Goal: Task Accomplishment & Management: Use online tool/utility

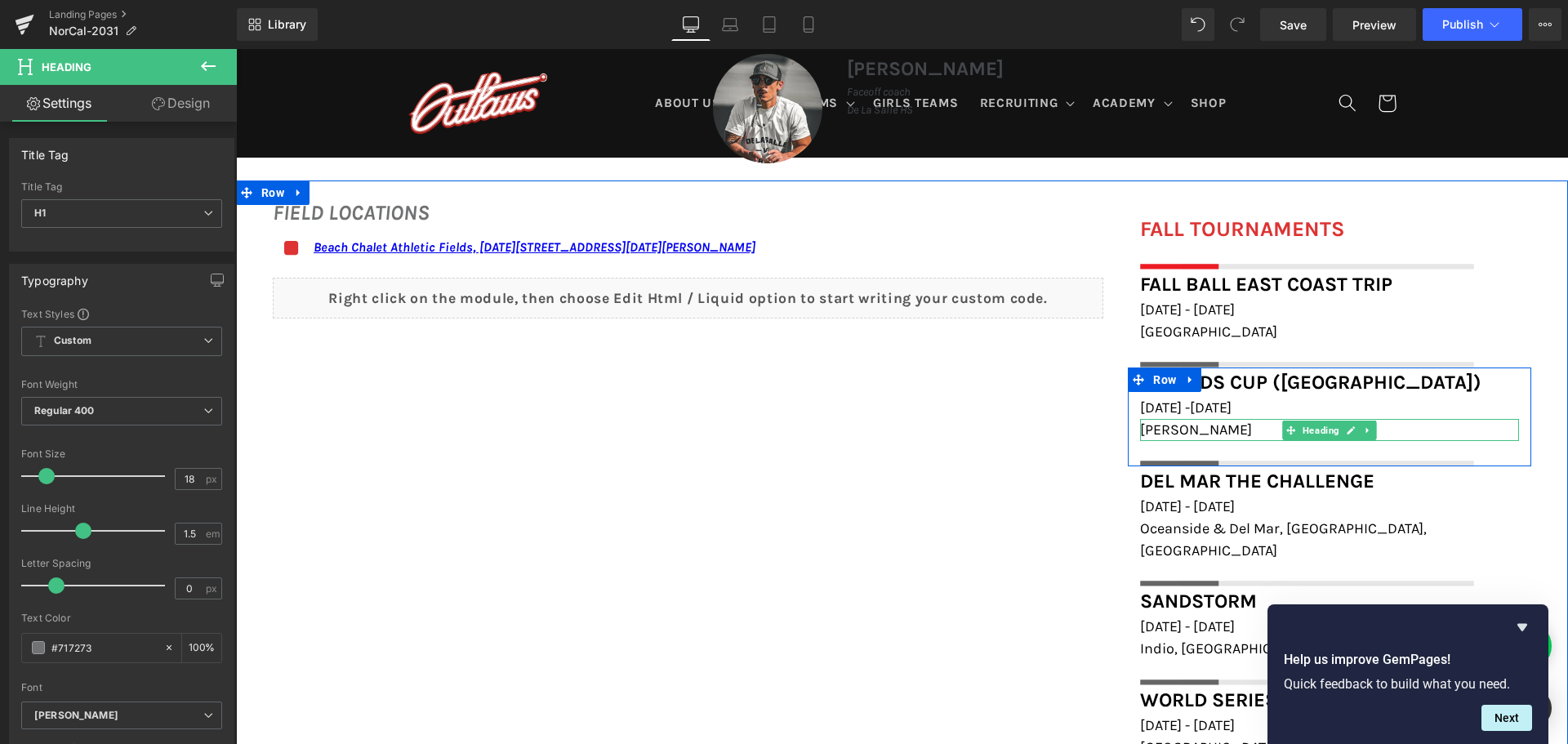
click at [1227, 426] on h1 "[PERSON_NAME]" at bounding box center [1329, 430] width 379 height 22
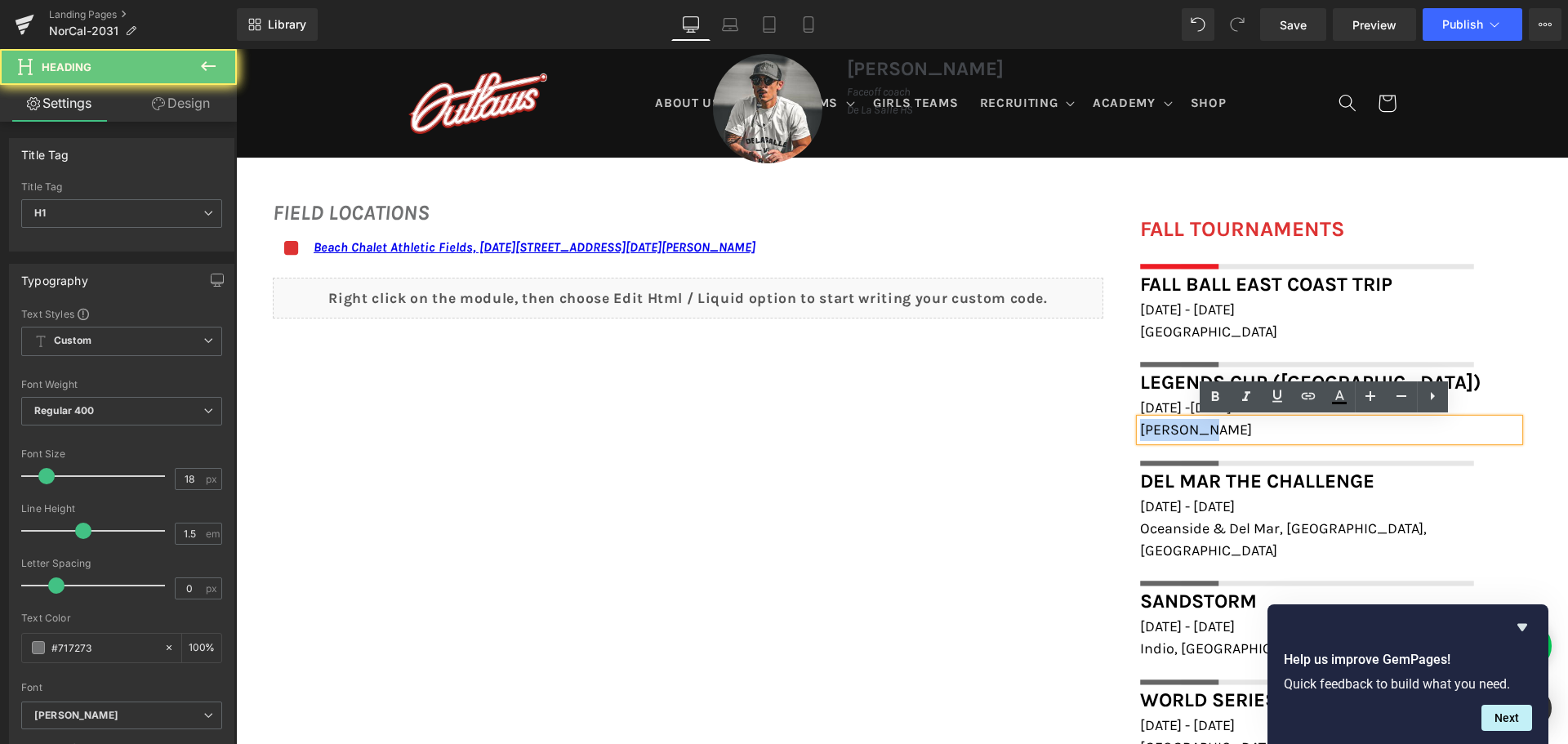
drag, startPoint x: 1227, startPoint y: 426, endPoint x: 1091, endPoint y: 426, distance: 136.0
click at [1100, 428] on div "FIELD LOCATIONS Heading Icon Beach Chalet Athletic Fields, 1400-1598 John F Ken…" at bounding box center [902, 481] width 1332 height 603
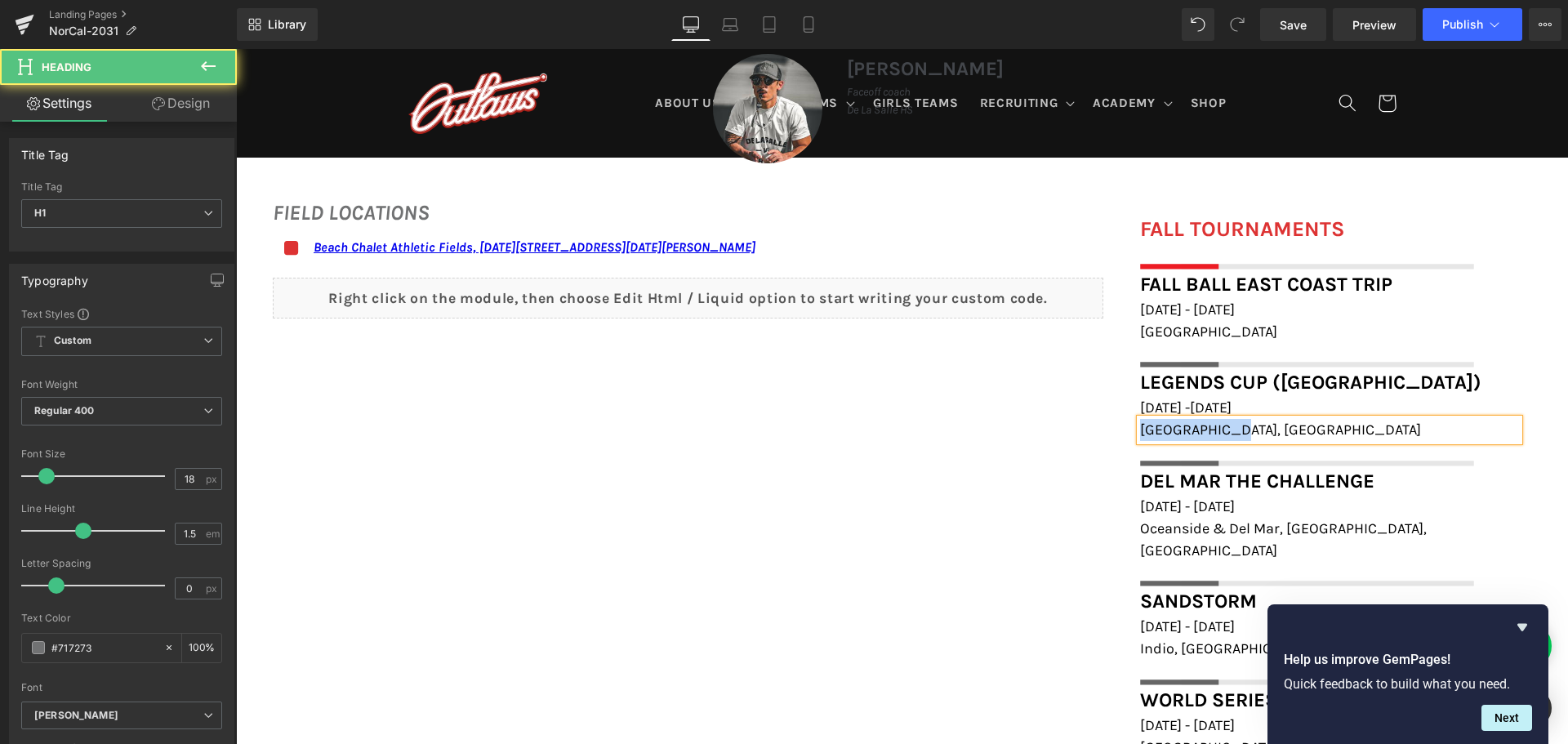
drag, startPoint x: 1233, startPoint y: 437, endPoint x: 1123, endPoint y: 436, distance: 110.0
click at [1128, 436] on div "Legends Cup (San Diego) Heading December 6th -7th, 2025 Heading Oceanside, CA H…" at bounding box center [1329, 416] width 403 height 98
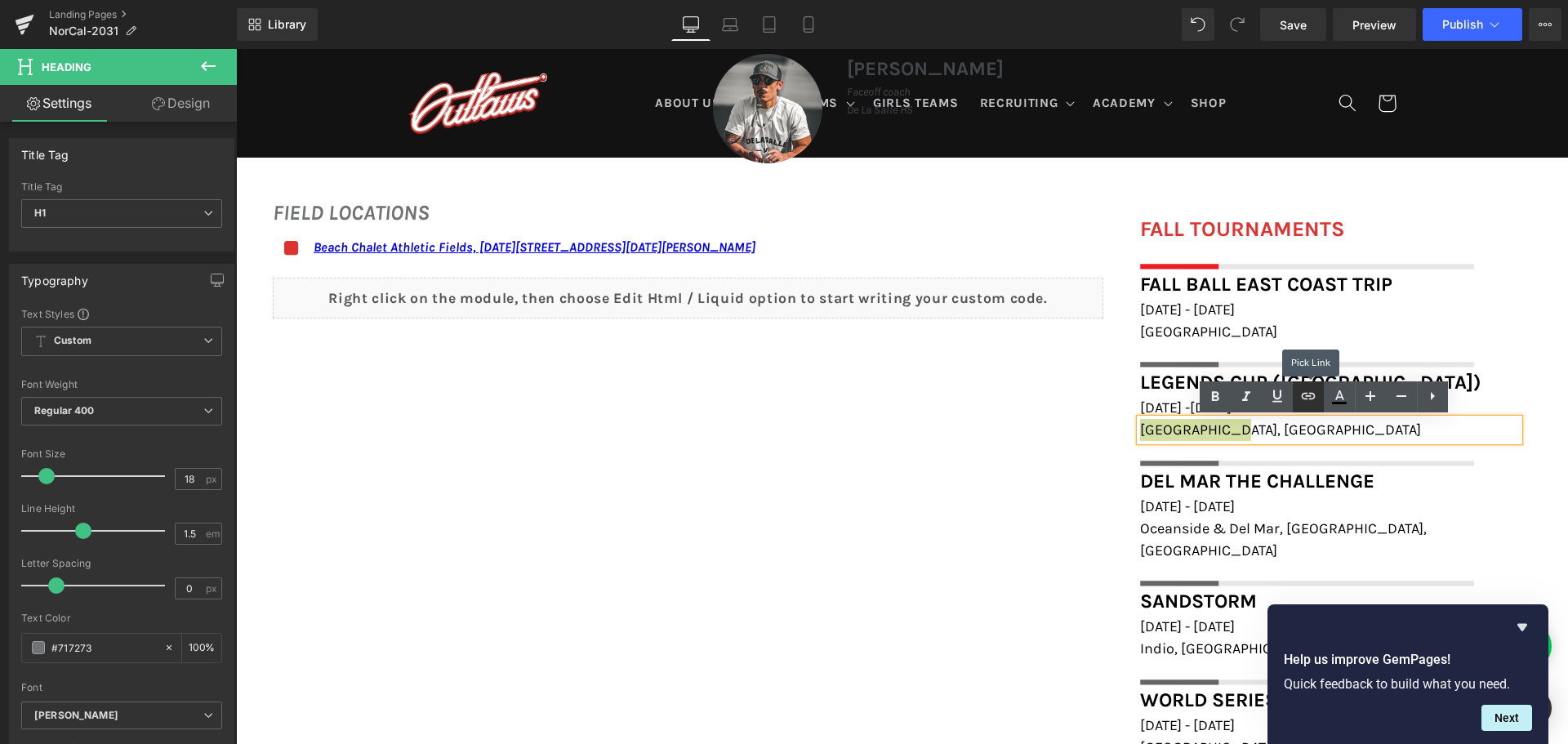
click at [1303, 392] on icon at bounding box center [1308, 397] width 20 height 20
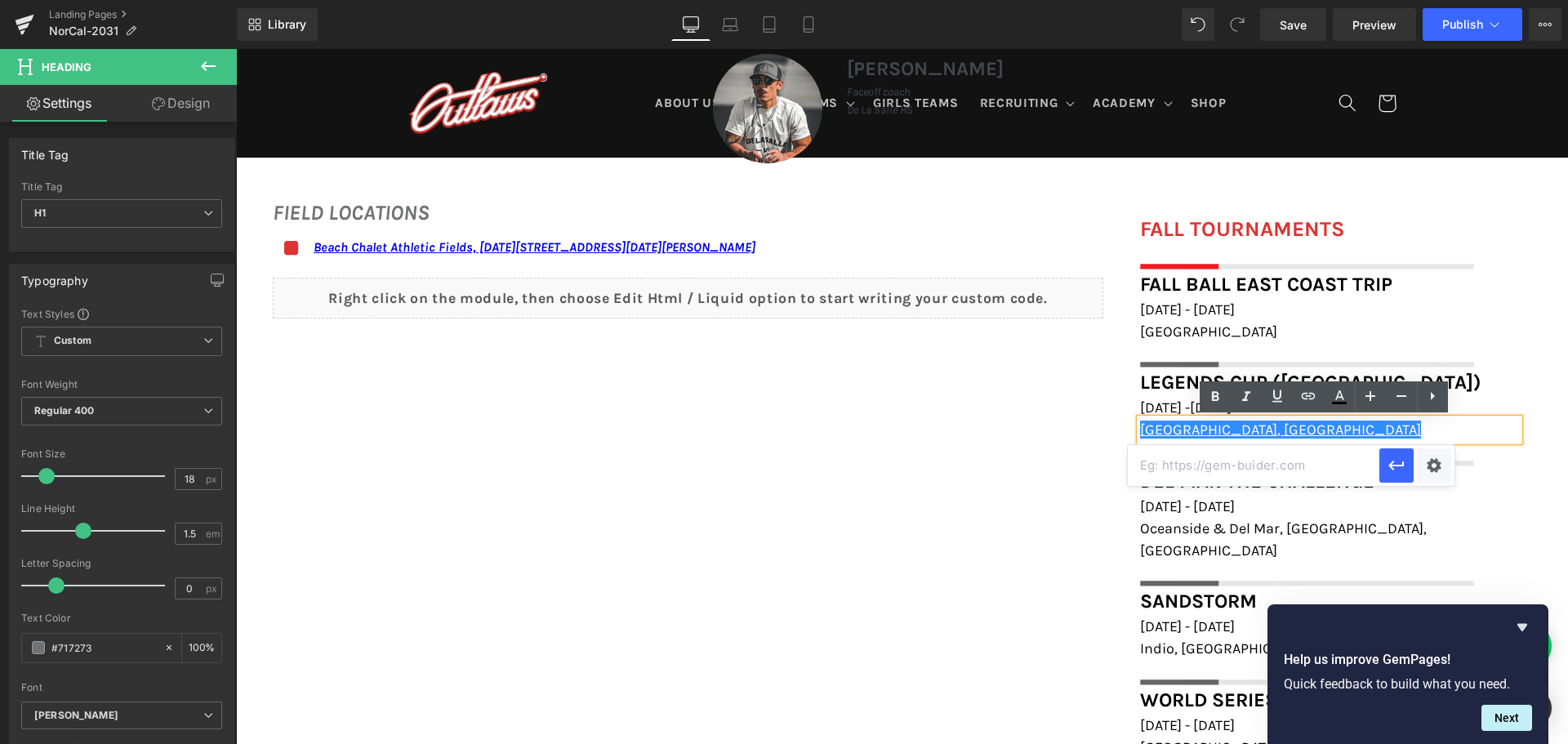
click at [1326, 465] on input "text" at bounding box center [1254, 466] width 252 height 41
paste input "[URL][DOMAIN_NAME]"
type input "[URL][DOMAIN_NAME]"
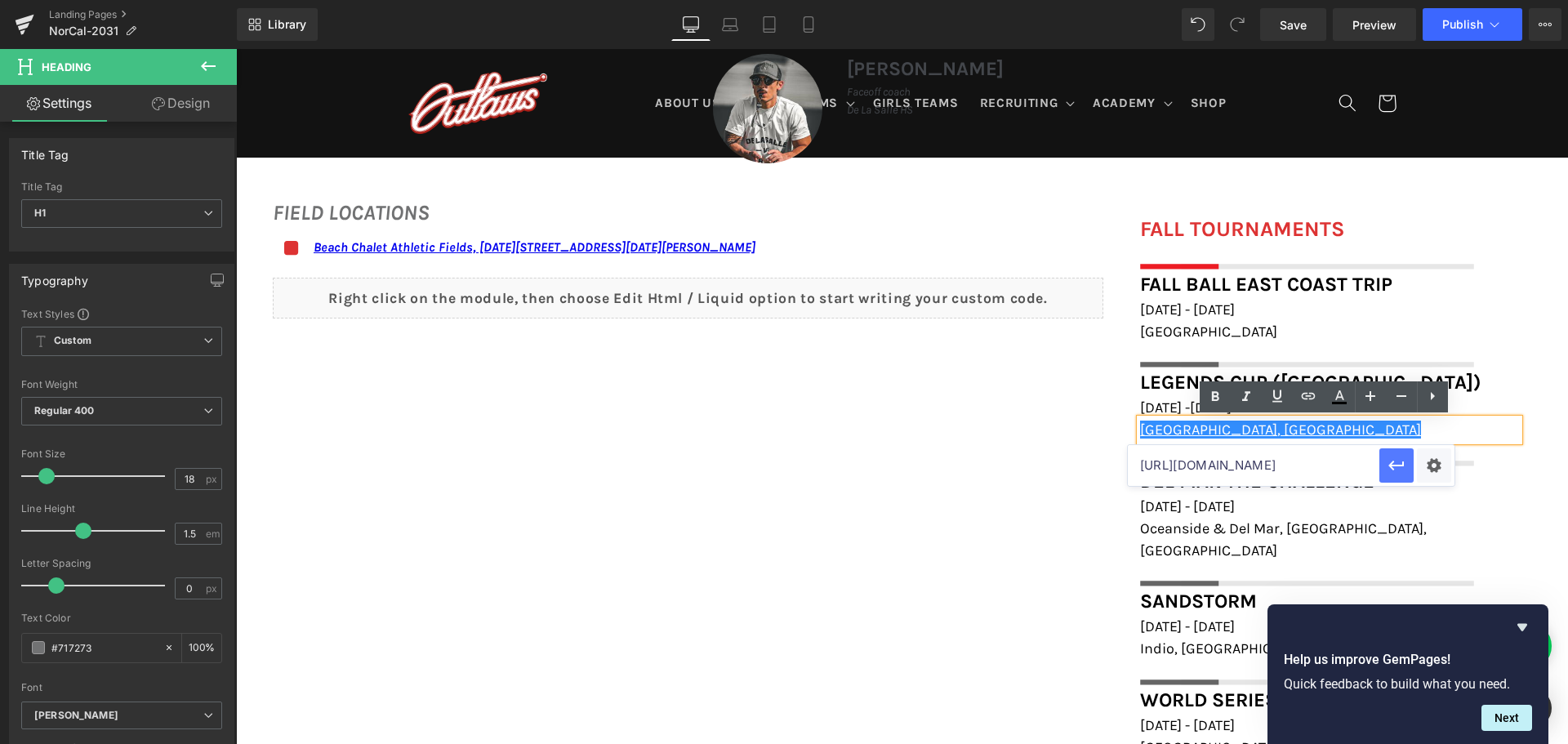
click at [1391, 471] on icon "button" at bounding box center [1397, 466] width 20 height 20
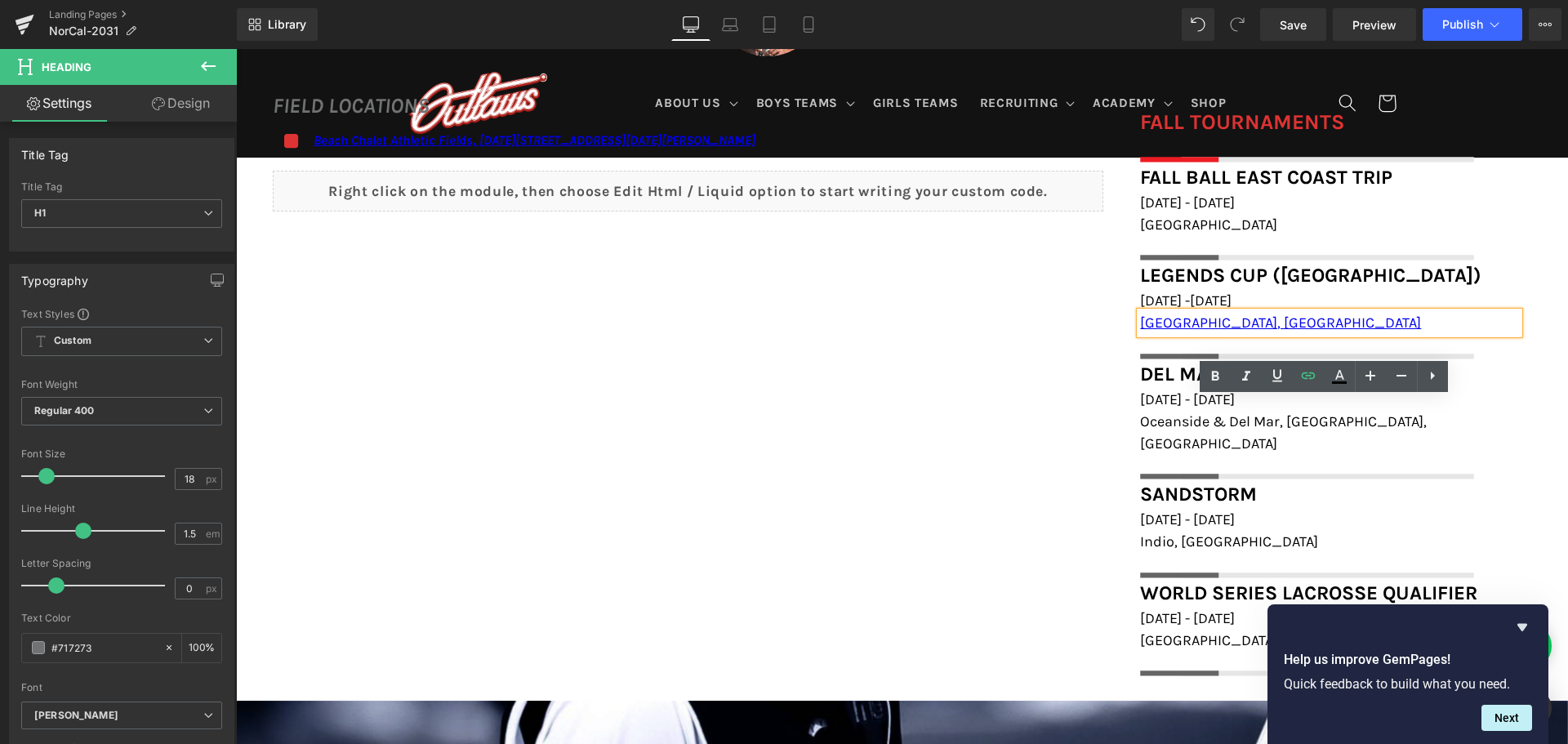
scroll to position [1471, 0]
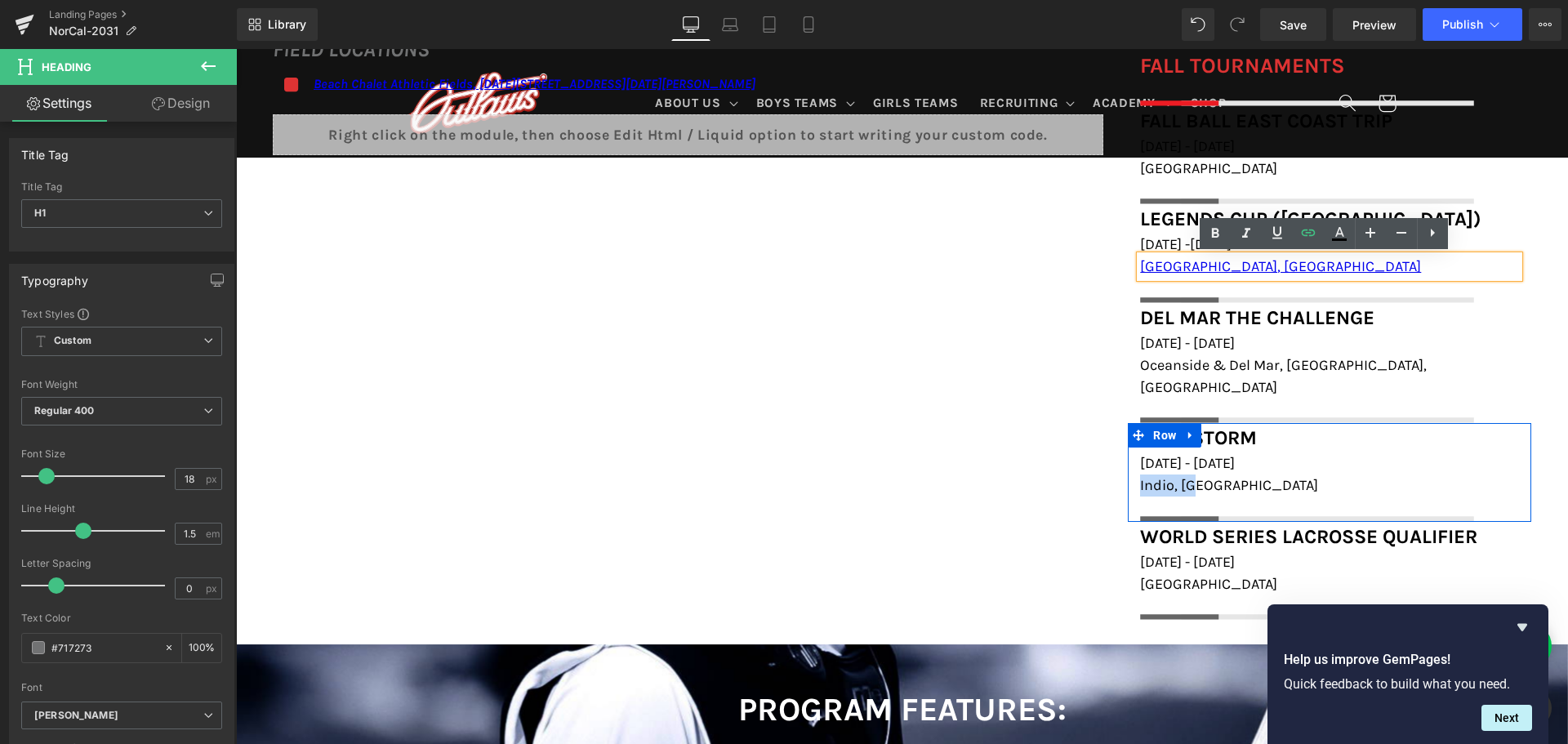
drag, startPoint x: 1209, startPoint y: 460, endPoint x: 1133, endPoint y: 461, distance: 76.0
click at [1133, 461] on div "Sandstorm Heading January 17th - 18th, 2026 Heading Indio, CA Heading Image" at bounding box center [1329, 472] width 403 height 98
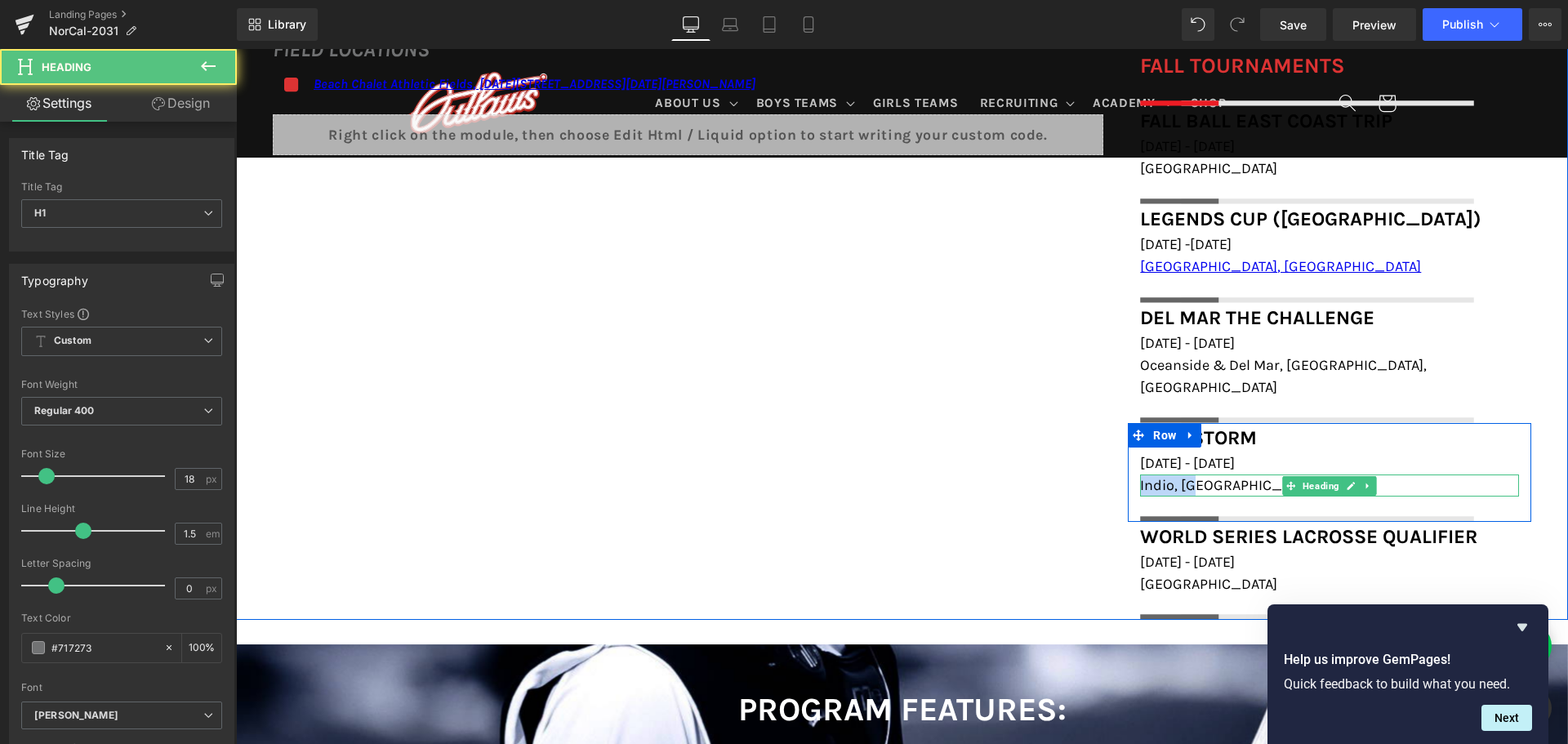
click at [1233, 475] on h1 "Indio, [GEOGRAPHIC_DATA]" at bounding box center [1329, 486] width 379 height 22
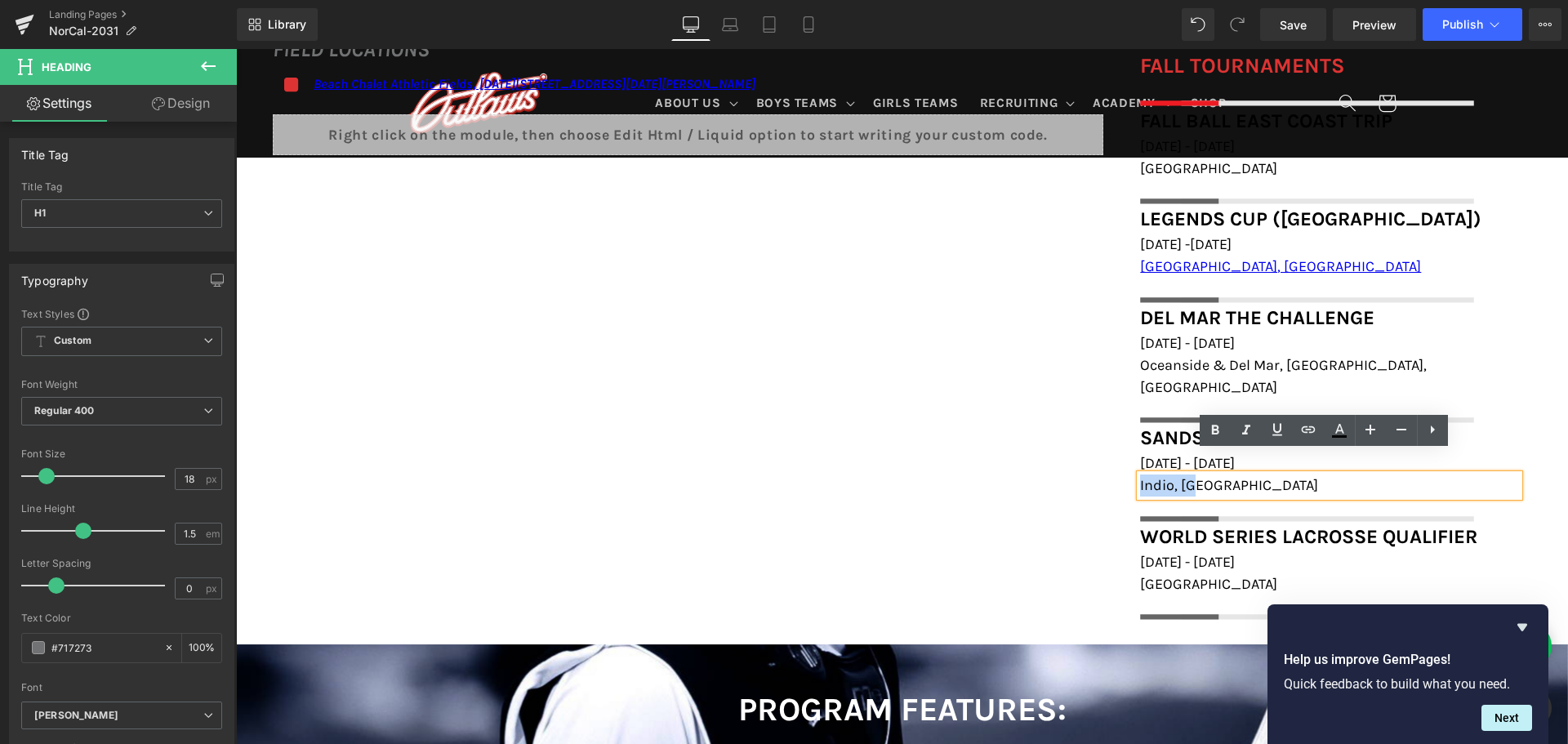
drag, startPoint x: 1206, startPoint y: 463, endPoint x: 1134, endPoint y: 460, distance: 72.1
click at [1140, 475] on h1 "Indio, [GEOGRAPHIC_DATA]" at bounding box center [1329, 486] width 379 height 22
click at [1306, 422] on icon at bounding box center [1308, 430] width 20 height 20
click at [1326, 504] on input "text" at bounding box center [1254, 500] width 252 height 41
paste input "[URL][DOMAIN_NAME]"
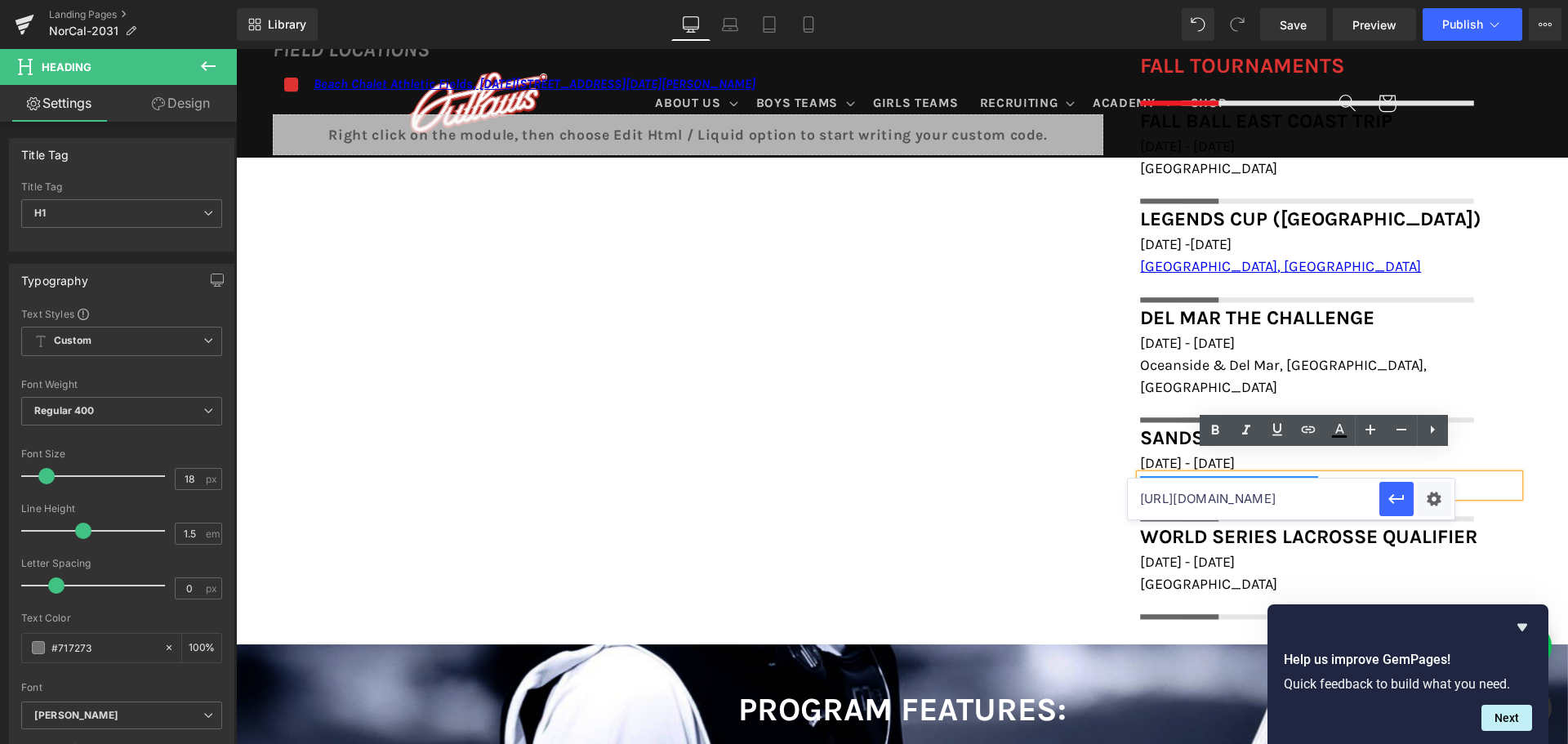
scroll to position [0, 60]
type input "[URL][DOMAIN_NAME]"
click at [1389, 503] on icon "button" at bounding box center [1397, 500] width 20 height 20
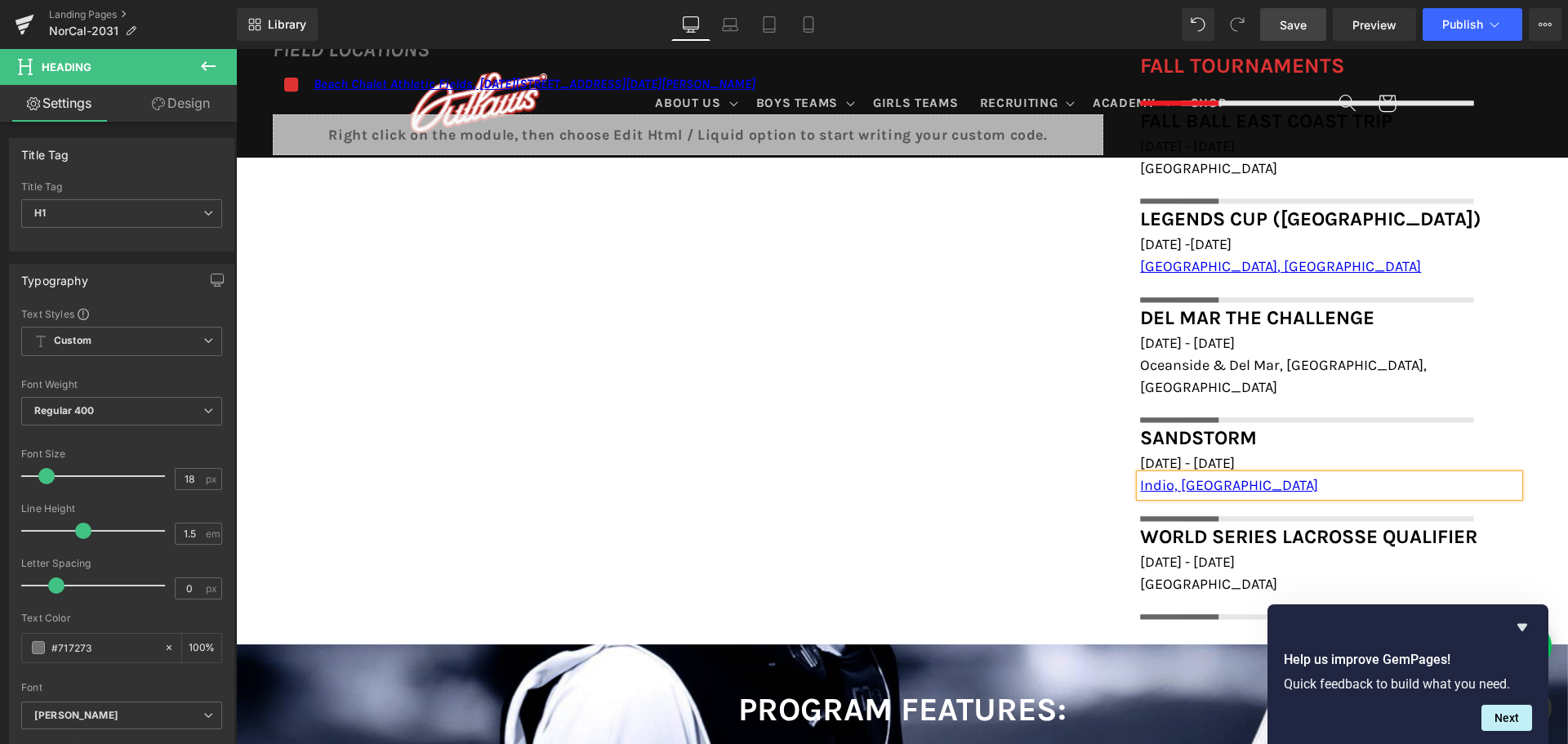
click at [1306, 26] on span "Save" at bounding box center [1293, 25] width 27 height 17
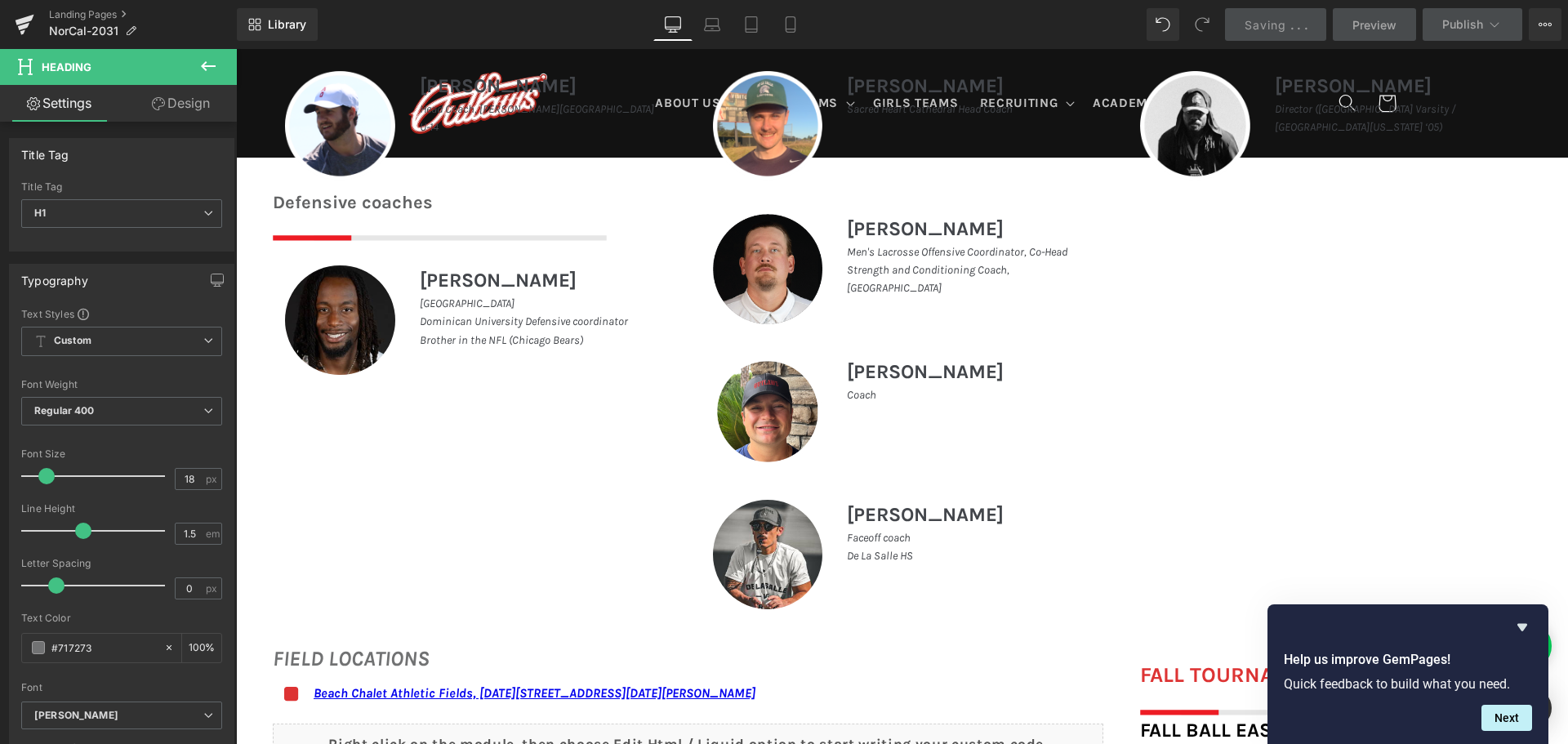
scroll to position [899, 0]
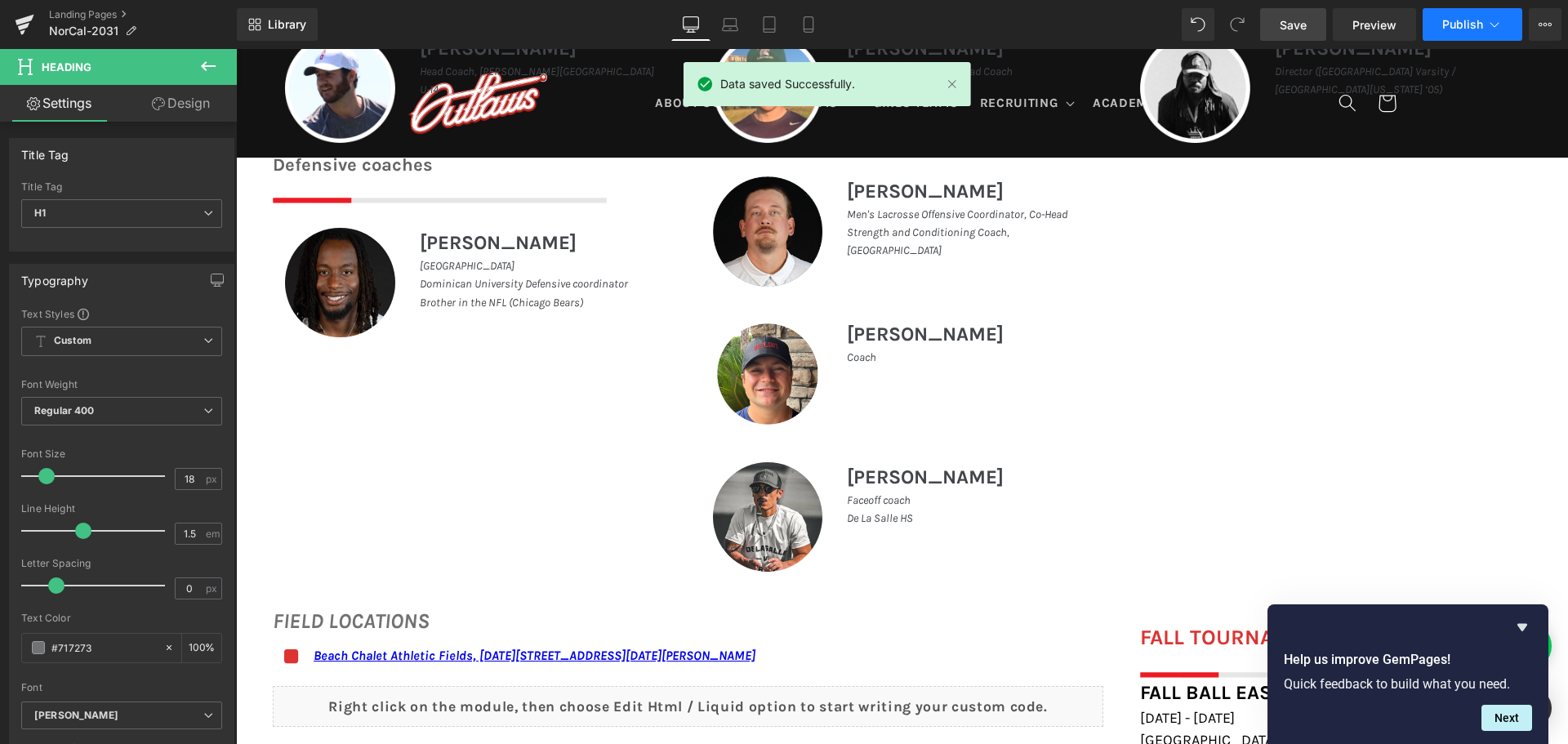
click at [1471, 24] on span "Publish" at bounding box center [1463, 25] width 41 height 13
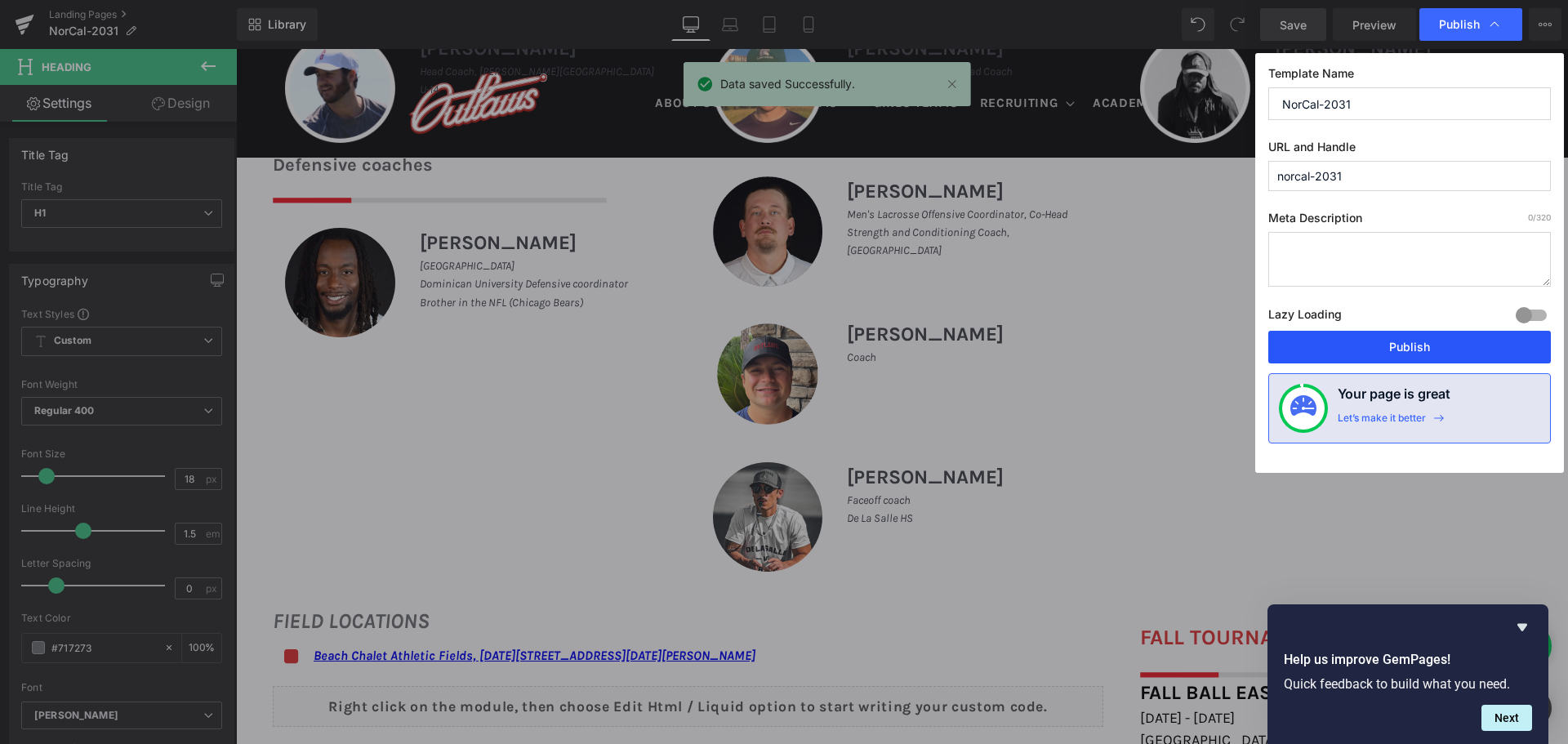
click at [1389, 348] on button "Publish" at bounding box center [1409, 347] width 282 height 33
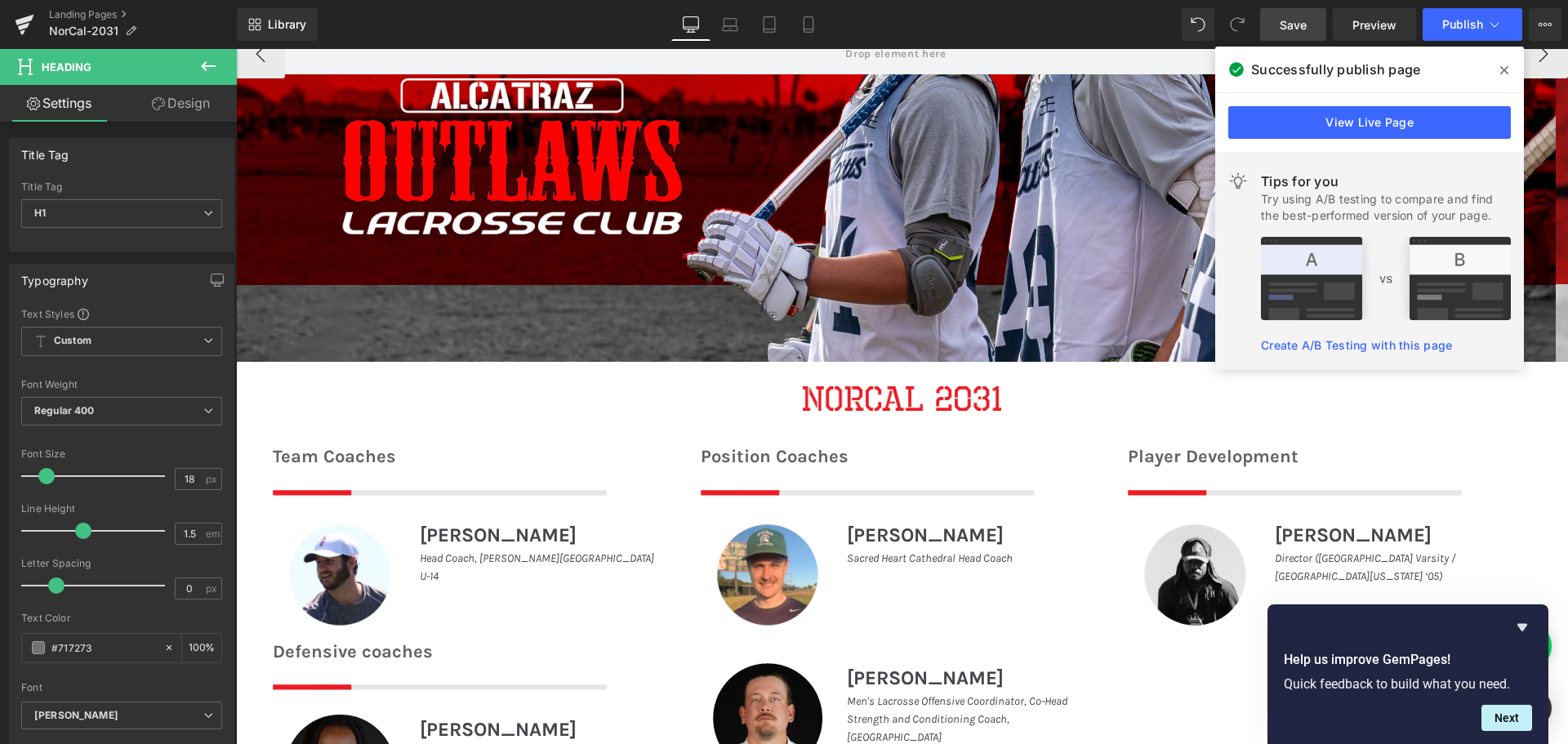
scroll to position [408, 0]
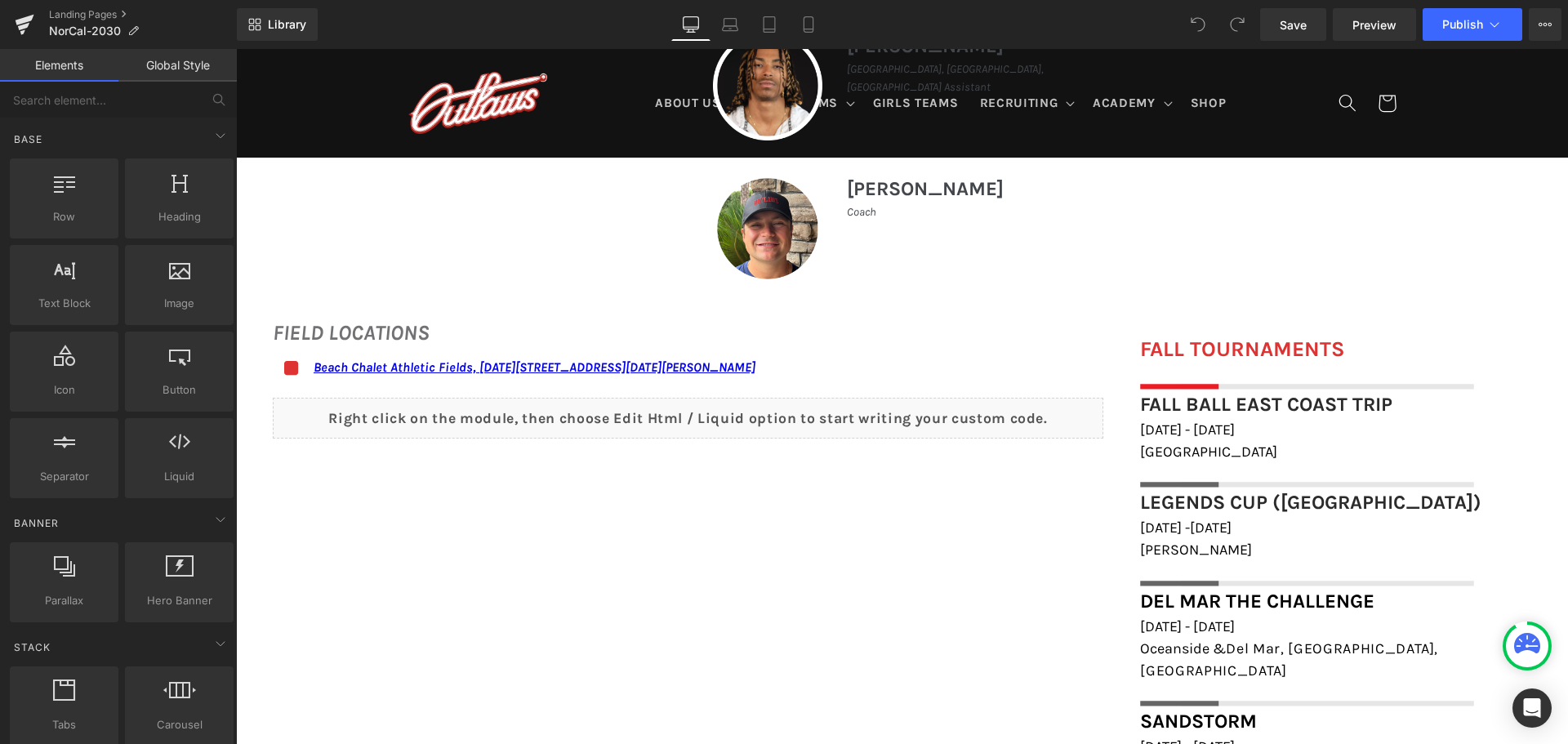
scroll to position [1062, 0]
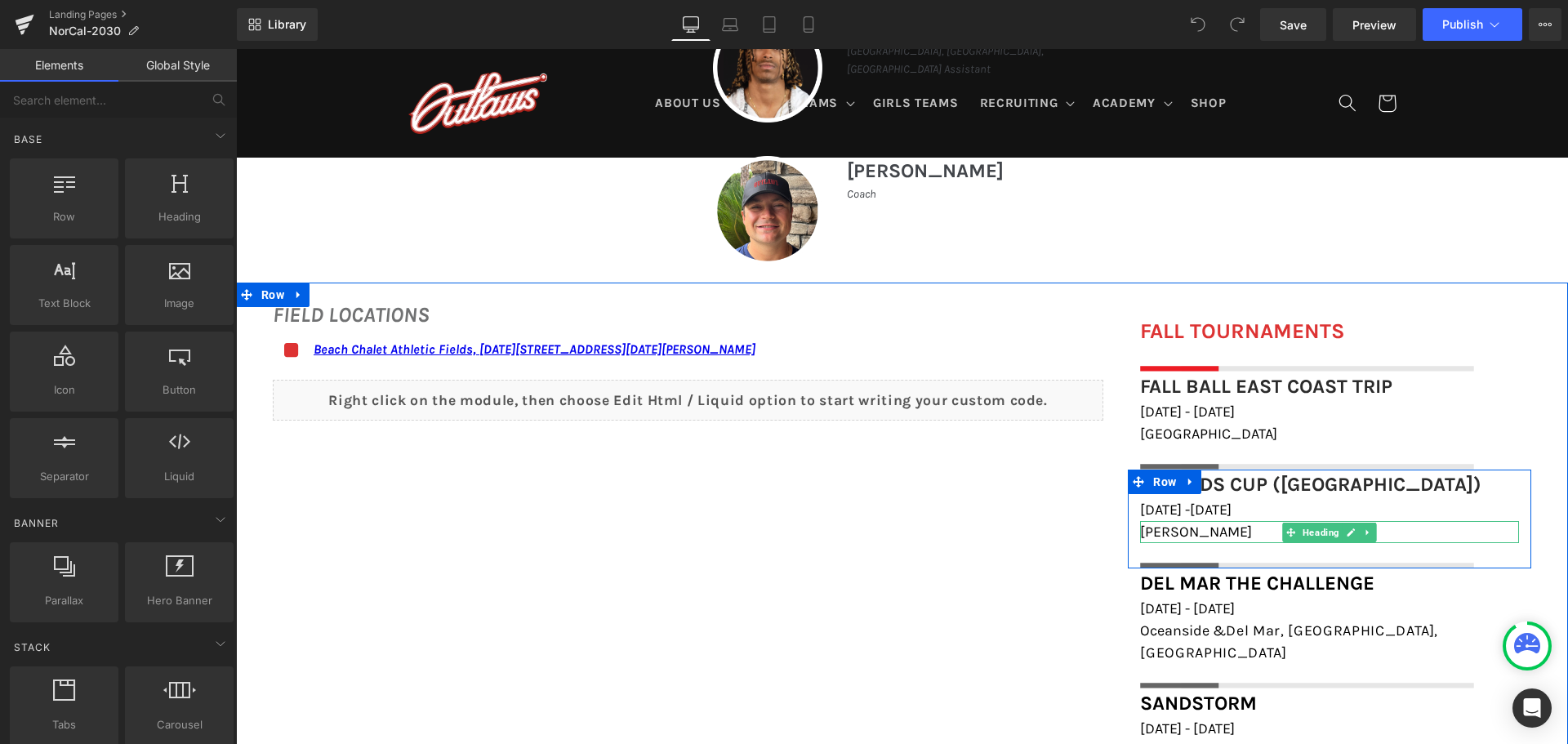
click at [1201, 537] on span "[PERSON_NAME]" at bounding box center [1196, 532] width 112 height 18
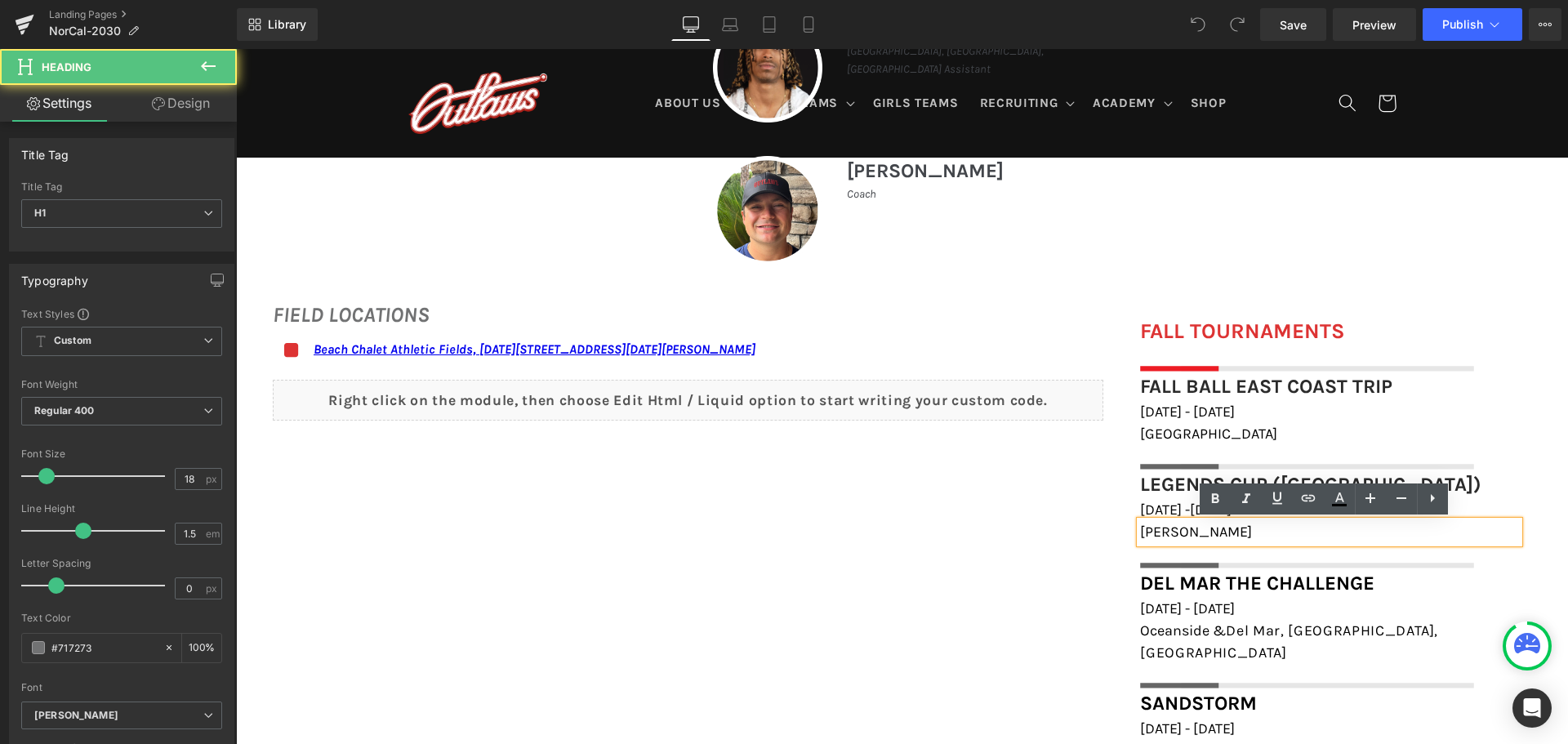
click at [1241, 532] on h1 "[PERSON_NAME]" at bounding box center [1329, 532] width 379 height 22
drag, startPoint x: 1201, startPoint y: 532, endPoint x: 1071, endPoint y: 532, distance: 130.0
click at [1071, 532] on div "FIELD LOCATIONS Heading Icon Beach Chalet Athletic Fields, 1400-1598 John F Ken…" at bounding box center [902, 621] width 1332 height 679
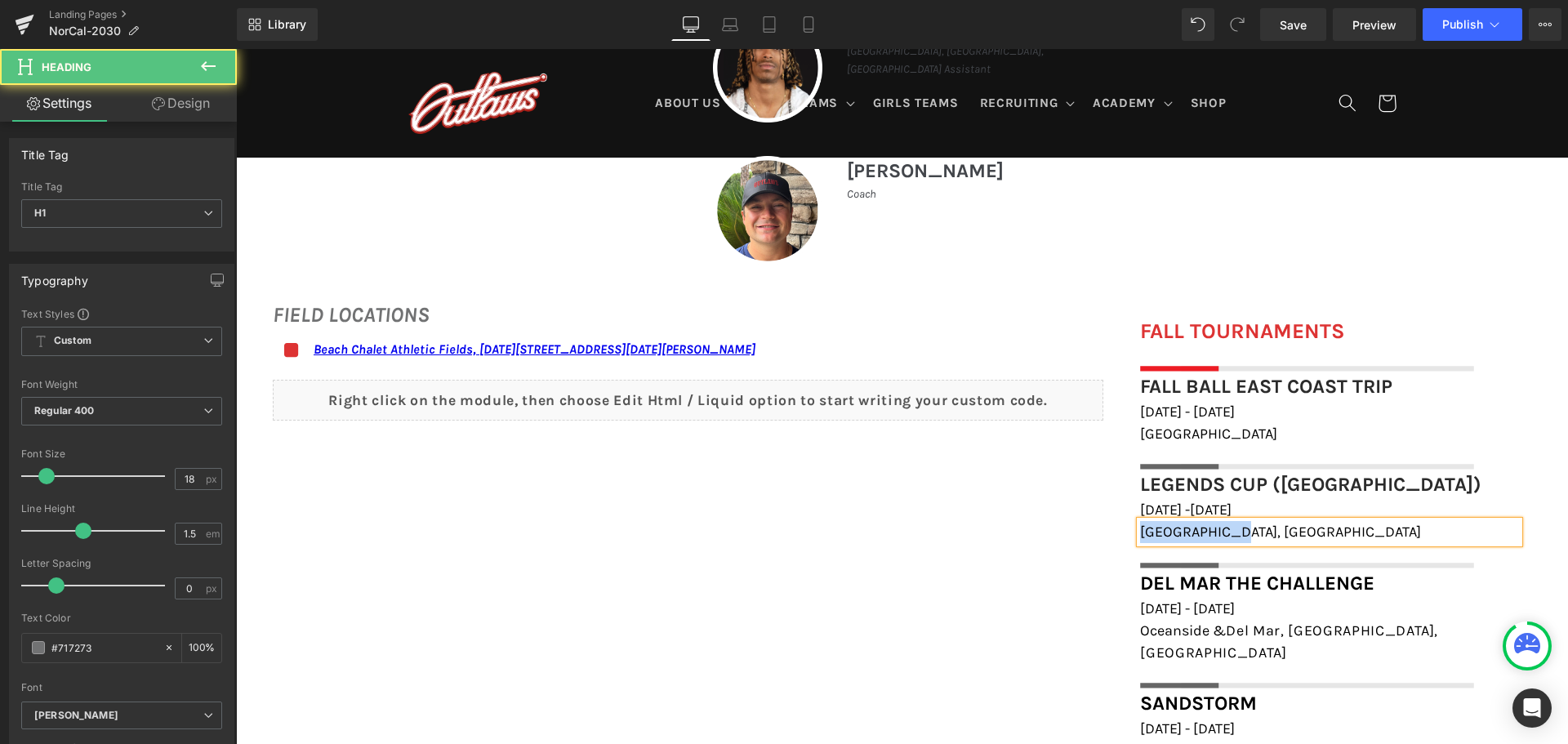
drag, startPoint x: 1227, startPoint y: 528, endPoint x: 1127, endPoint y: 530, distance: 100.0
click at [1128, 530] on div "Legends Cup ([GEOGRAPHIC_DATA]) Heading [DATE] -[DATE] Heading [GEOGRAPHIC_DATA…" at bounding box center [1329, 518] width 403 height 98
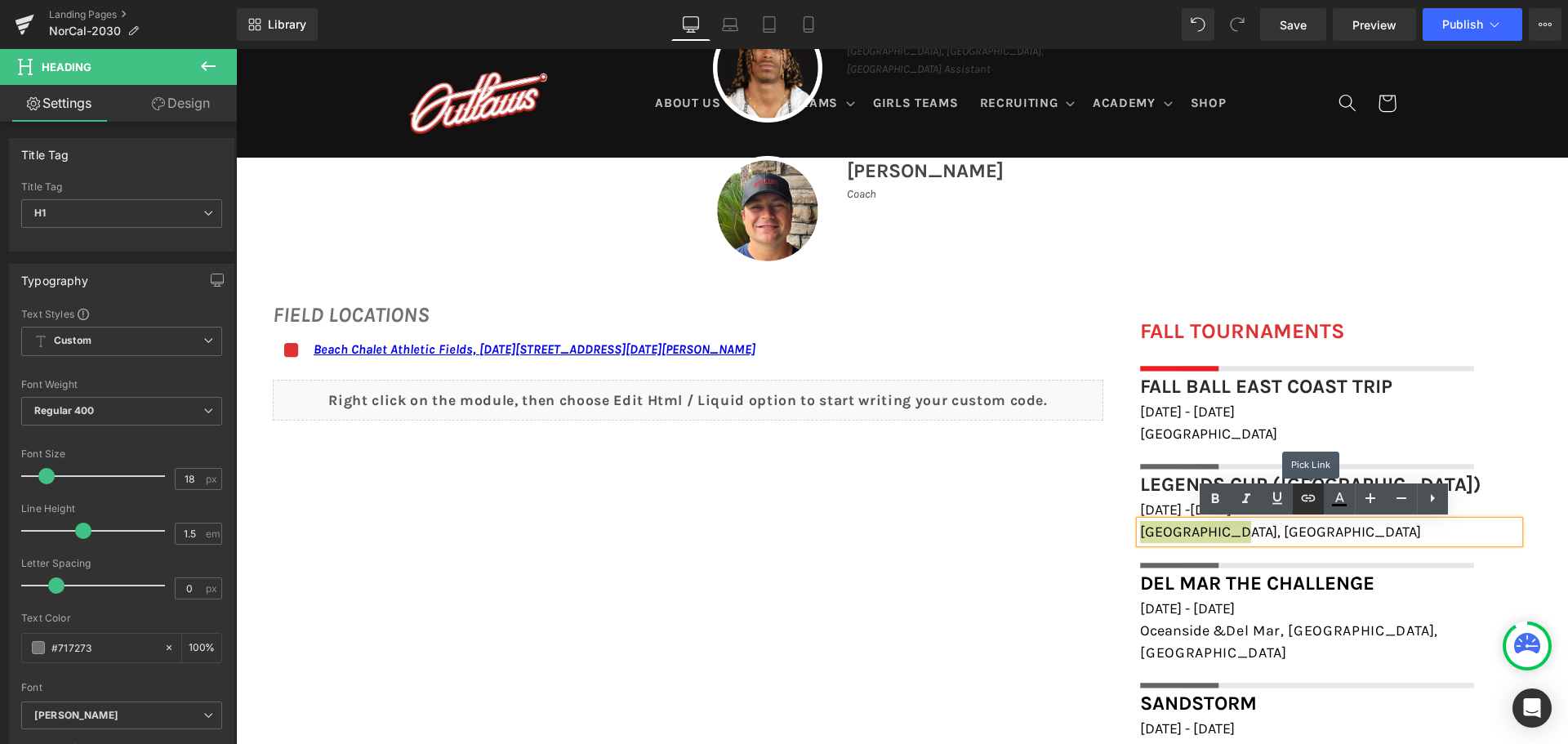
click at [1307, 505] on icon at bounding box center [1308, 499] width 20 height 20
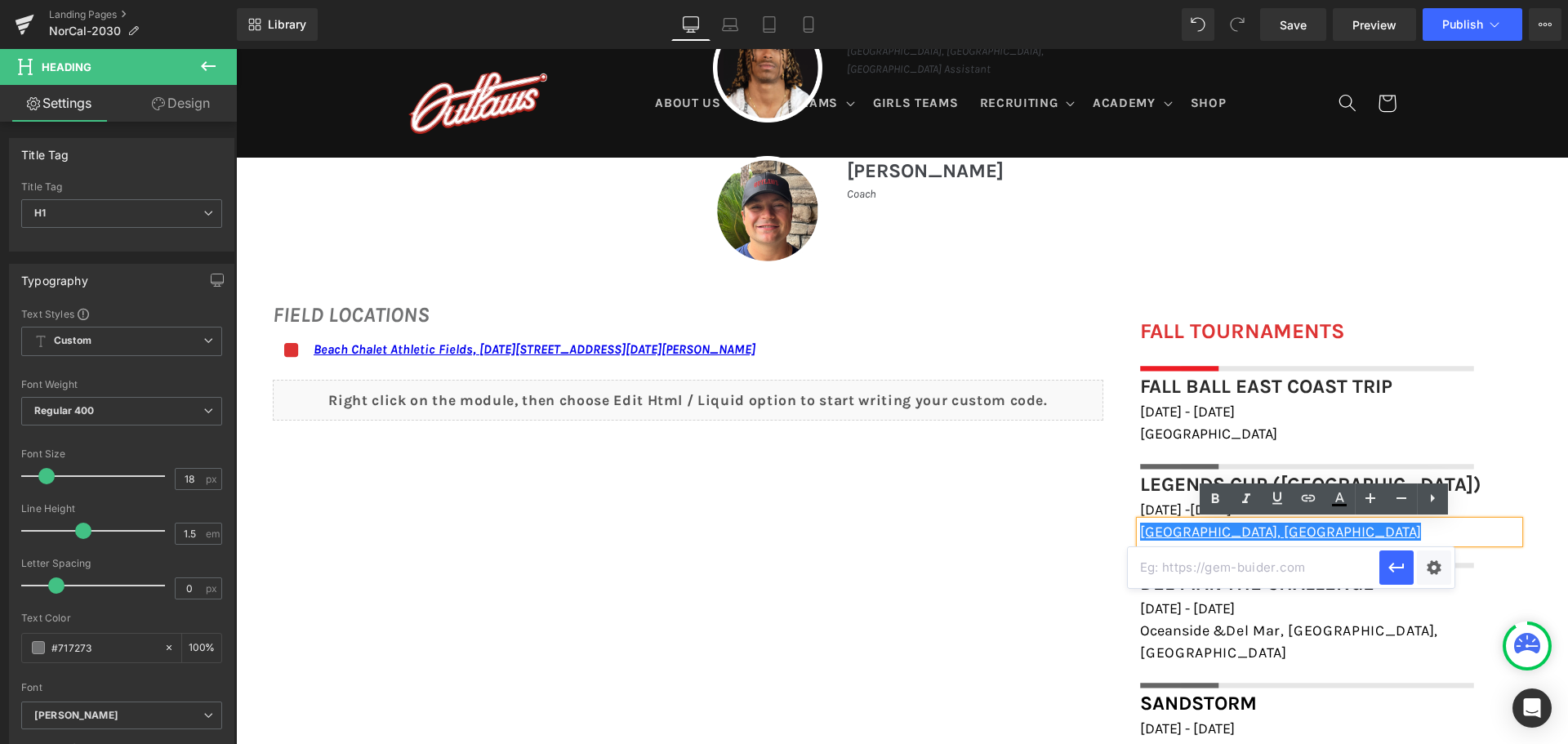
click at [1259, 577] on input "text" at bounding box center [1254, 568] width 252 height 41
paste input "[URL][DOMAIN_NAME]"
type input "[URL][DOMAIN_NAME]"
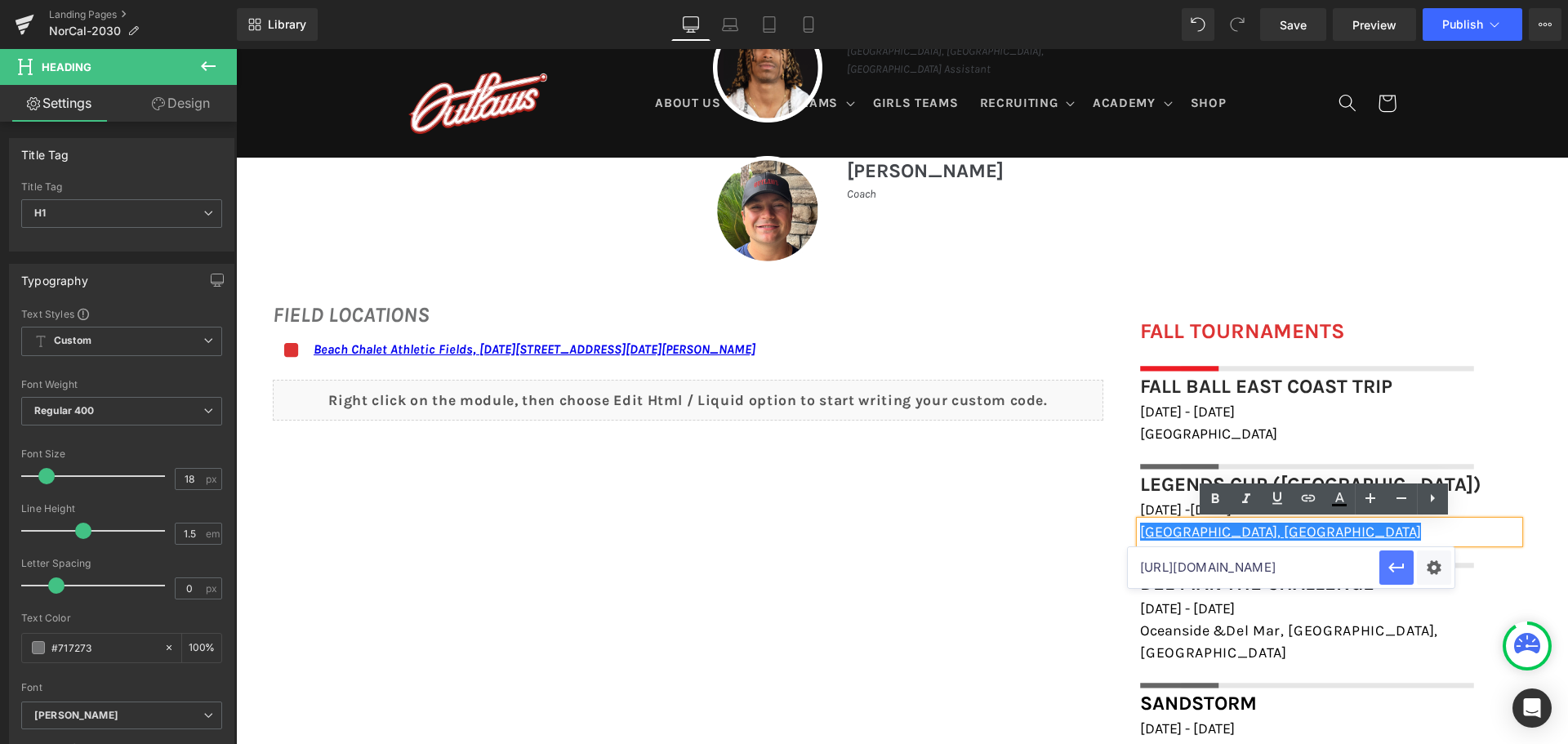
click at [1401, 573] on icon "button" at bounding box center [1397, 568] width 20 height 20
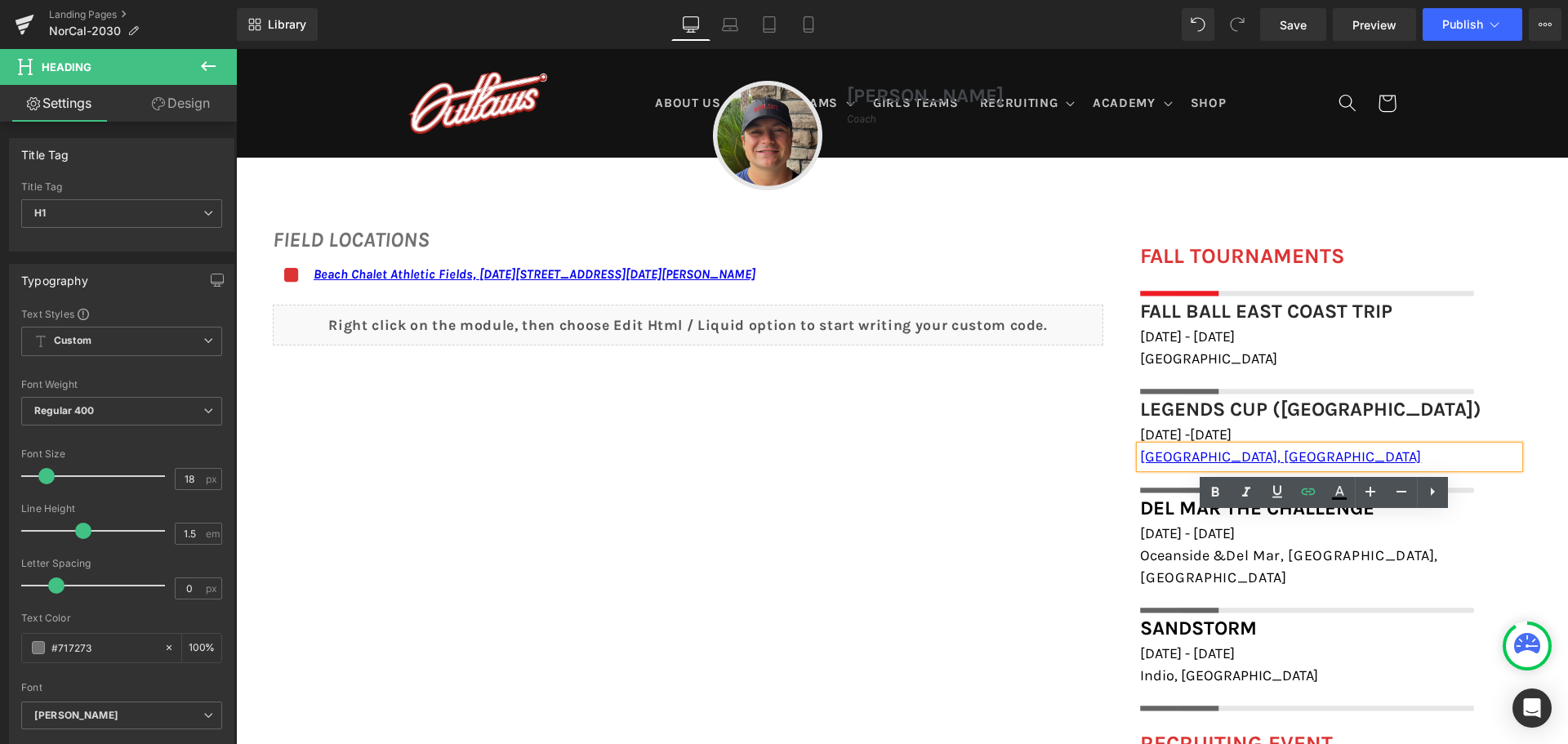
scroll to position [1144, 0]
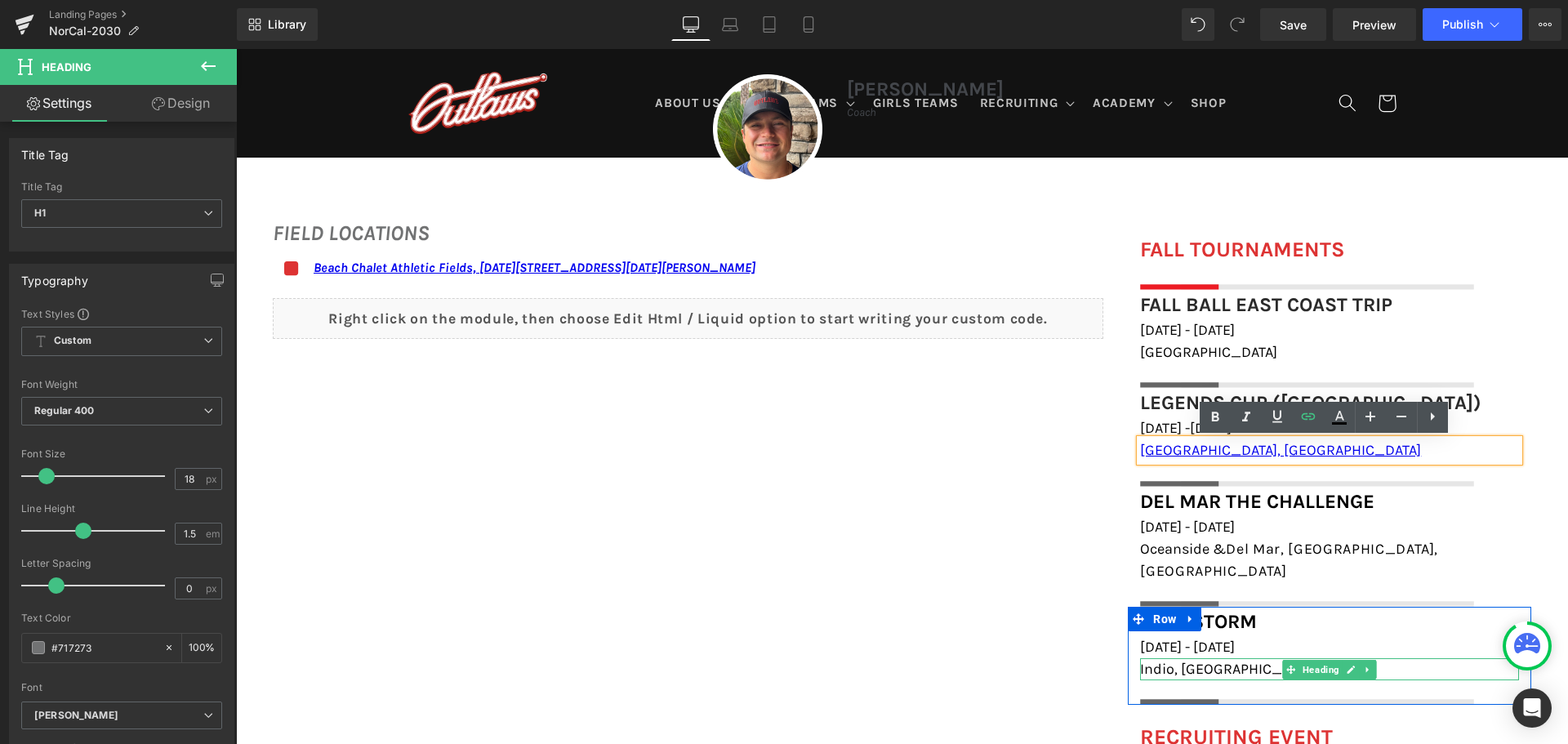
click at [1195, 658] on h1 "Indio, [GEOGRAPHIC_DATA]" at bounding box center [1329, 669] width 379 height 22
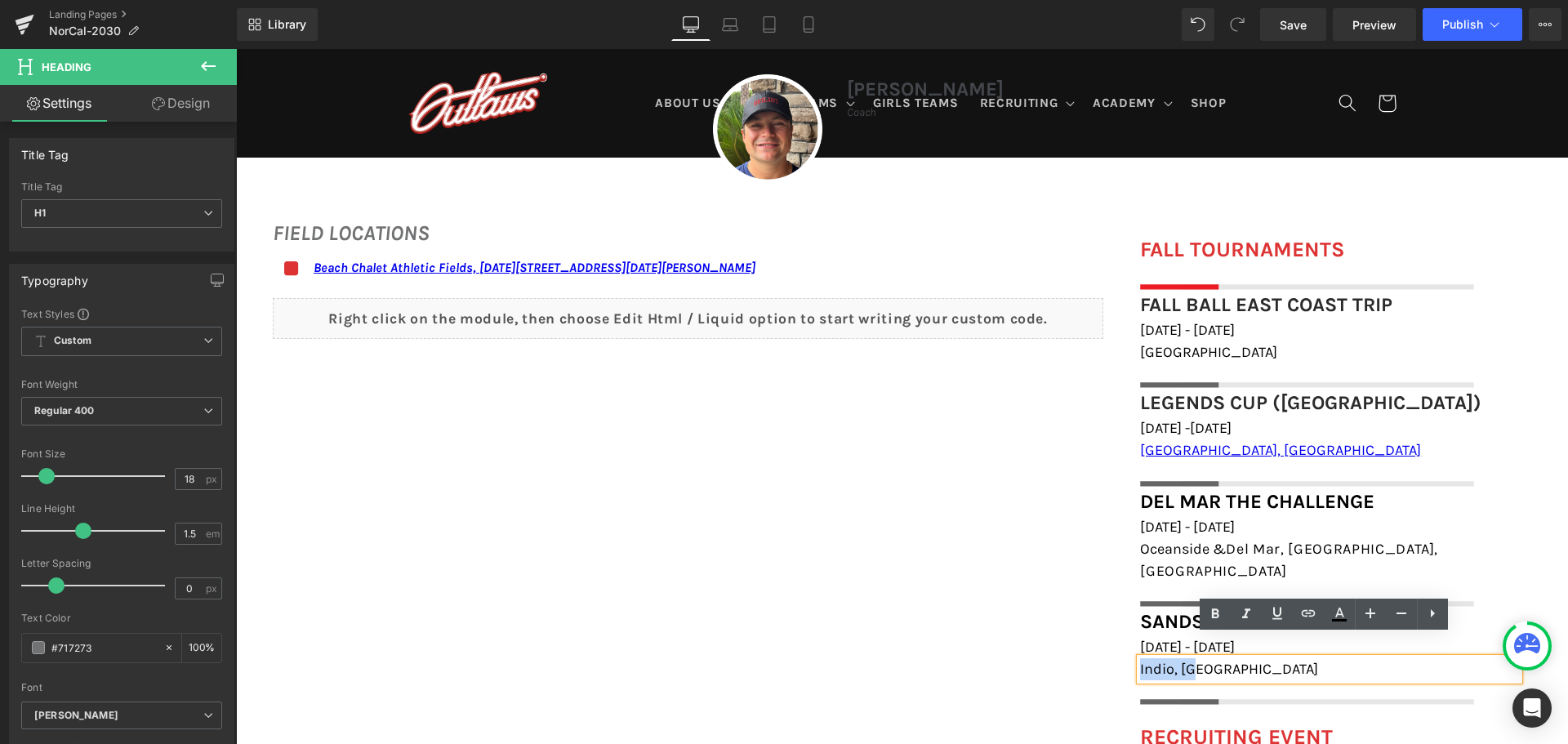
drag, startPoint x: 1195, startPoint y: 648, endPoint x: 1127, endPoint y: 644, distance: 68.1
click at [1128, 644] on div "Sandstorm Heading January 17th - 18th, 2026 Heading Indio, CA Heading Image" at bounding box center [1329, 656] width 403 height 98
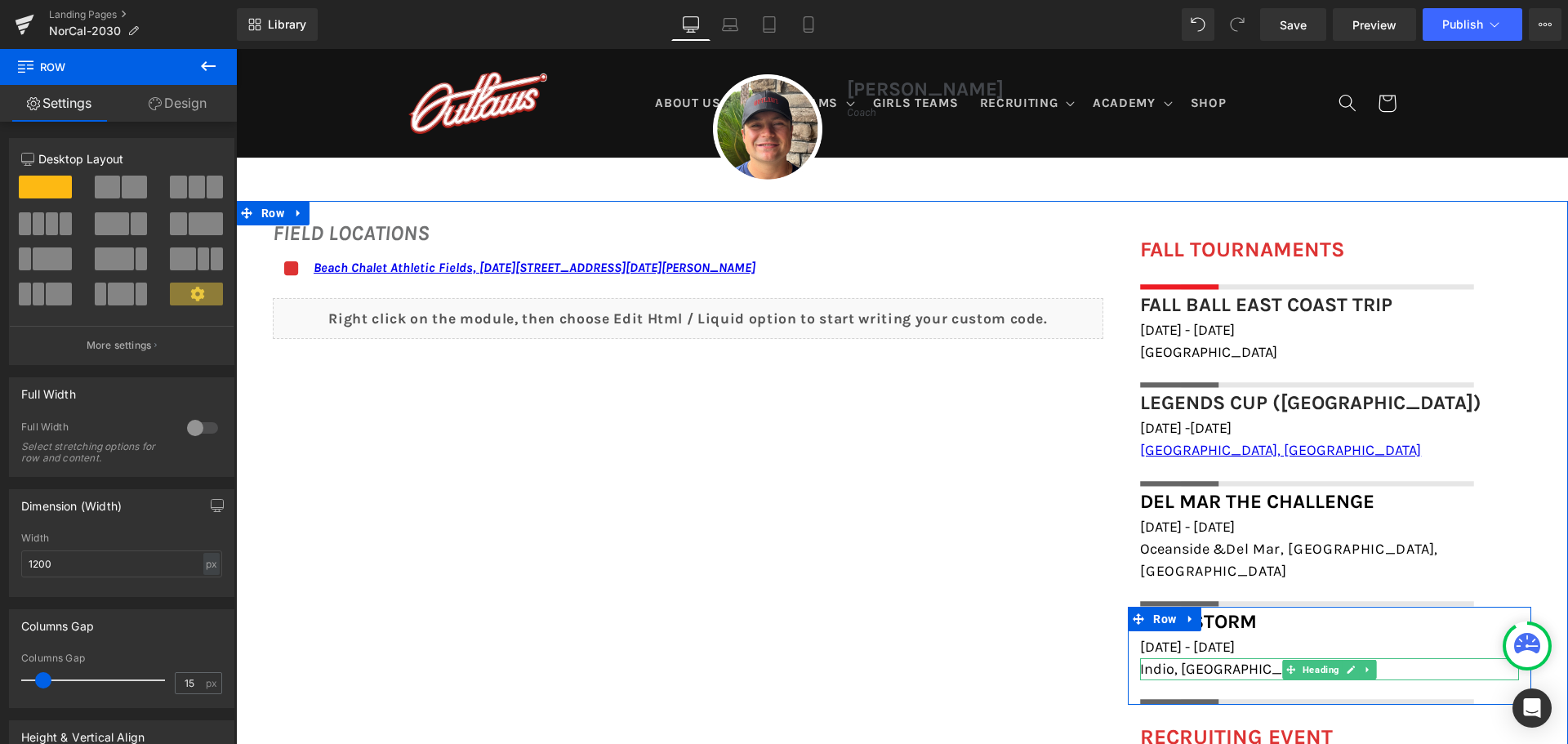
click at [1194, 658] on h1 "Indio, [GEOGRAPHIC_DATA]" at bounding box center [1329, 669] width 379 height 22
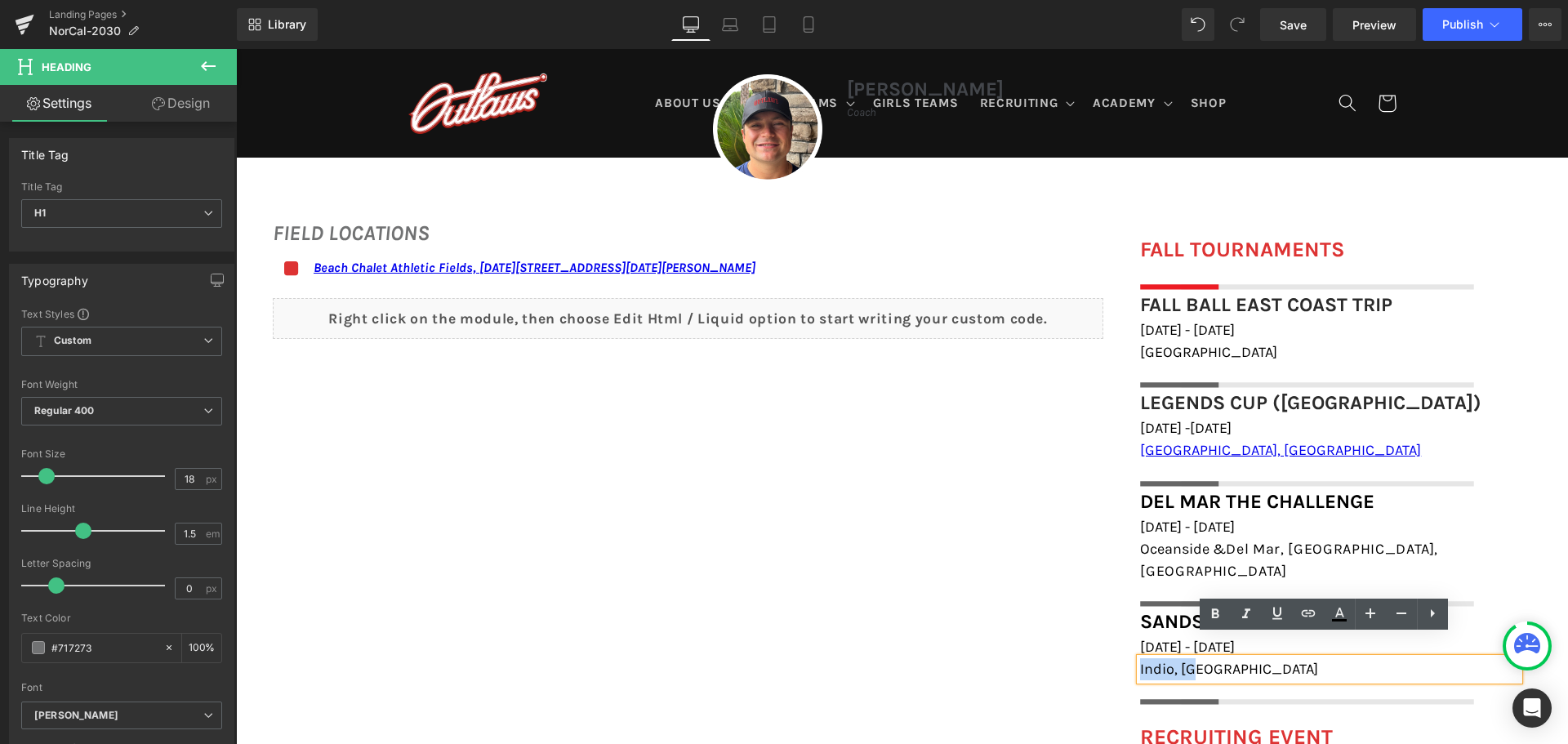
drag, startPoint x: 1194, startPoint y: 647, endPoint x: 1135, endPoint y: 644, distance: 59.1
click at [1140, 658] on h1 "Indio, [GEOGRAPHIC_DATA]" at bounding box center [1329, 669] width 379 height 22
click at [1311, 615] on icon at bounding box center [1308, 614] width 20 height 20
click at [1236, 686] on input "text" at bounding box center [1254, 683] width 252 height 41
paste input "[URL][DOMAIN_NAME]"
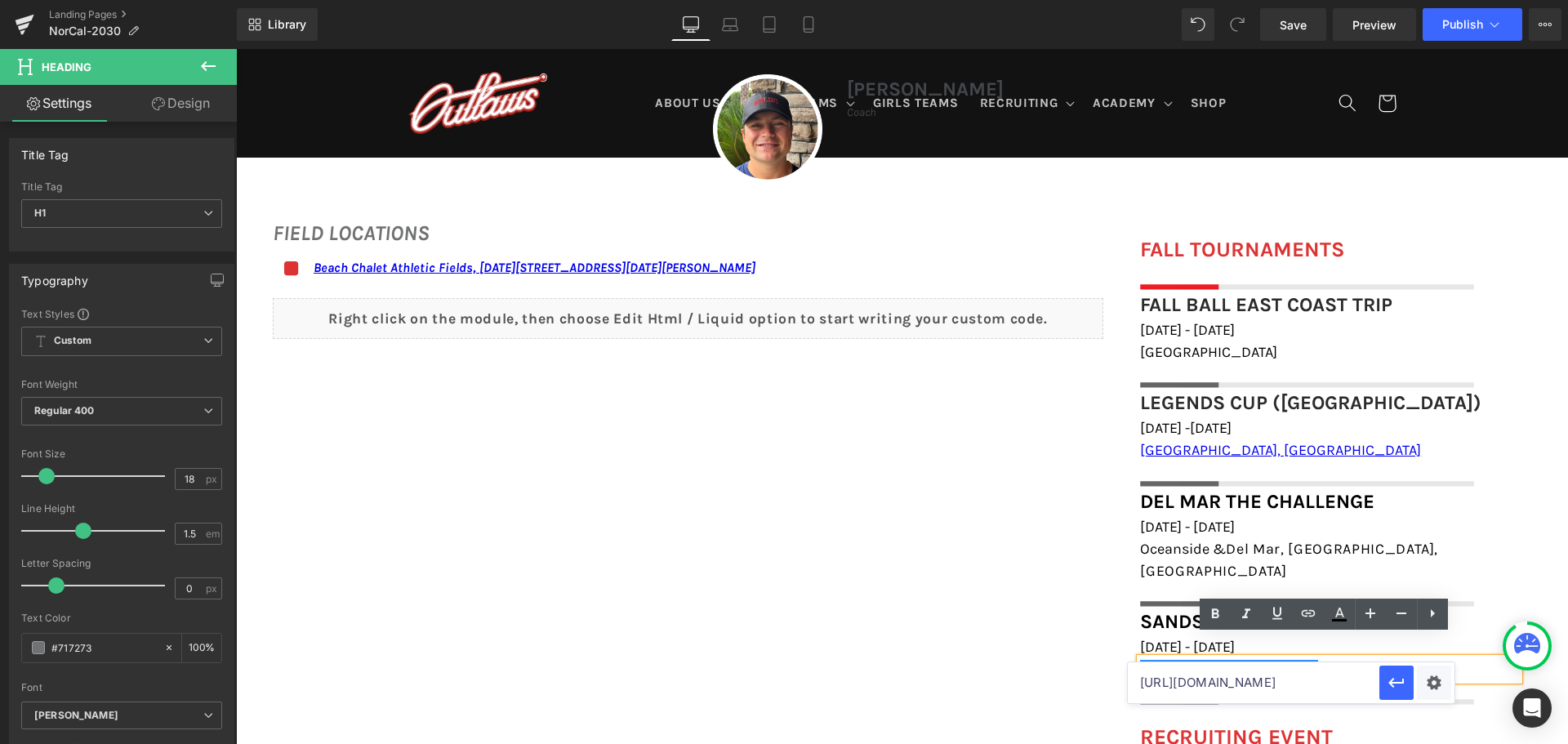
scroll to position [0, 60]
type input "[URL][DOMAIN_NAME]"
click at [1397, 676] on icon "button" at bounding box center [1397, 683] width 20 height 20
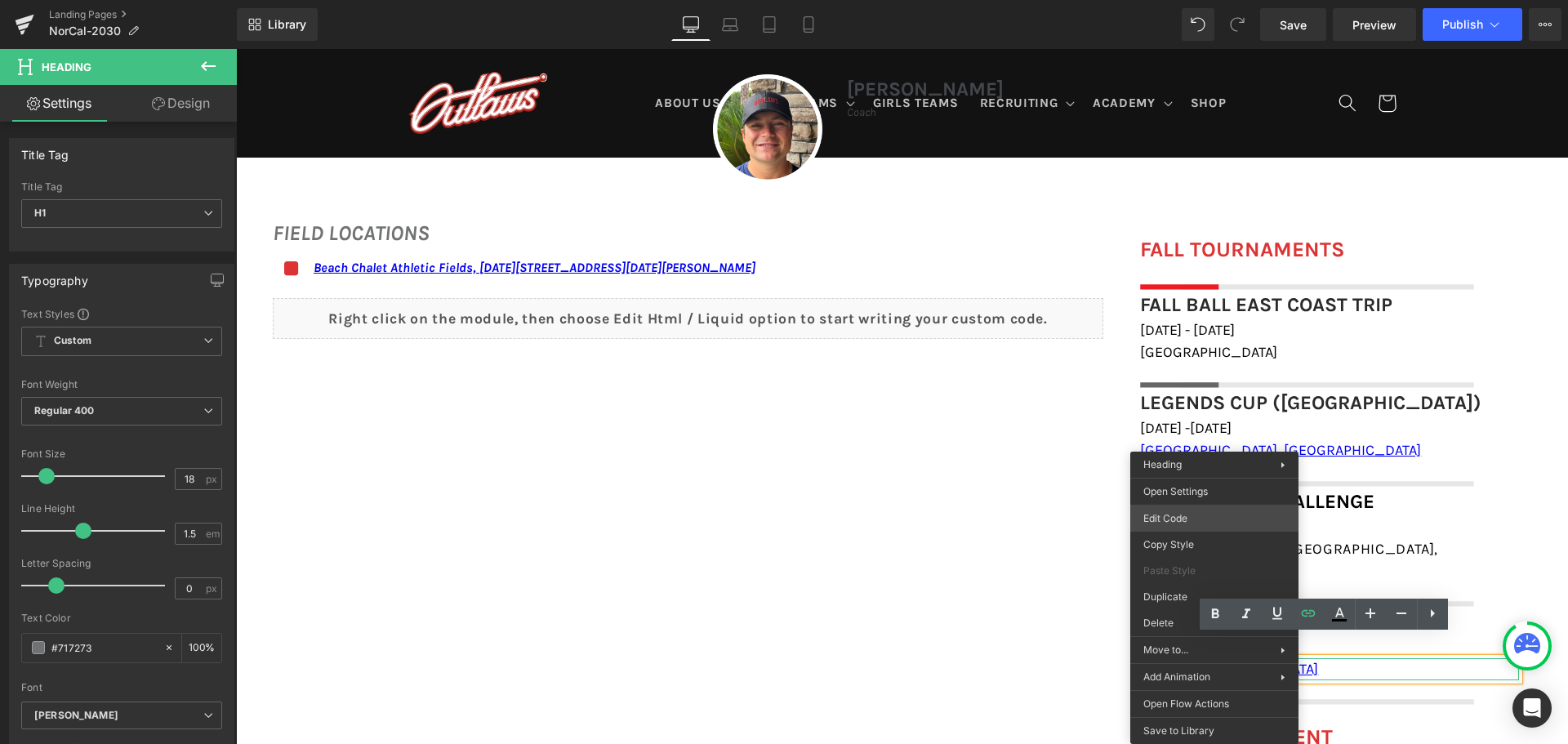
click at [1171, 0] on div "You are previewing how the will restyle your page. You can not edit Elements in…" at bounding box center [784, 0] width 1568 height 0
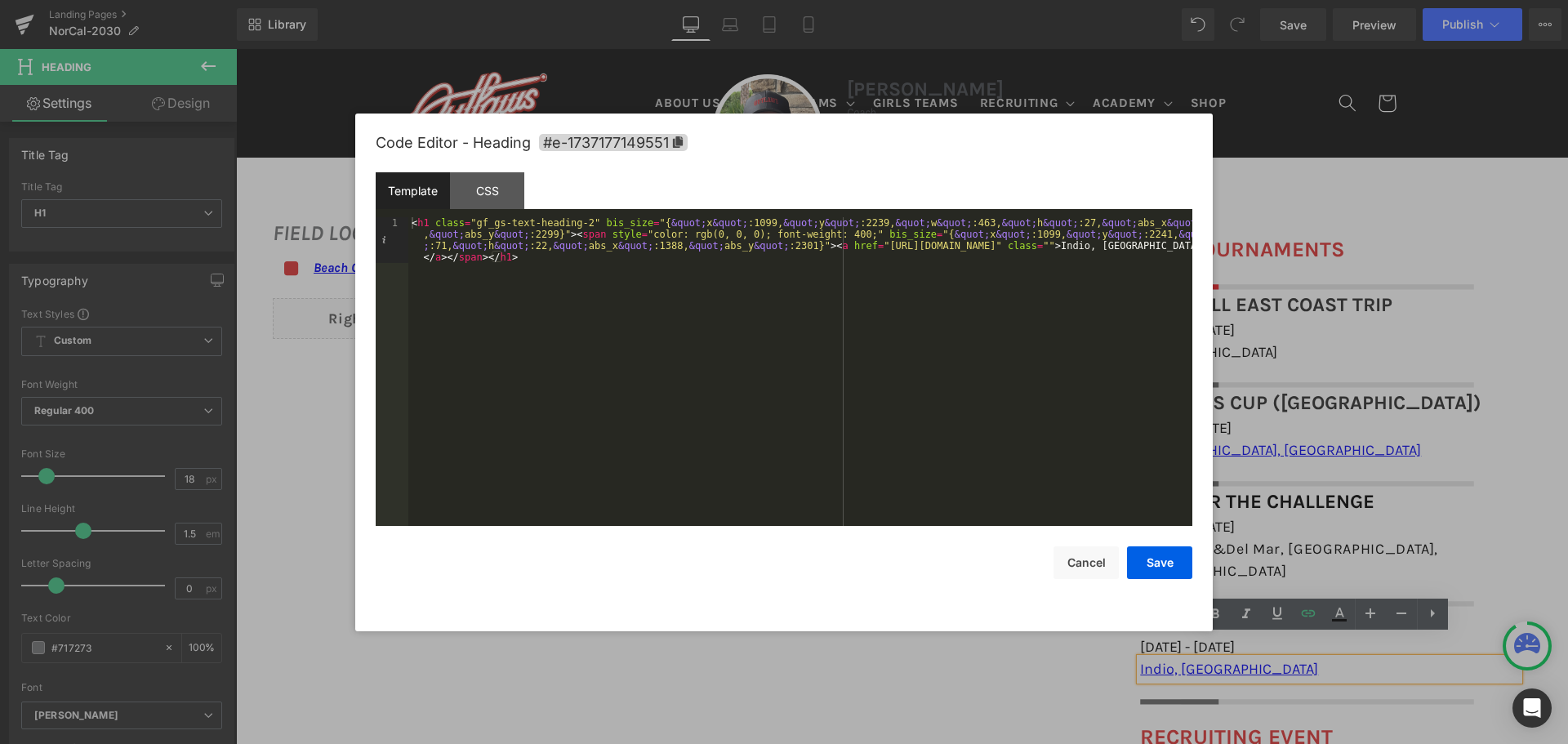
click at [578, 219] on div "< h1 class = "gf_gs-text-heading-2" bis_size = "{ &quot; x &quot; :1099, &quot;…" at bounding box center [800, 417] width 784 height 400
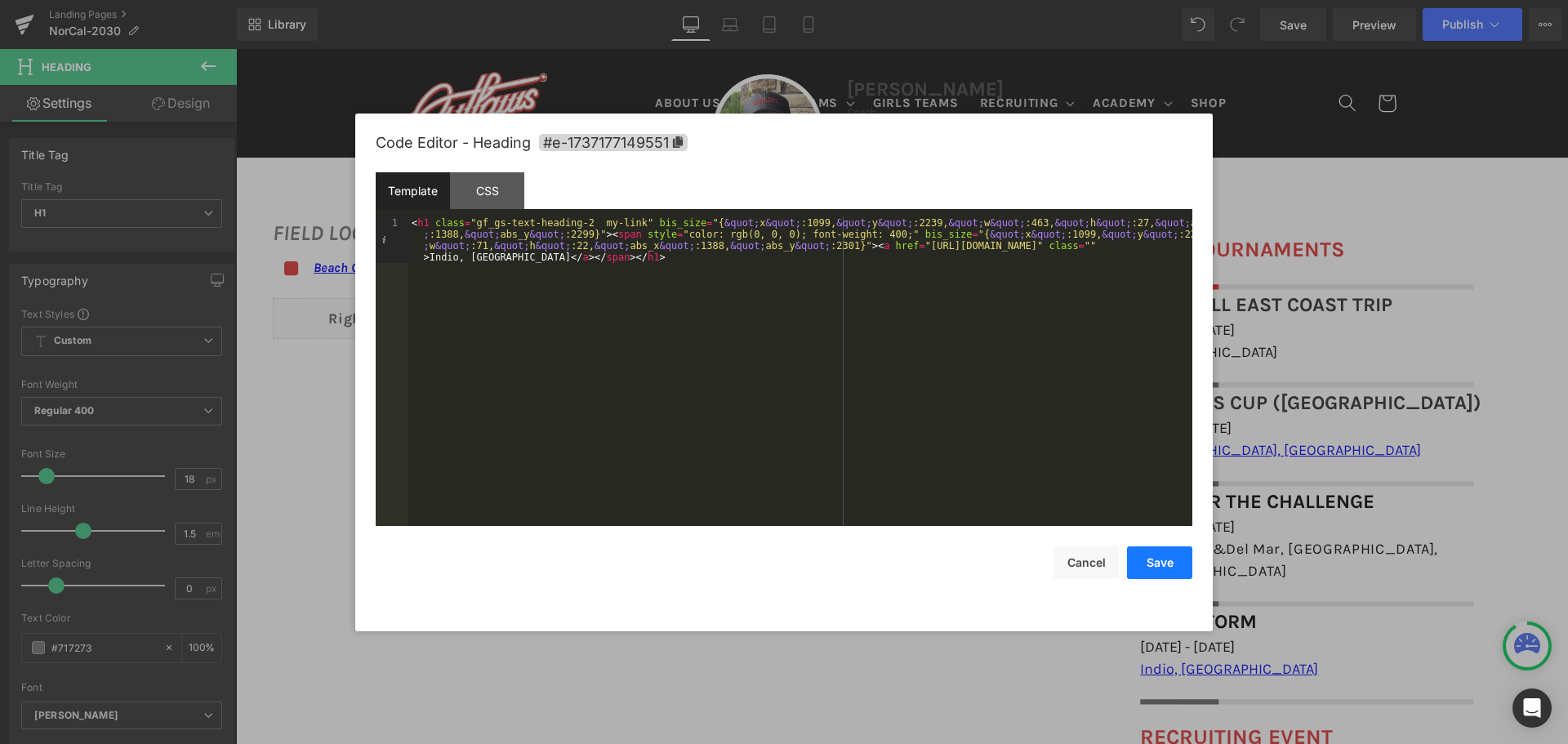
click at [1148, 559] on button "Save" at bounding box center [1159, 563] width 65 height 33
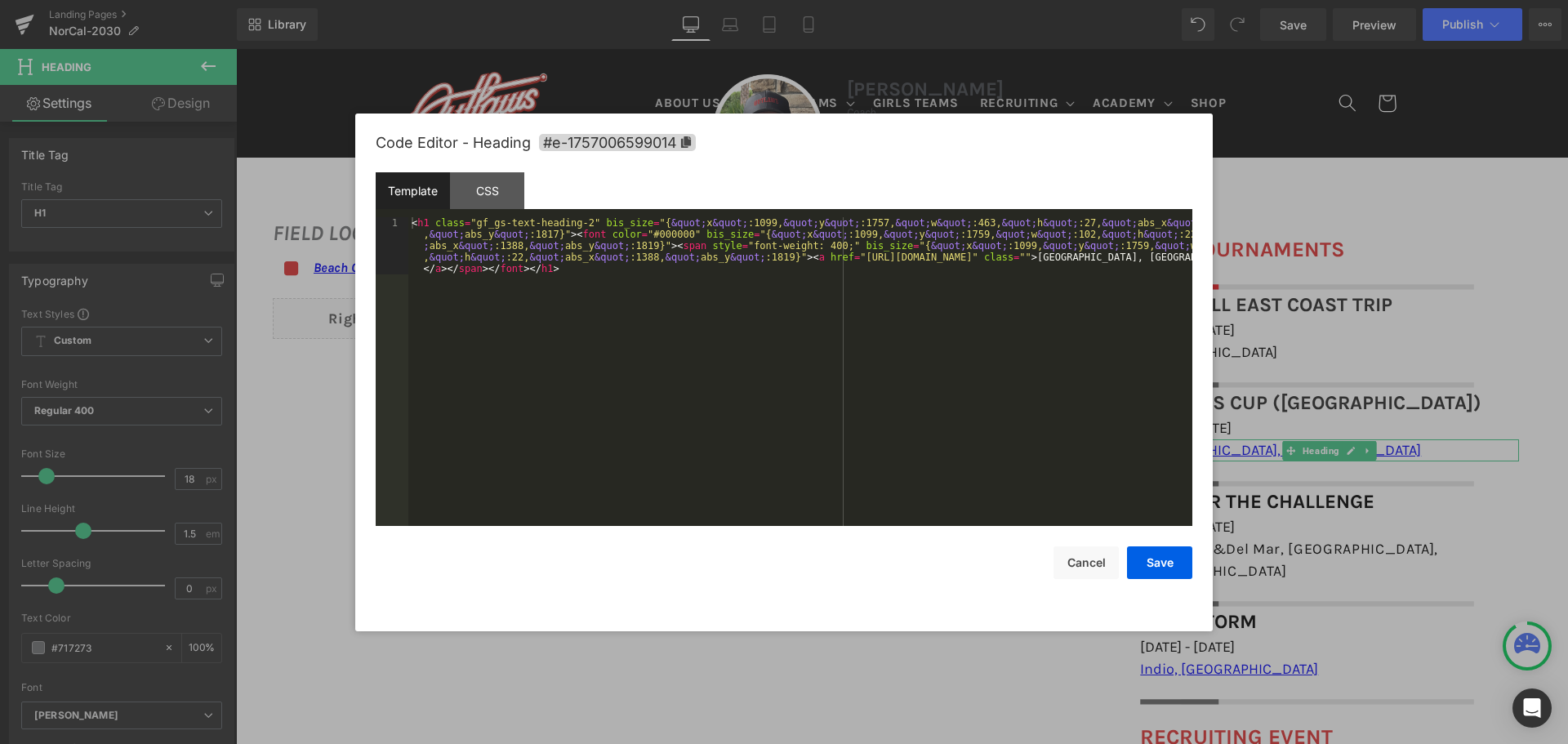
click at [1126, 0] on div "You are previewing how the will restyle your page. You can not edit Elements in…" at bounding box center [784, 0] width 1568 height 0
click at [576, 218] on div "< h1 class = "gf_gs-text-heading-2" bis_size = "{ &quot; x &quot; :1099, &quot;…" at bounding box center [800, 429] width 784 height 423
click at [574, 220] on div "< h1 class = "gf_gs-text-heading-2" bis_size = "{ &quot; x &quot; :1099, &quot;…" at bounding box center [800, 429] width 784 height 423
click at [579, 220] on div "< h1 class = "gf_gs-text-heading-2" bis_size = "{ &quot; x &quot; :1099, &quot;…" at bounding box center [800, 429] width 784 height 423
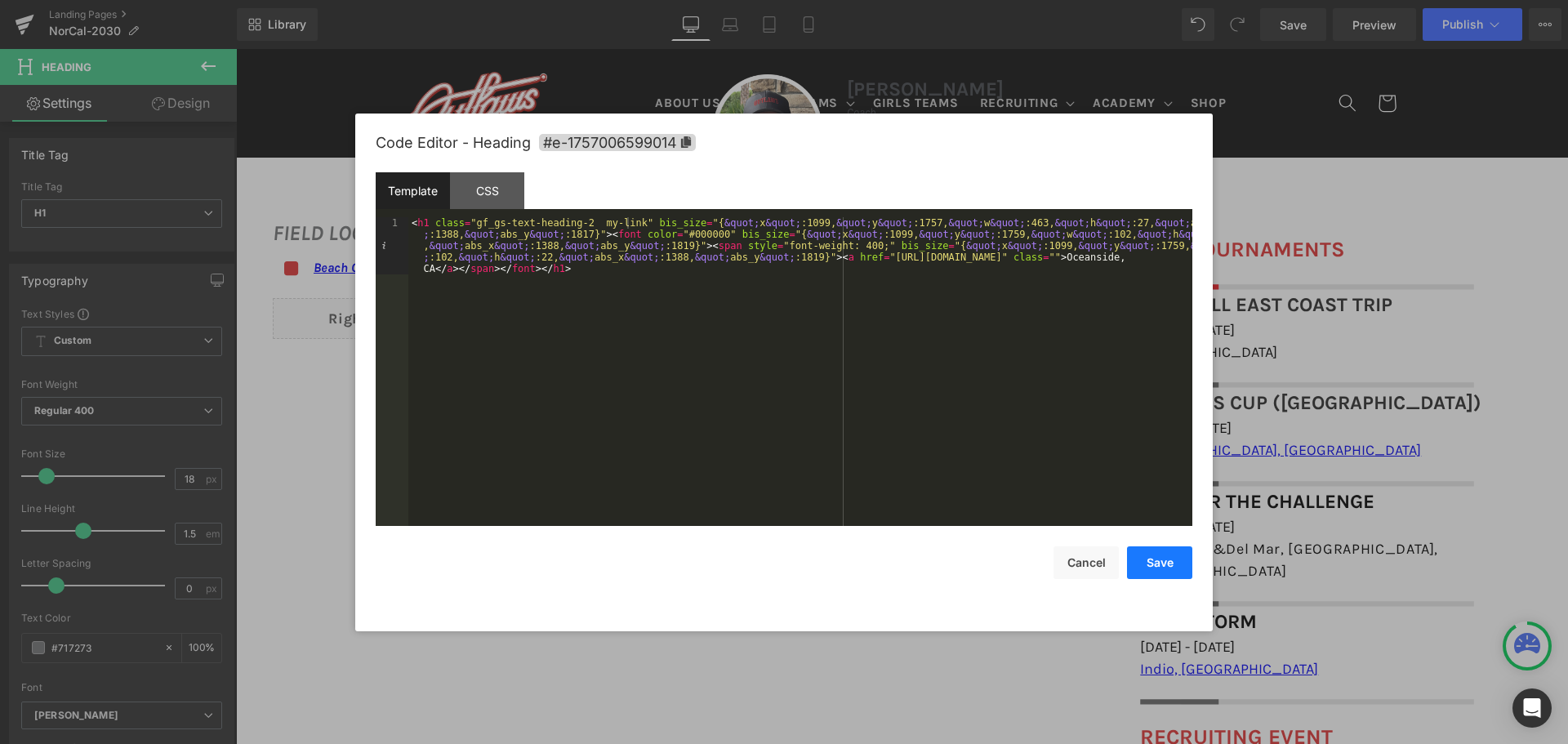
click at [1162, 568] on button "Save" at bounding box center [1159, 563] width 65 height 33
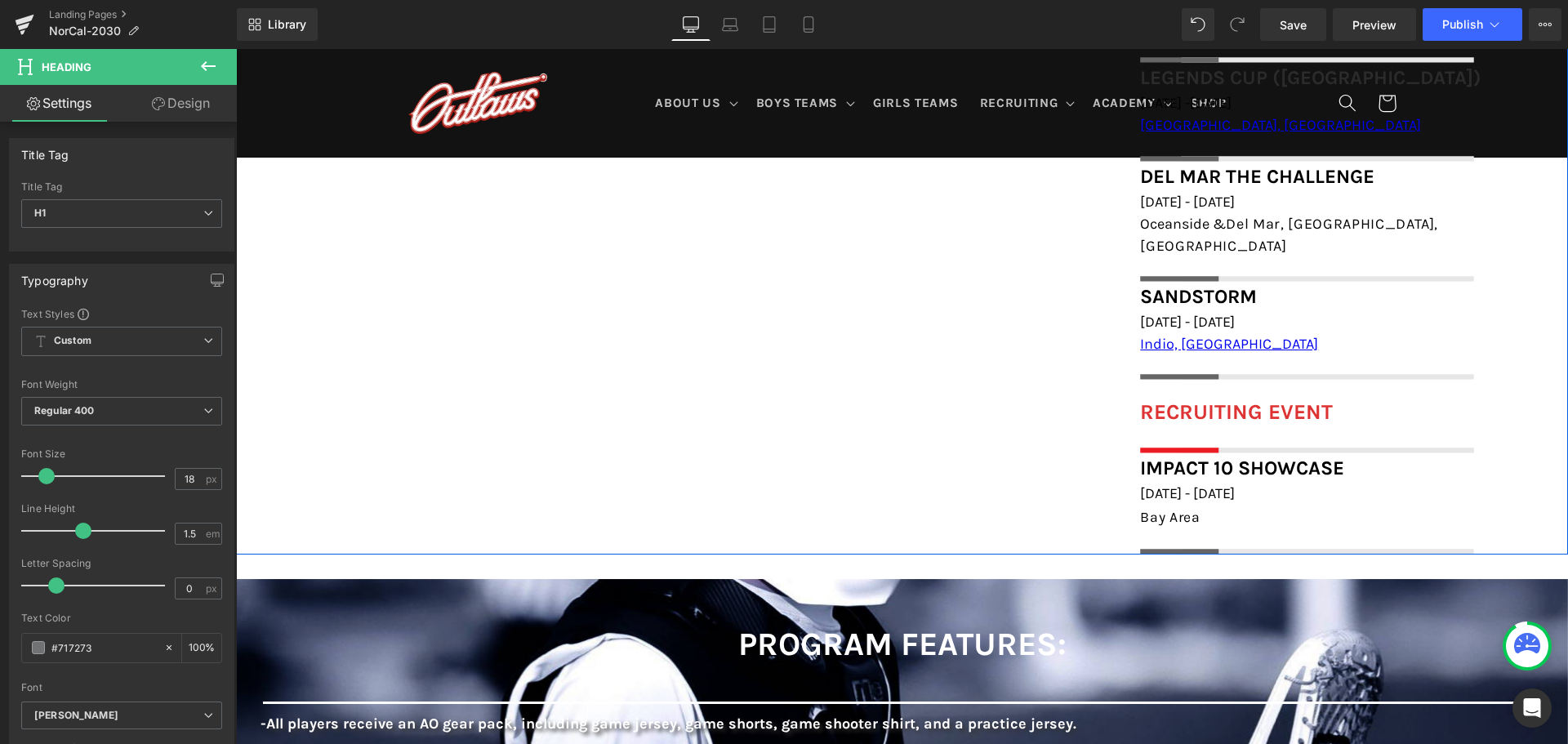
scroll to position [1471, 0]
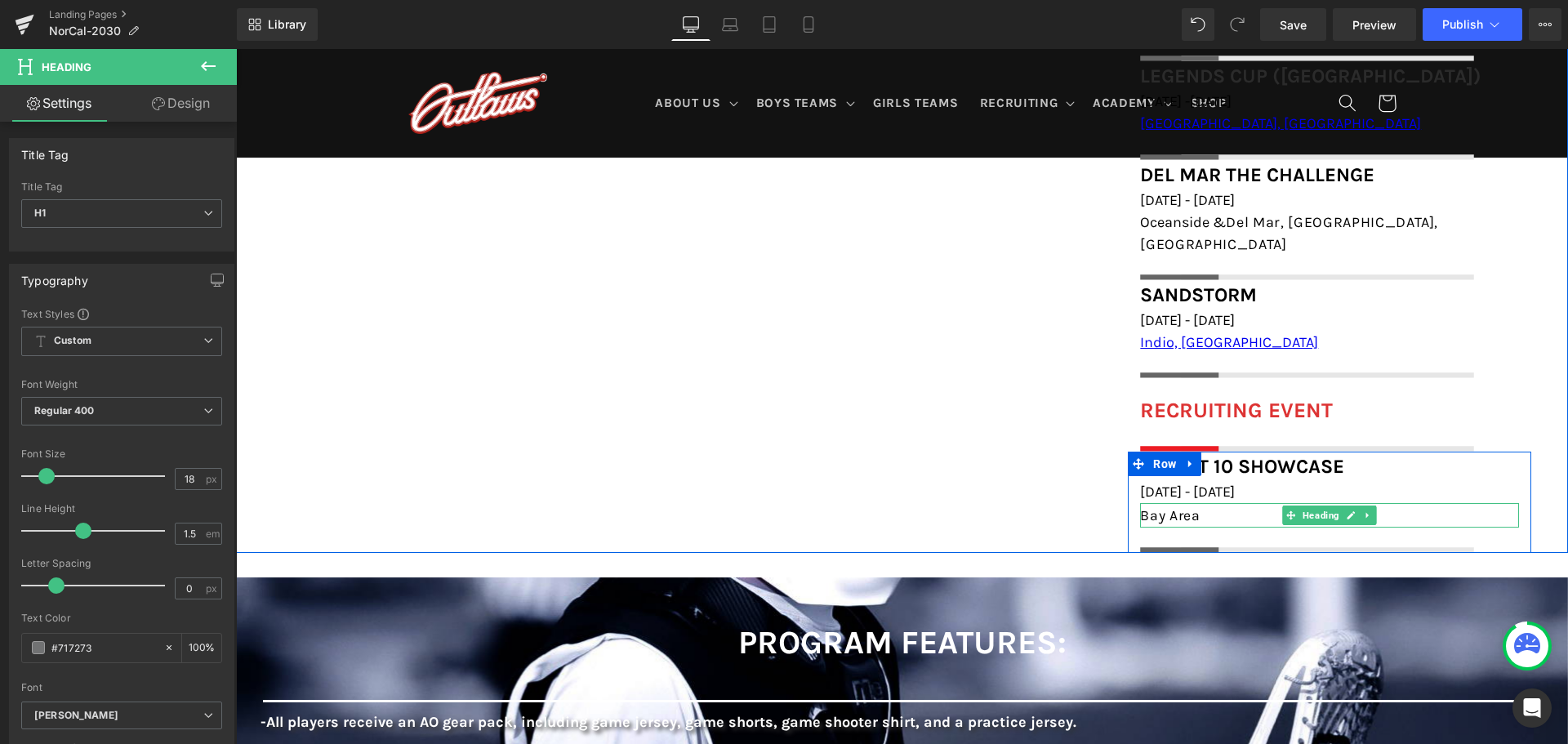
click at [1203, 503] on div "Bay Area" at bounding box center [1329, 515] width 379 height 25
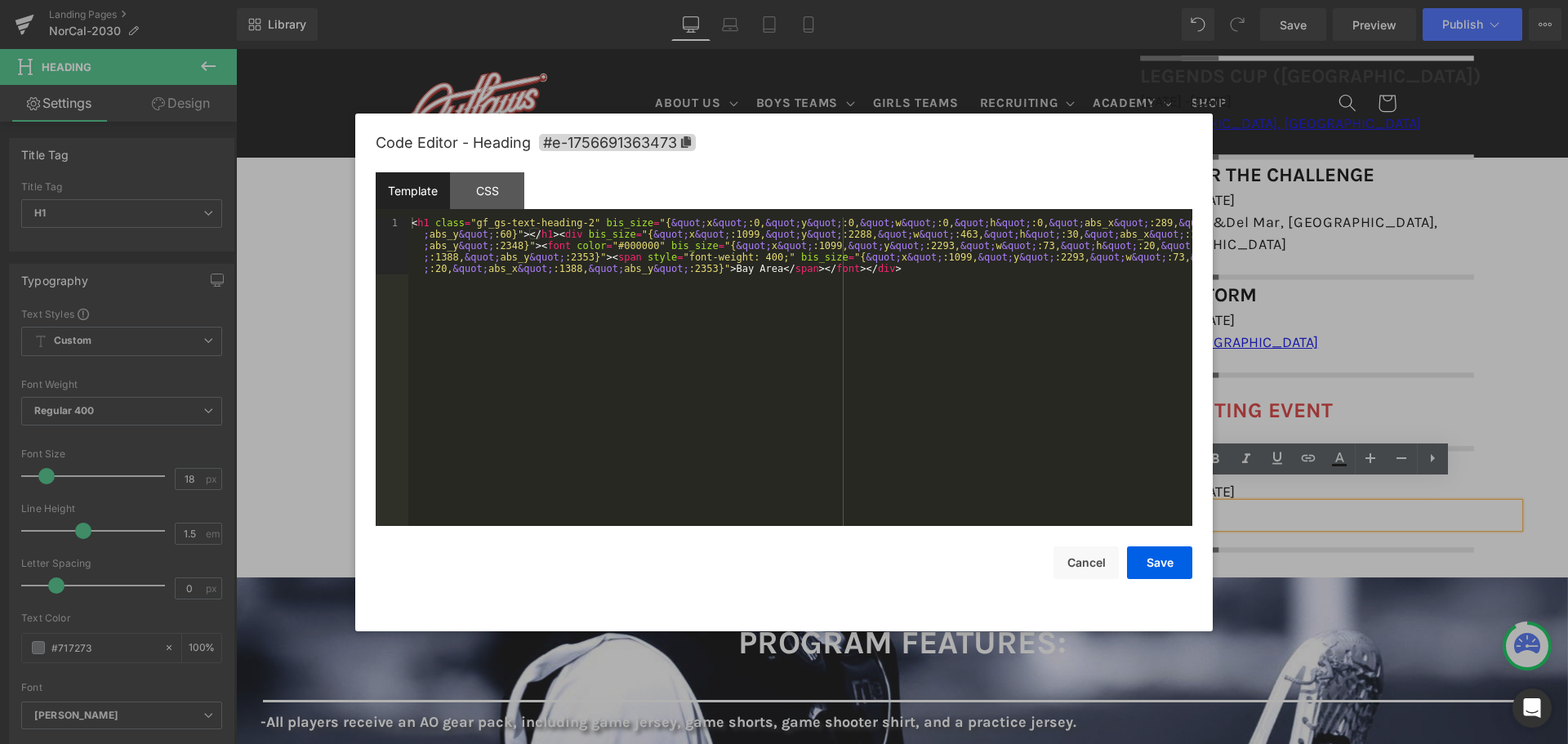
click at [1171, 0] on div "You are previewing how the will restyle your page. You can not edit Elements in…" at bounding box center [784, 0] width 1568 height 0
click at [578, 219] on div "< h1 class = "gf_gs-text-heading-2" bis_size = "{ &quot; x &quot; :0, &quot; y …" at bounding box center [800, 429] width 784 height 423
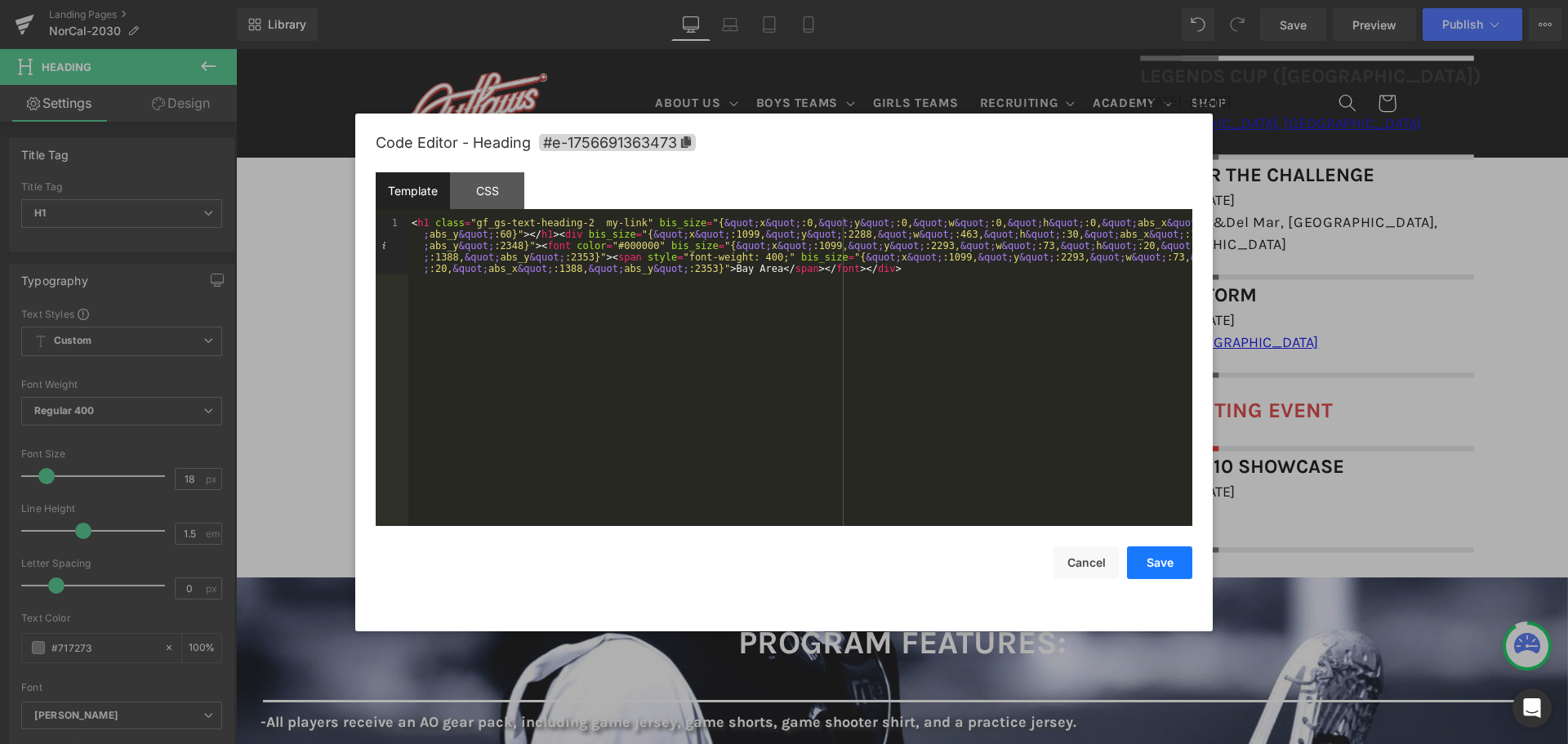
click at [1178, 565] on button "Save" at bounding box center [1159, 563] width 65 height 33
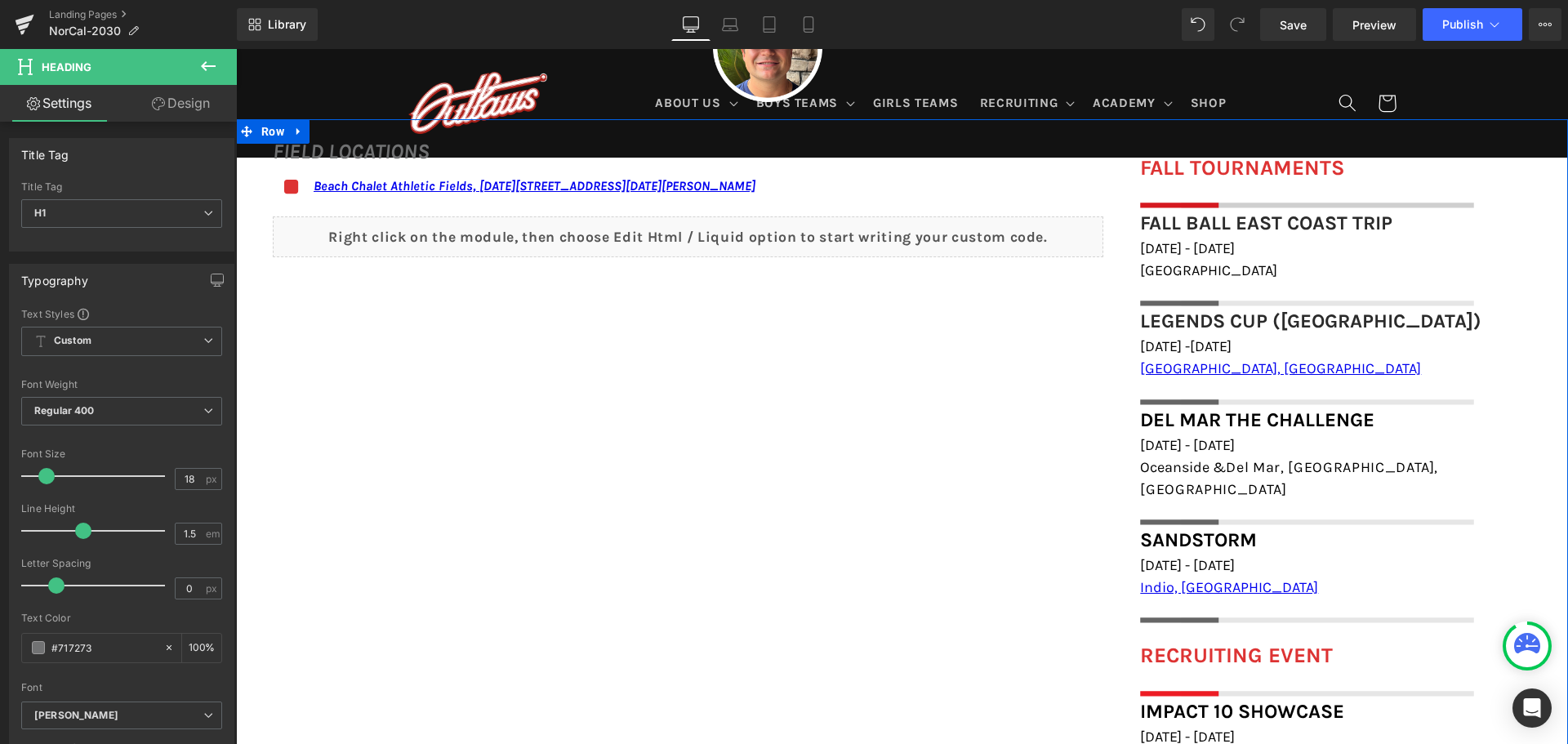
scroll to position [1144, 0]
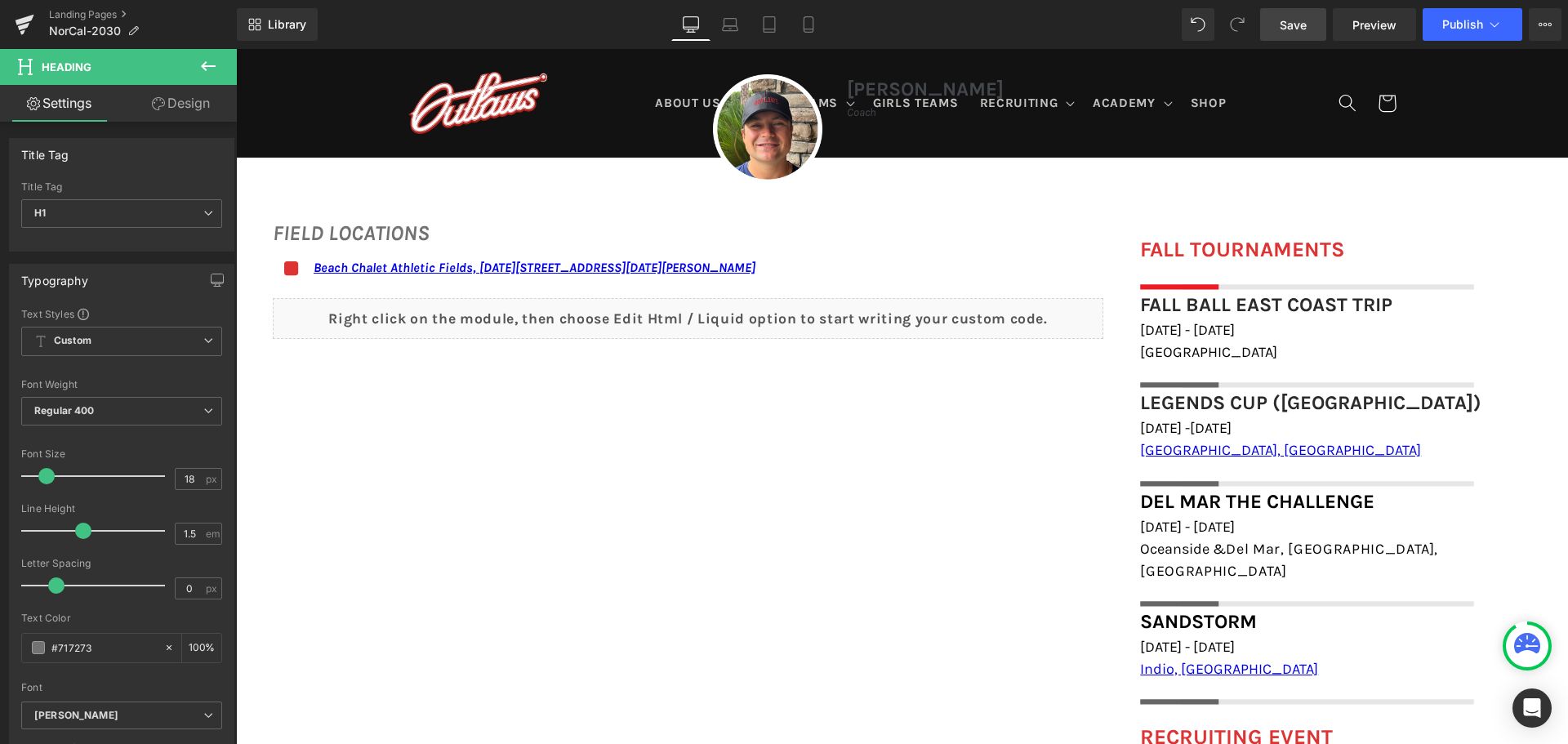
click at [1304, 31] on span "Save" at bounding box center [1293, 25] width 27 height 17
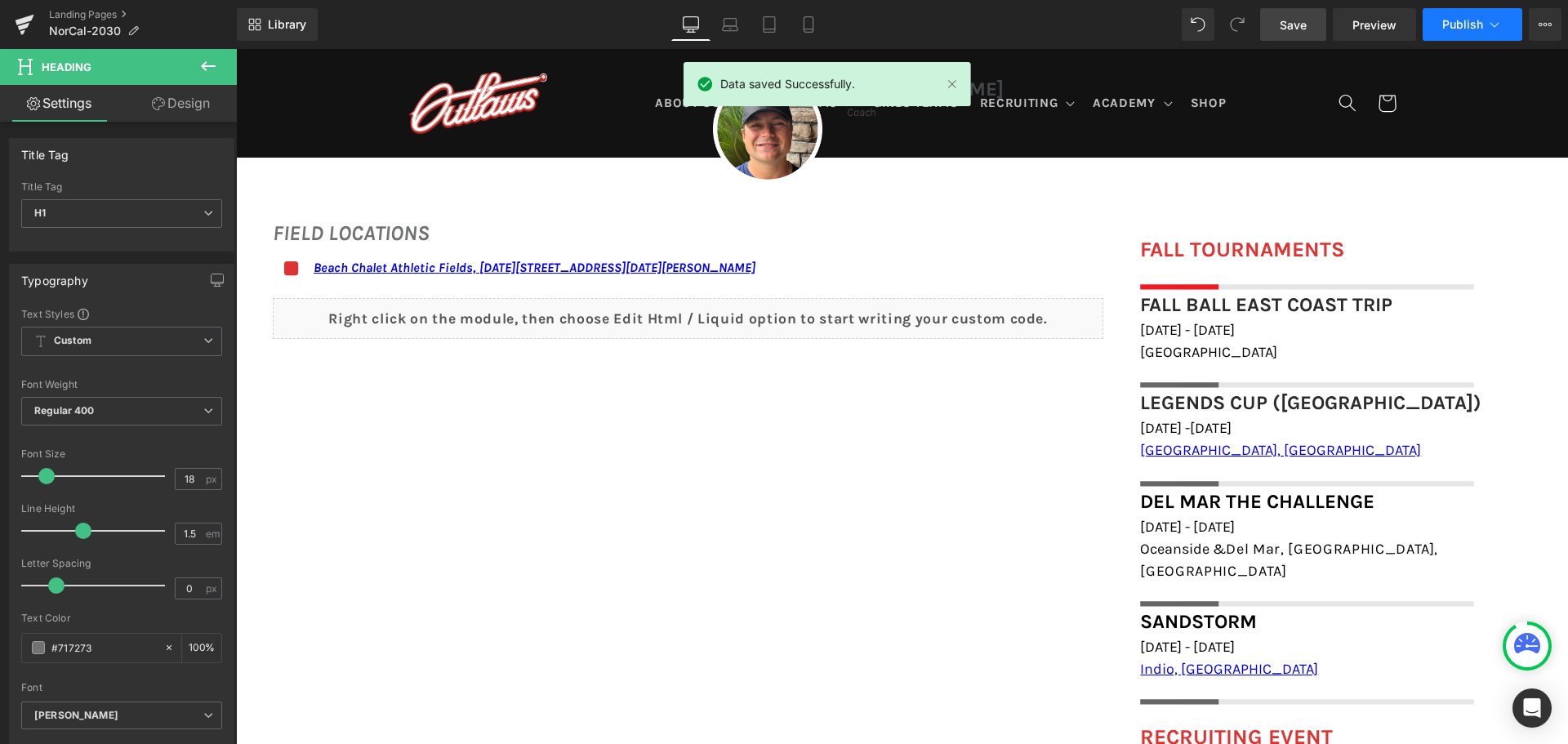
click at [1460, 9] on button "Publish" at bounding box center [1472, 25] width 100 height 33
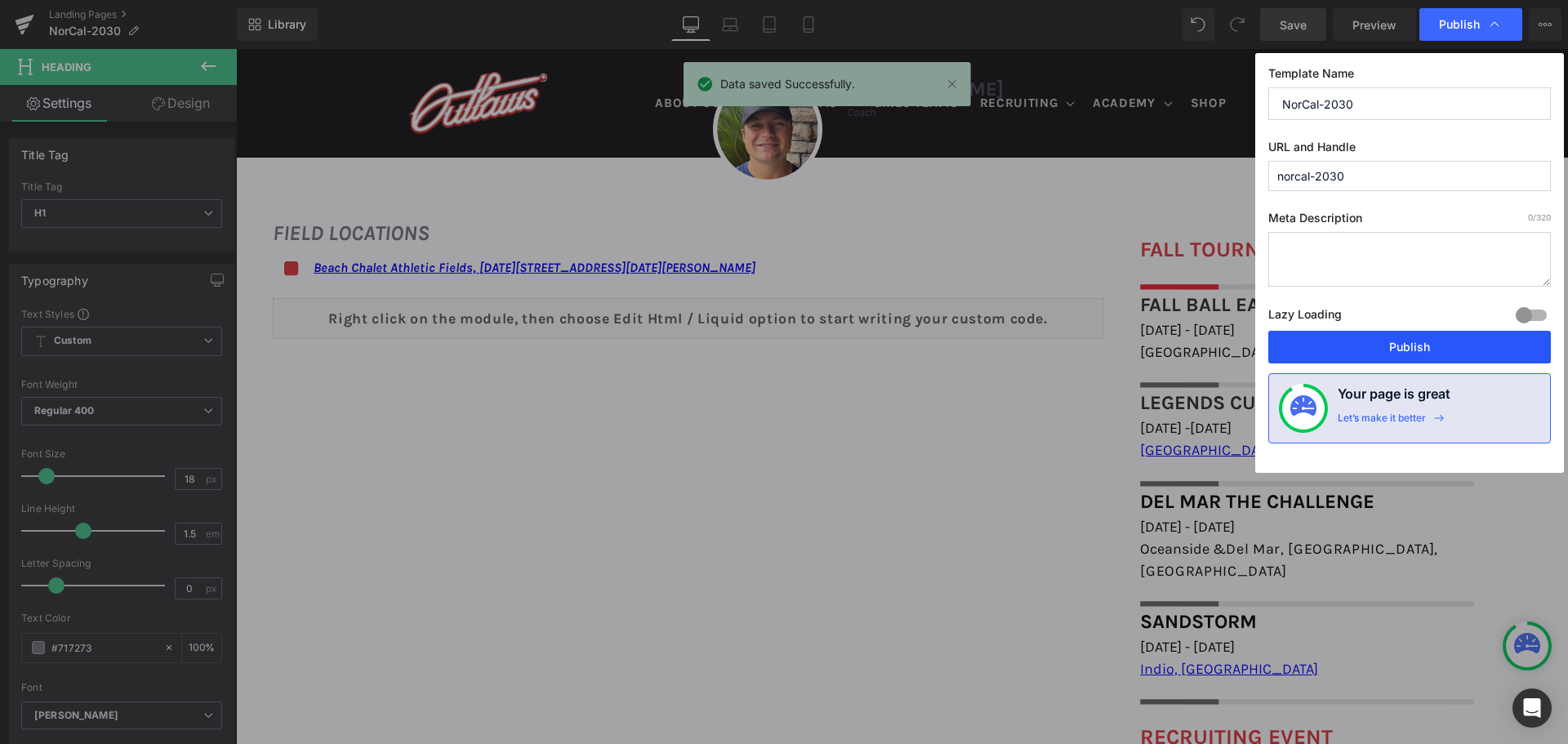
click at [1334, 339] on button "Publish" at bounding box center [1409, 347] width 282 height 33
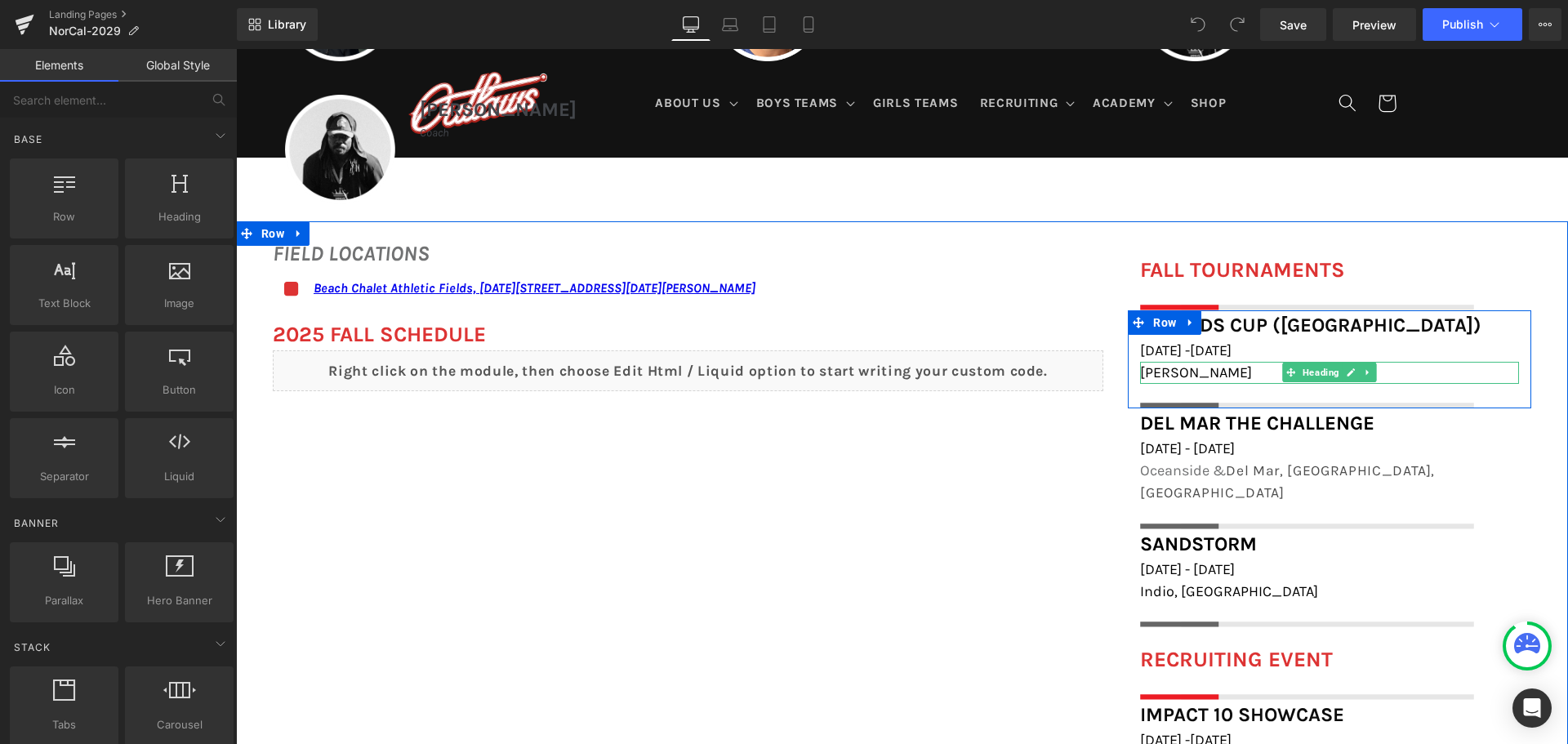
click at [1214, 369] on h1 "[PERSON_NAME]" at bounding box center [1329, 373] width 379 height 22
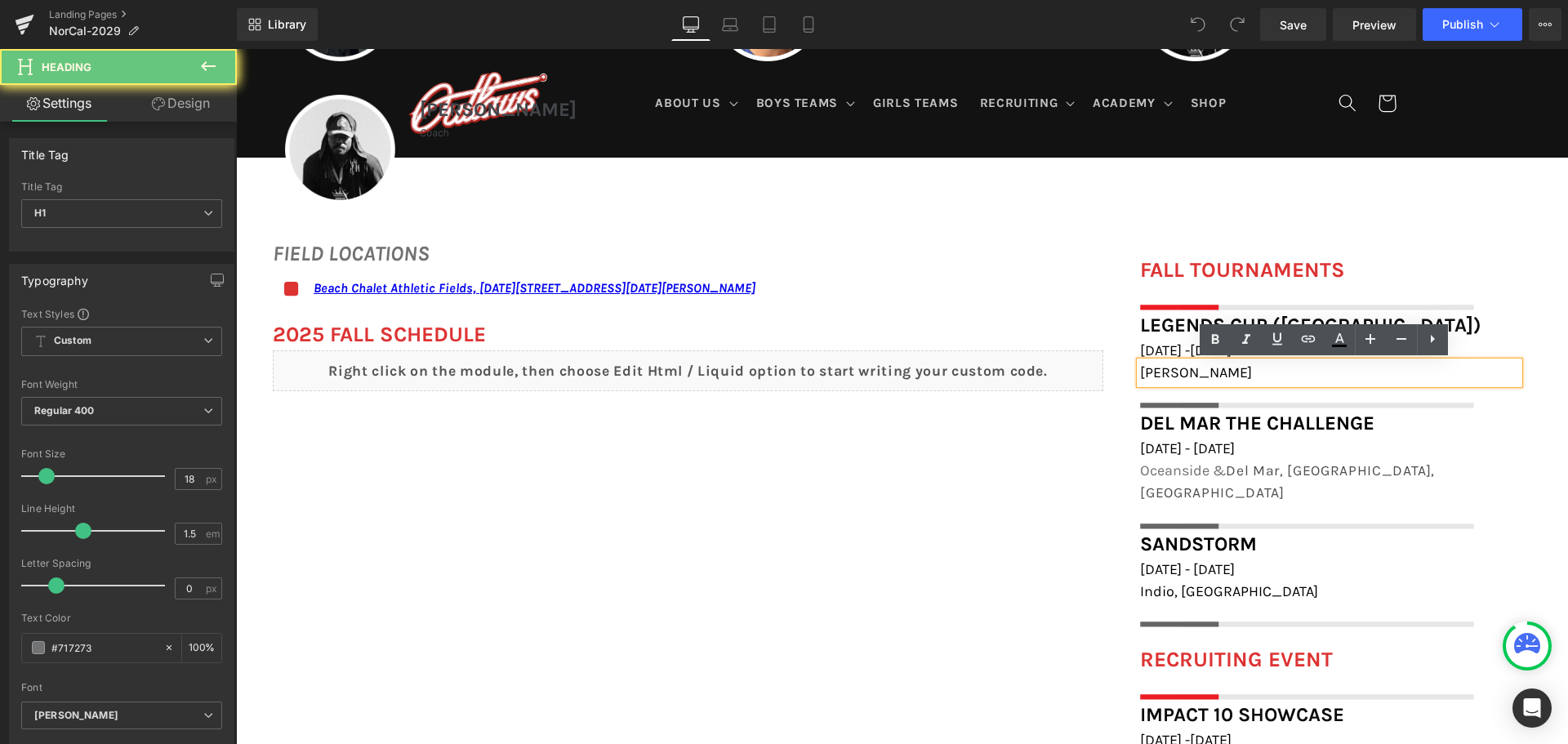
click at [1216, 379] on h1 "[PERSON_NAME]" at bounding box center [1329, 373] width 379 height 22
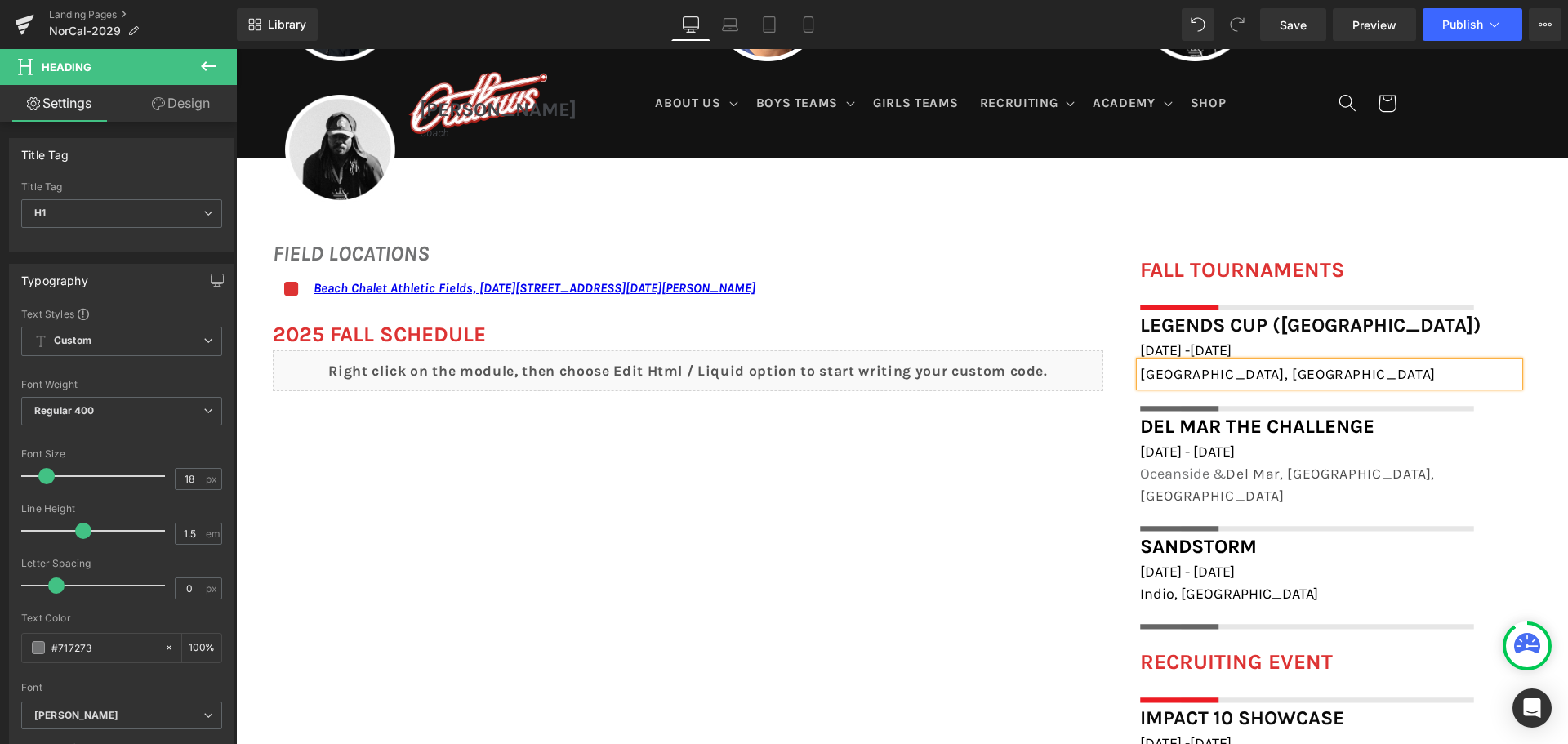
click at [1271, 384] on div "[GEOGRAPHIC_DATA], [GEOGRAPHIC_DATA]" at bounding box center [1329, 374] width 379 height 25
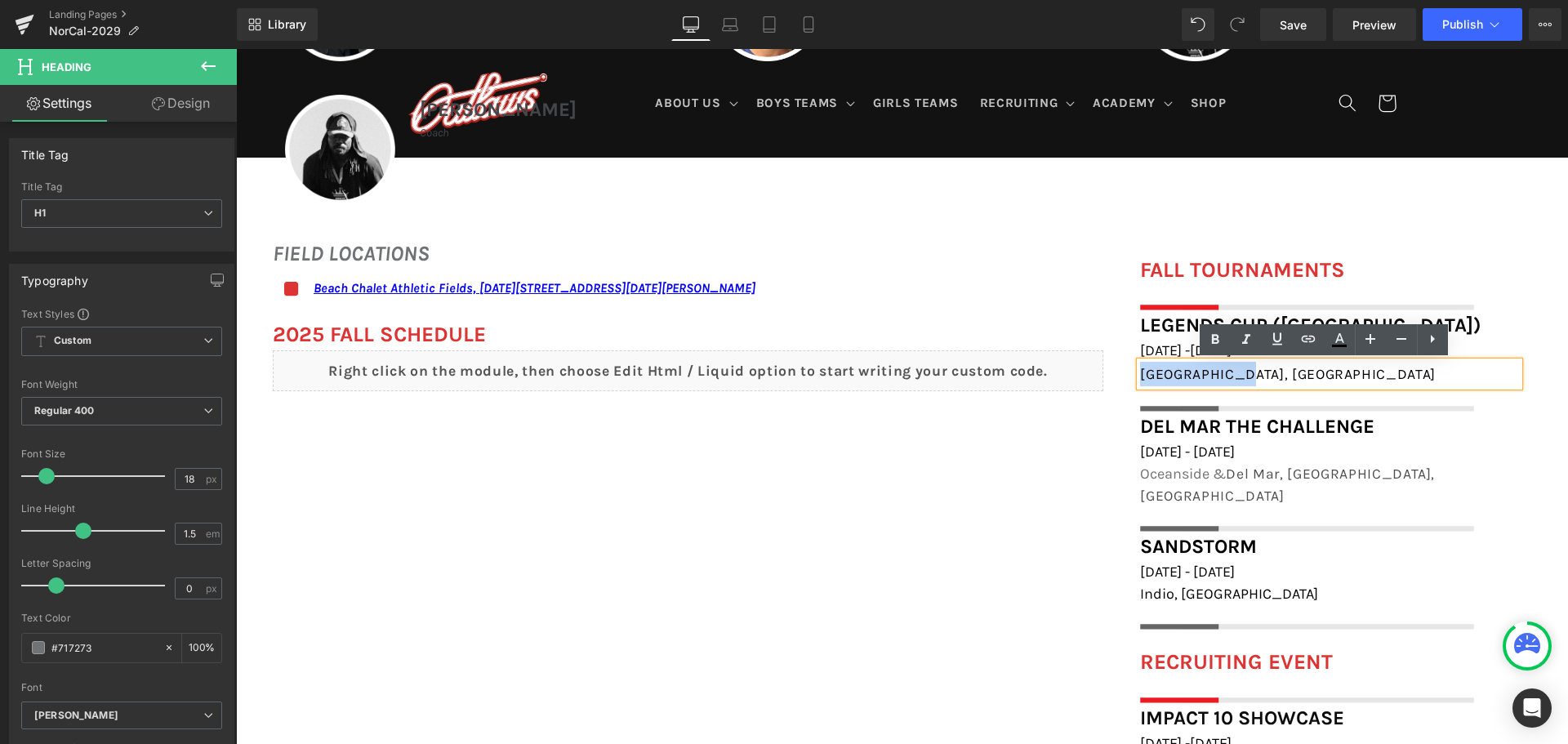
drag, startPoint x: 1255, startPoint y: 380, endPoint x: 1128, endPoint y: 365, distance: 127.9
click at [1128, 365] on div "Legends Cup ([GEOGRAPHIC_DATA]) Heading [DATE] -[DATE] Heading [GEOGRAPHIC_DATA…" at bounding box center [1329, 360] width 403 height 101
click at [1302, 334] on icon at bounding box center [1308, 339] width 20 height 20
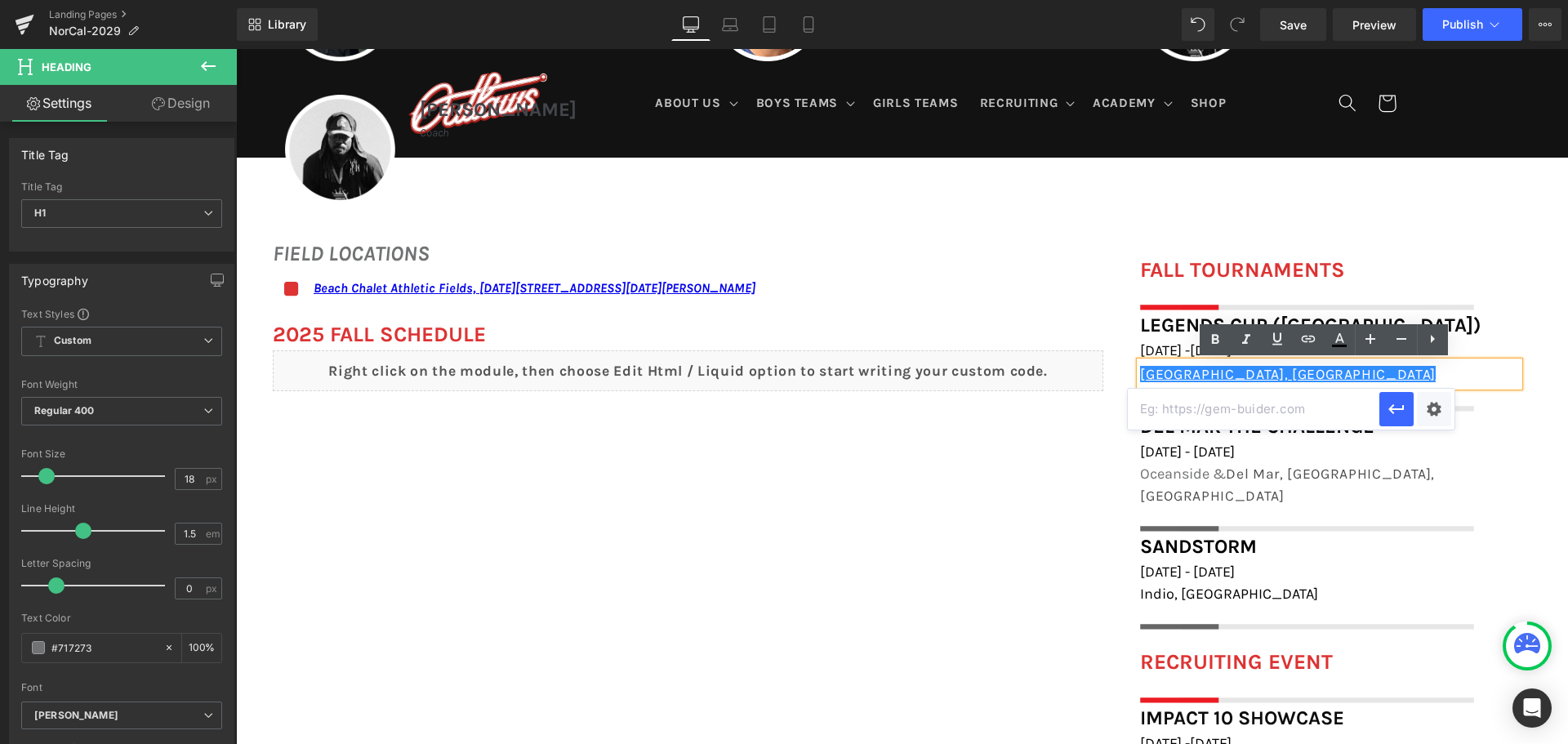
click at [1341, 421] on input "text" at bounding box center [1254, 410] width 252 height 41
paste input "[URL][DOMAIN_NAME]"
type input "[URL][DOMAIN_NAME]"
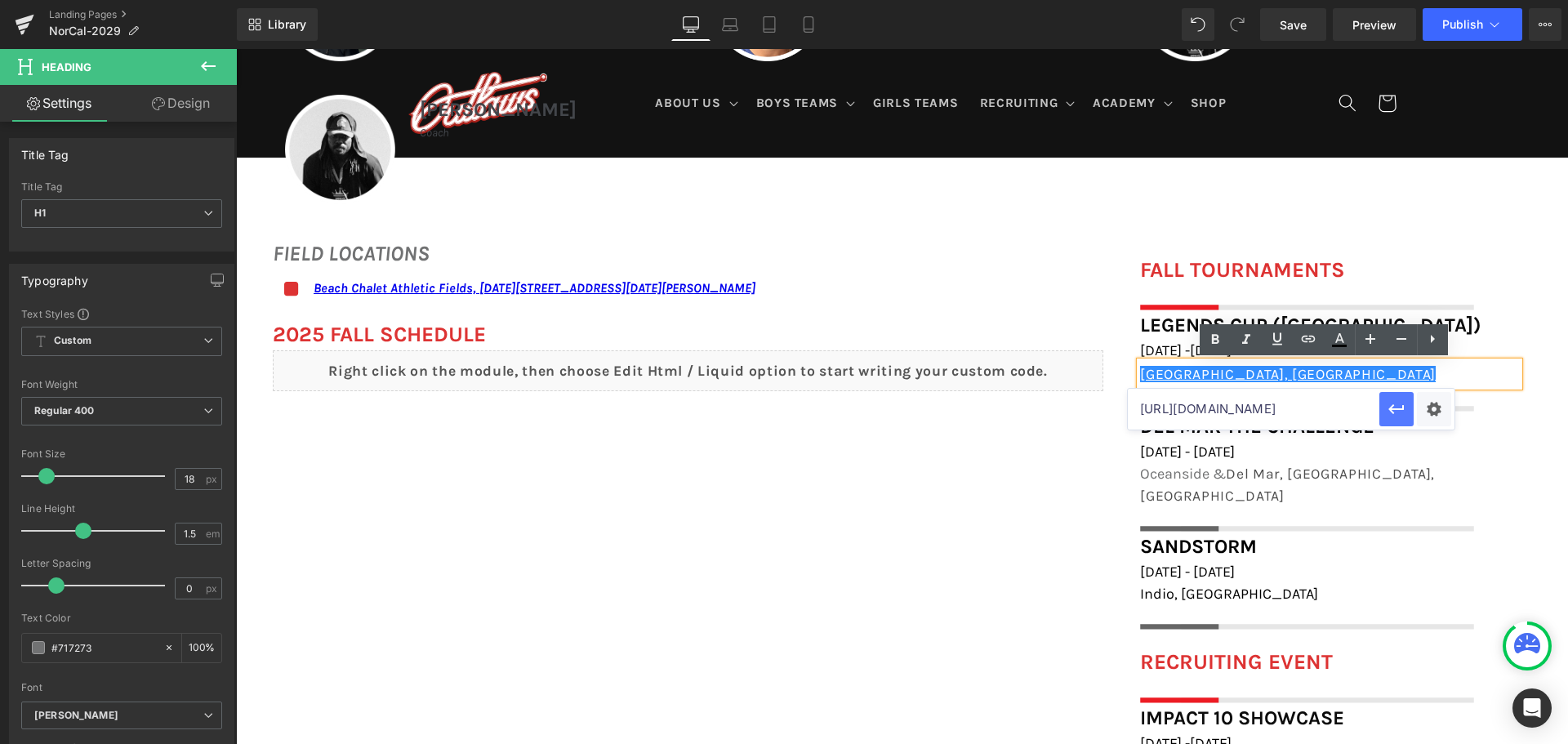
click at [1399, 415] on icon "button" at bounding box center [1397, 409] width 20 height 20
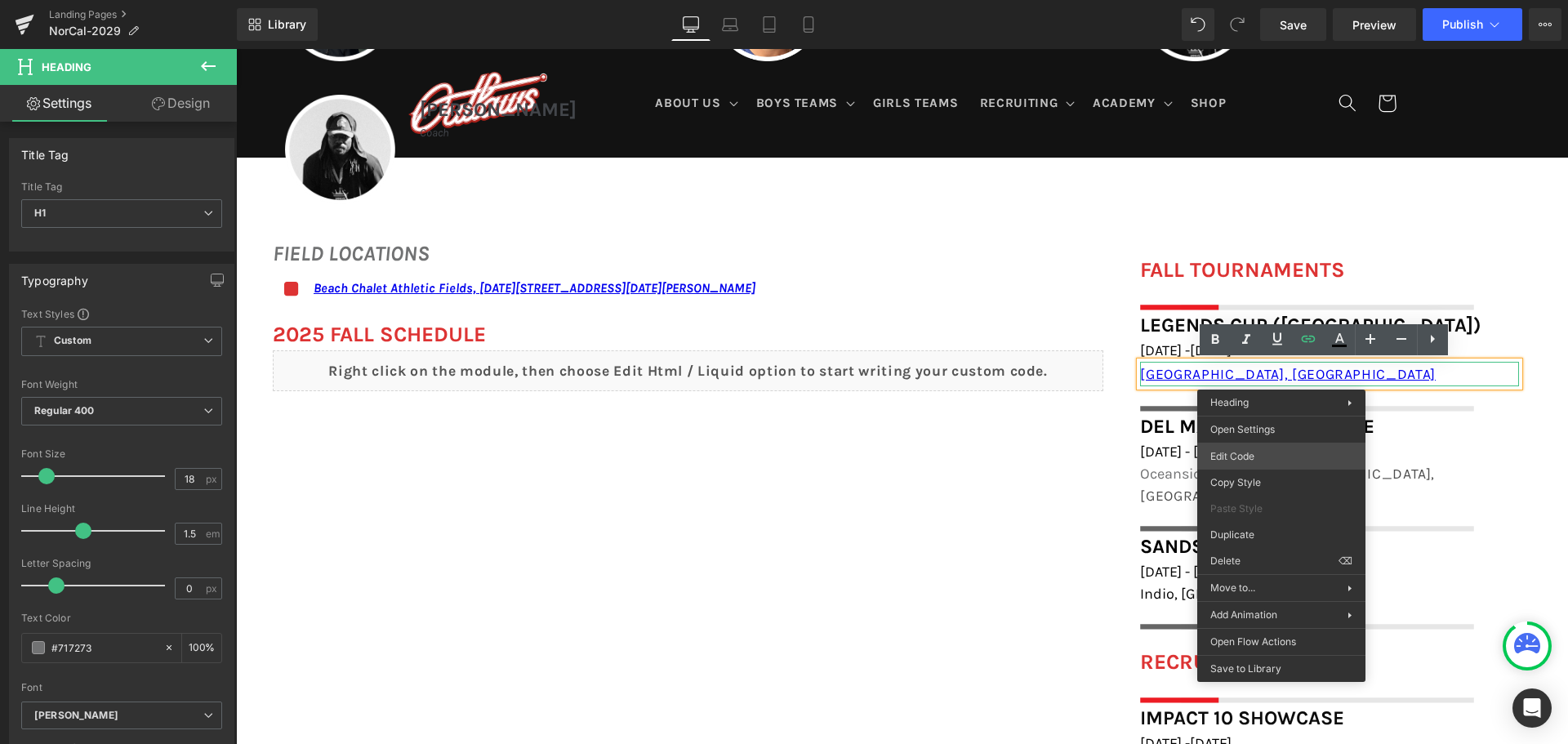
click at [1269, 448] on body "You are previewing how the will restyle your page. You can not edit Elements in…" at bounding box center [784, 372] width 1568 height 744
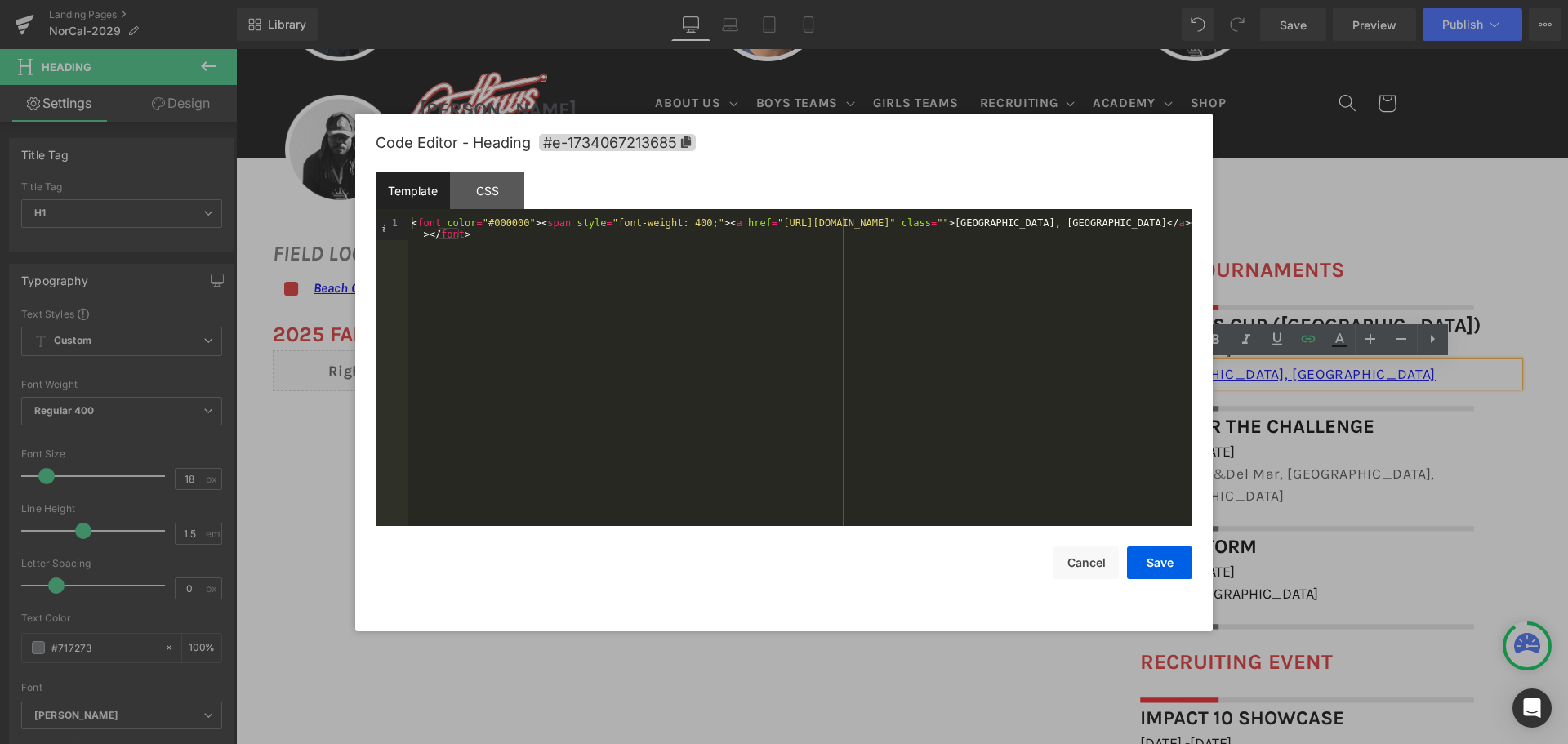
click at [1354, 378] on div at bounding box center [784, 372] width 1568 height 744
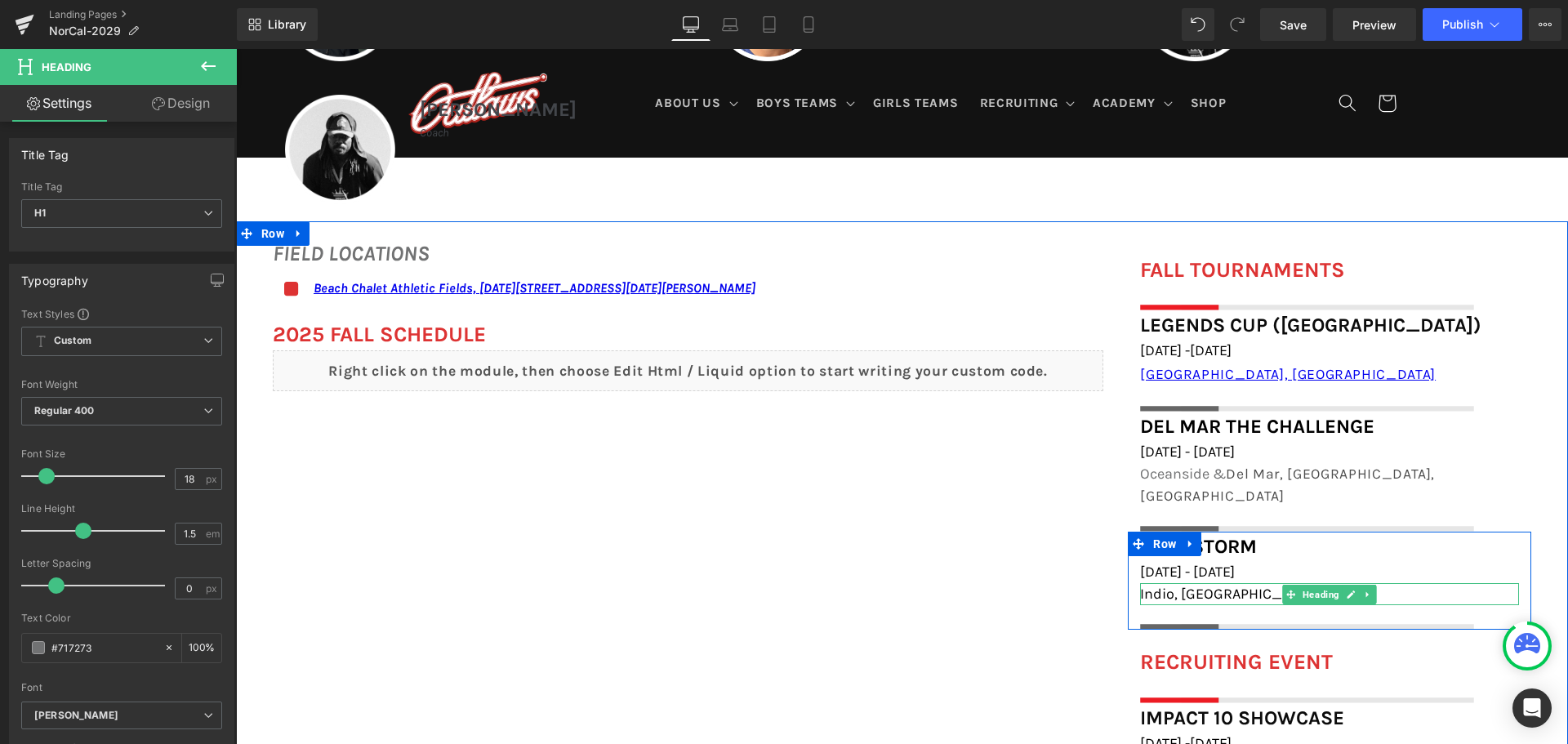
click at [1197, 584] on h1 "Indio, [GEOGRAPHIC_DATA]" at bounding box center [1329, 594] width 379 height 22
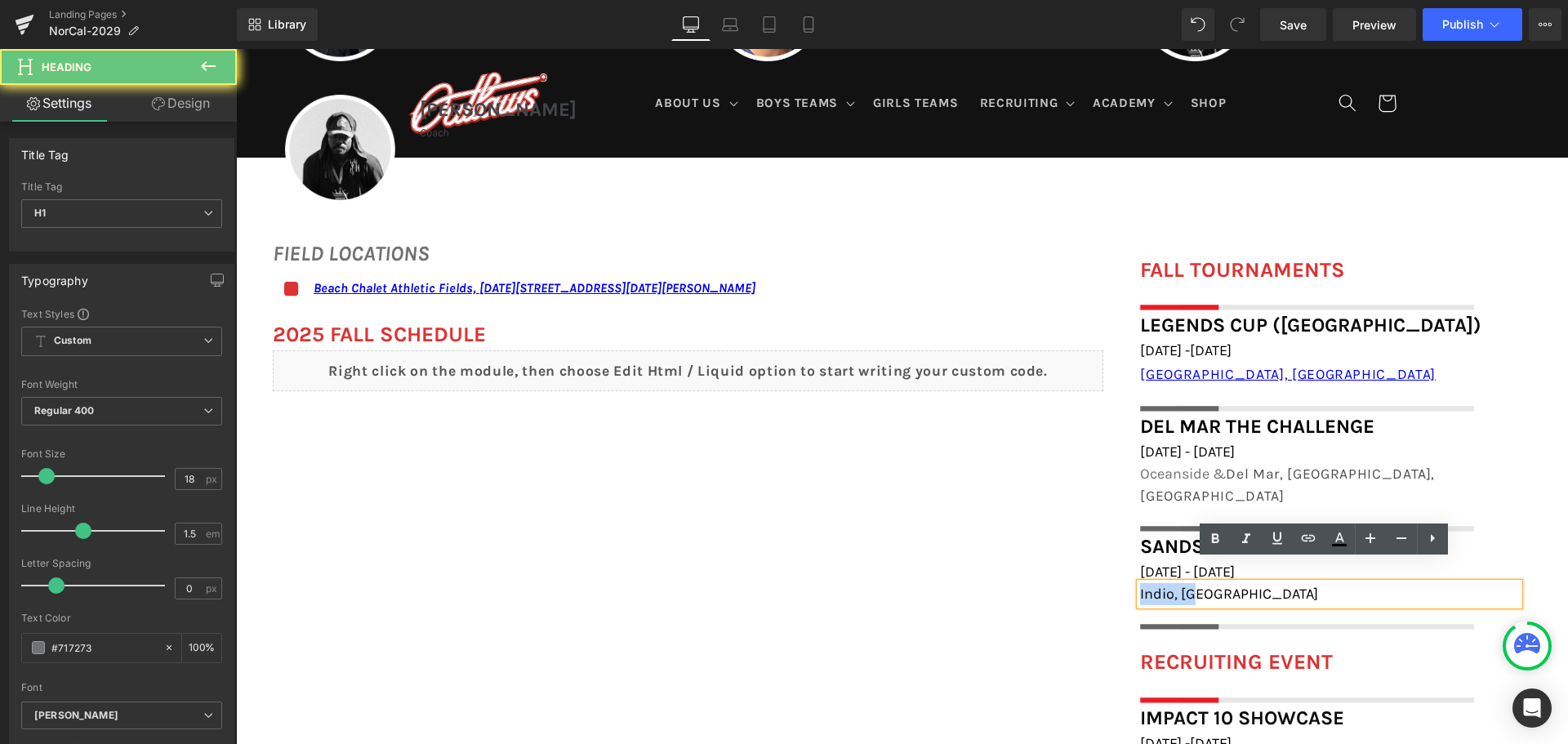
drag, startPoint x: 1197, startPoint y: 574, endPoint x: 1120, endPoint y: 580, distance: 77.2
click at [1120, 580] on div "FALL TOURNAMENTS Heading Image Row Legends Cup ([GEOGRAPHIC_DATA]) Heading [DAT…" at bounding box center [1329, 443] width 428 height 377
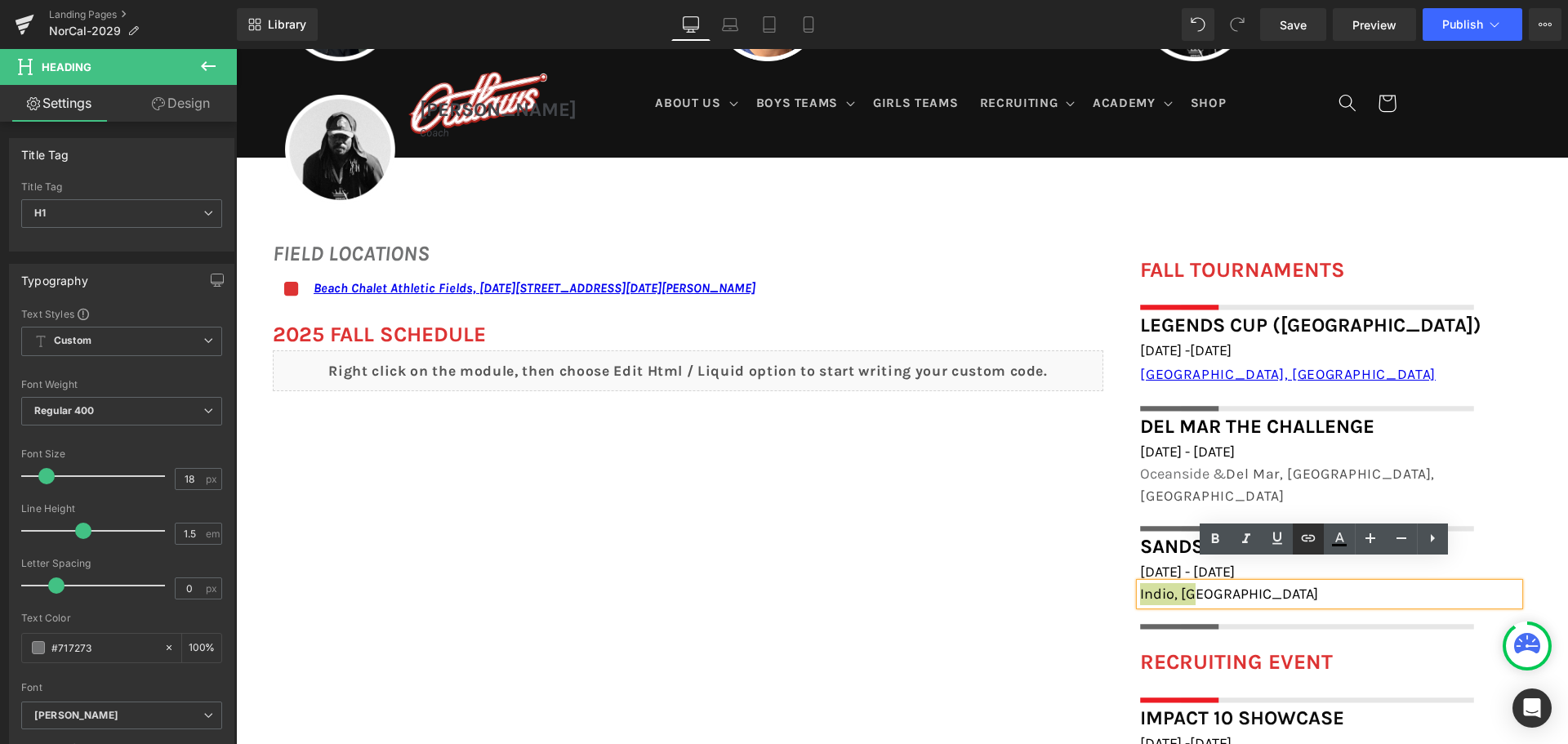
click at [1302, 536] on icon at bounding box center [1307, 538] width 14 height 7
click at [1323, 617] on input "text" at bounding box center [1254, 608] width 252 height 41
paste input "[URL][DOMAIN_NAME]"
type input "[URL][DOMAIN_NAME]"
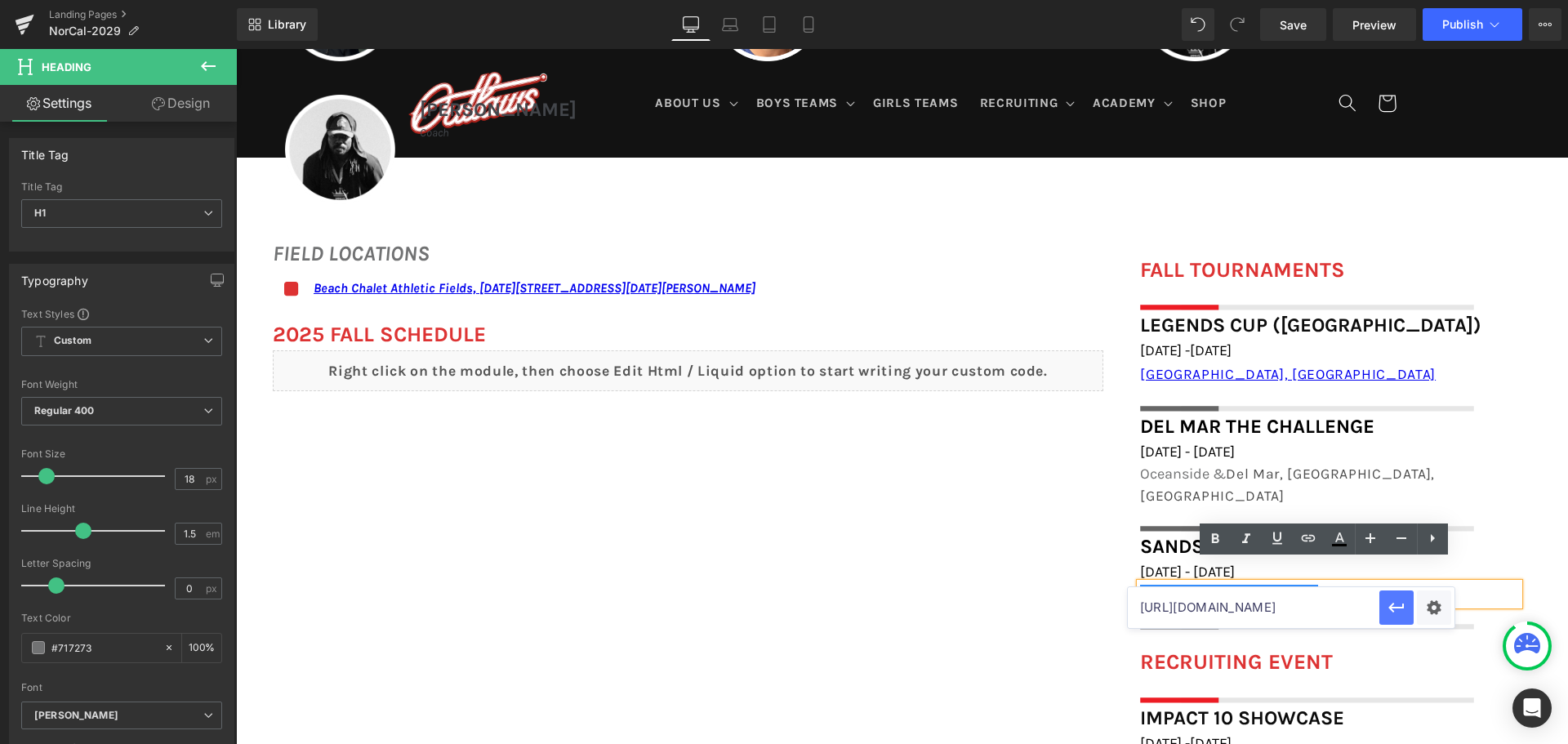
scroll to position [0, 0]
click at [1391, 602] on icon "button" at bounding box center [1397, 608] width 20 height 20
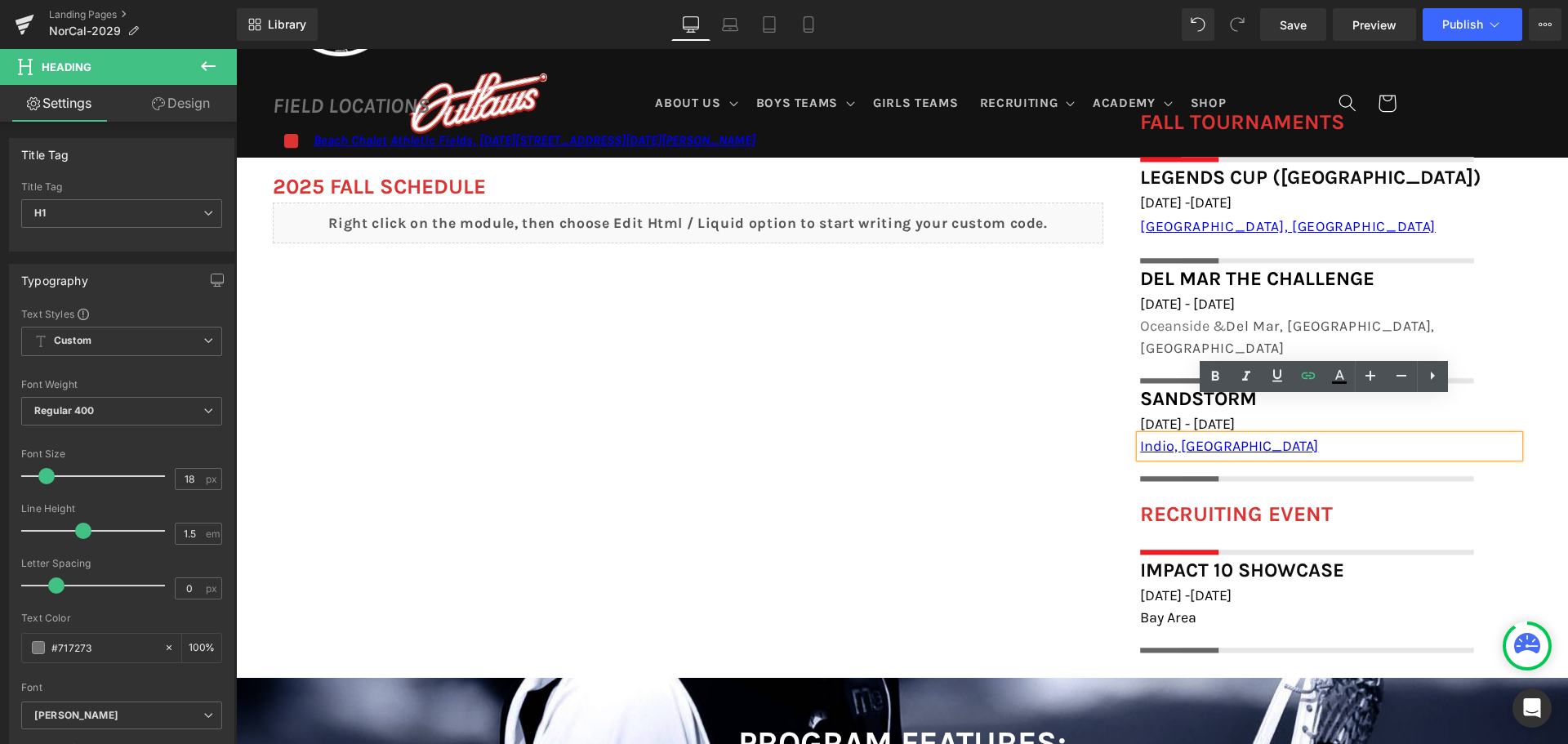
scroll to position [1144, 0]
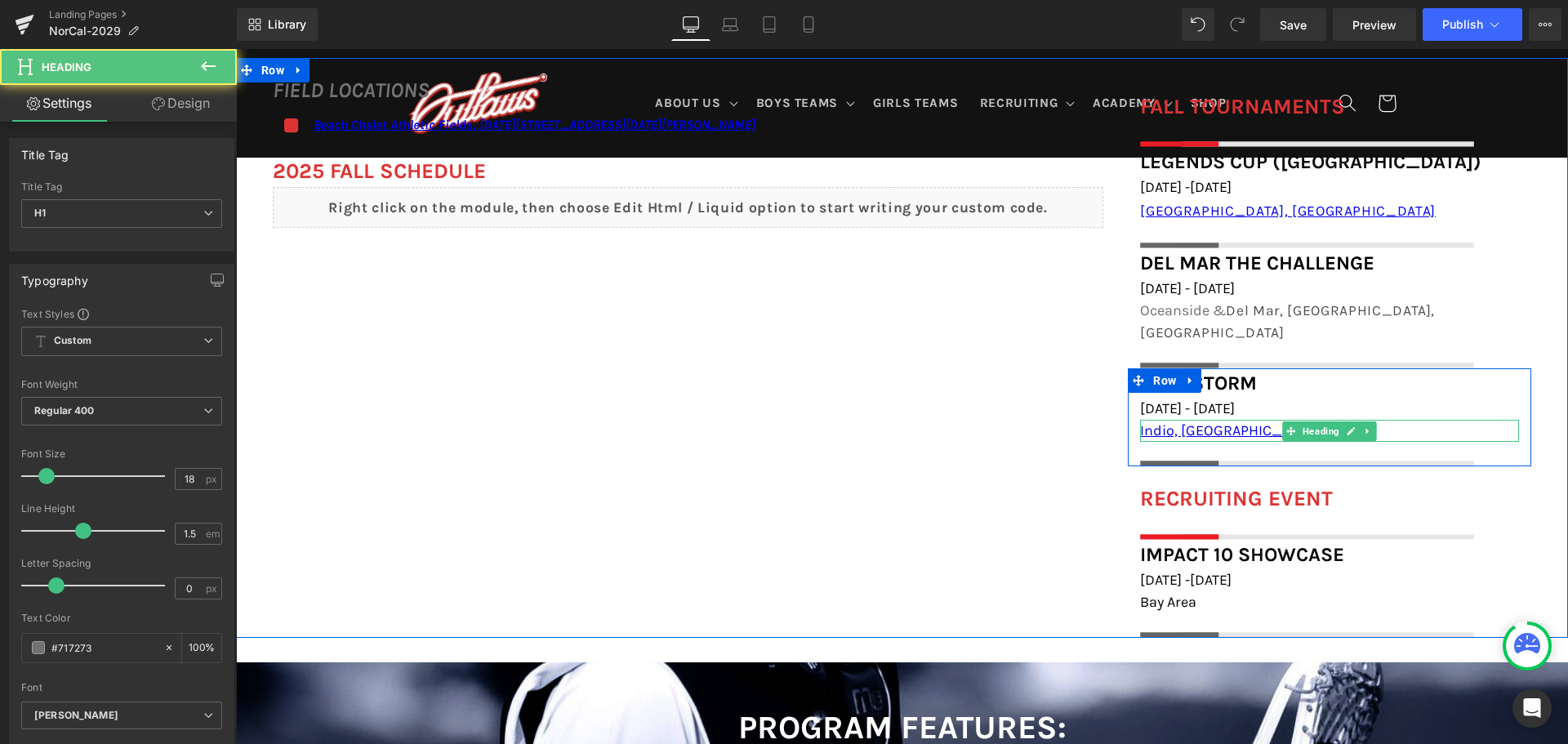
click at [1208, 420] on h1 "Indio, [GEOGRAPHIC_DATA]" at bounding box center [1329, 430] width 379 height 22
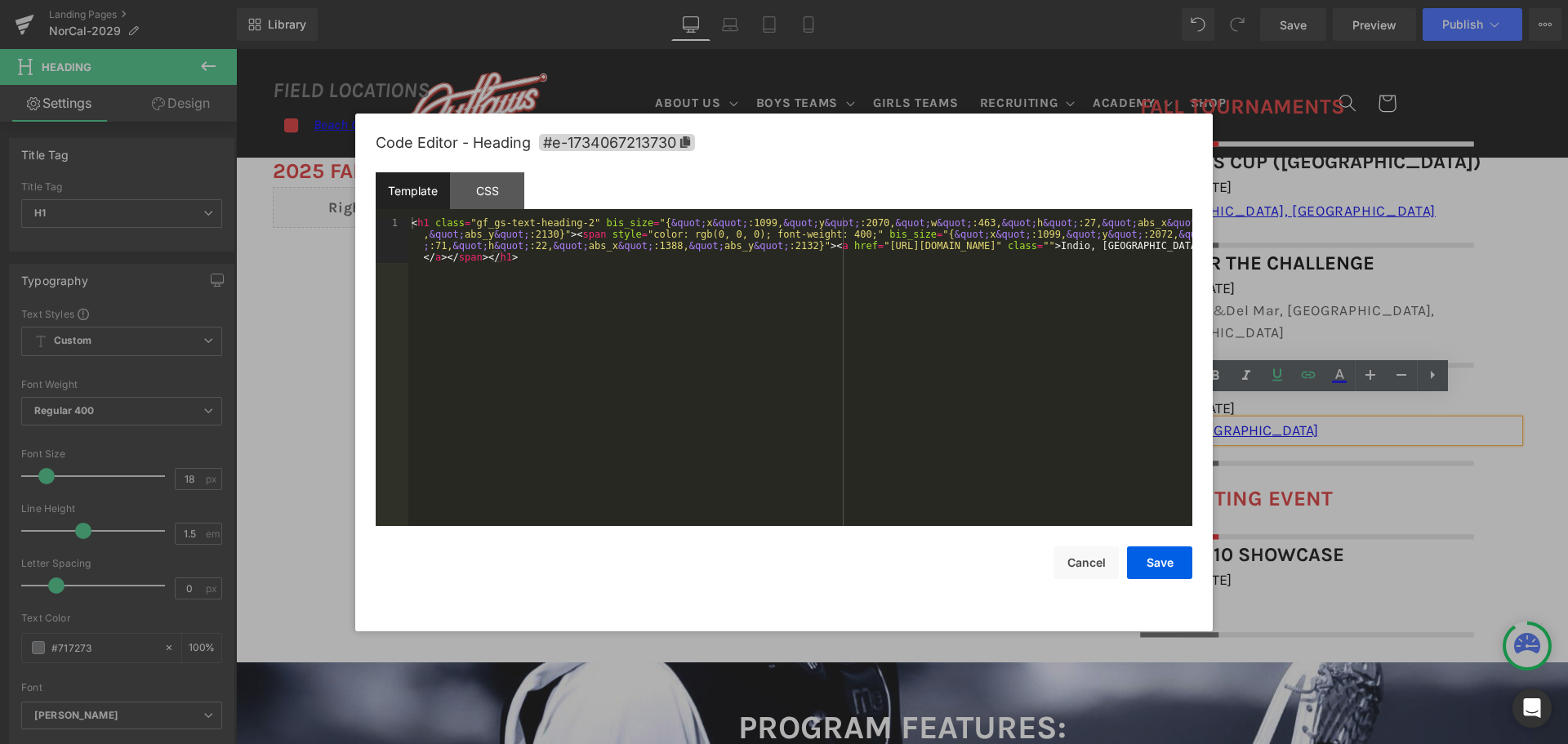
click at [1200, 0] on div "You are previewing how the will restyle your page. You can not edit Elements in…" at bounding box center [784, 0] width 1568 height 0
click at [580, 219] on div "< h1 class = "gf_gs-text-heading-2" bis_size = "{ &quot; x &quot; :1099, &quot;…" at bounding box center [800, 417] width 784 height 400
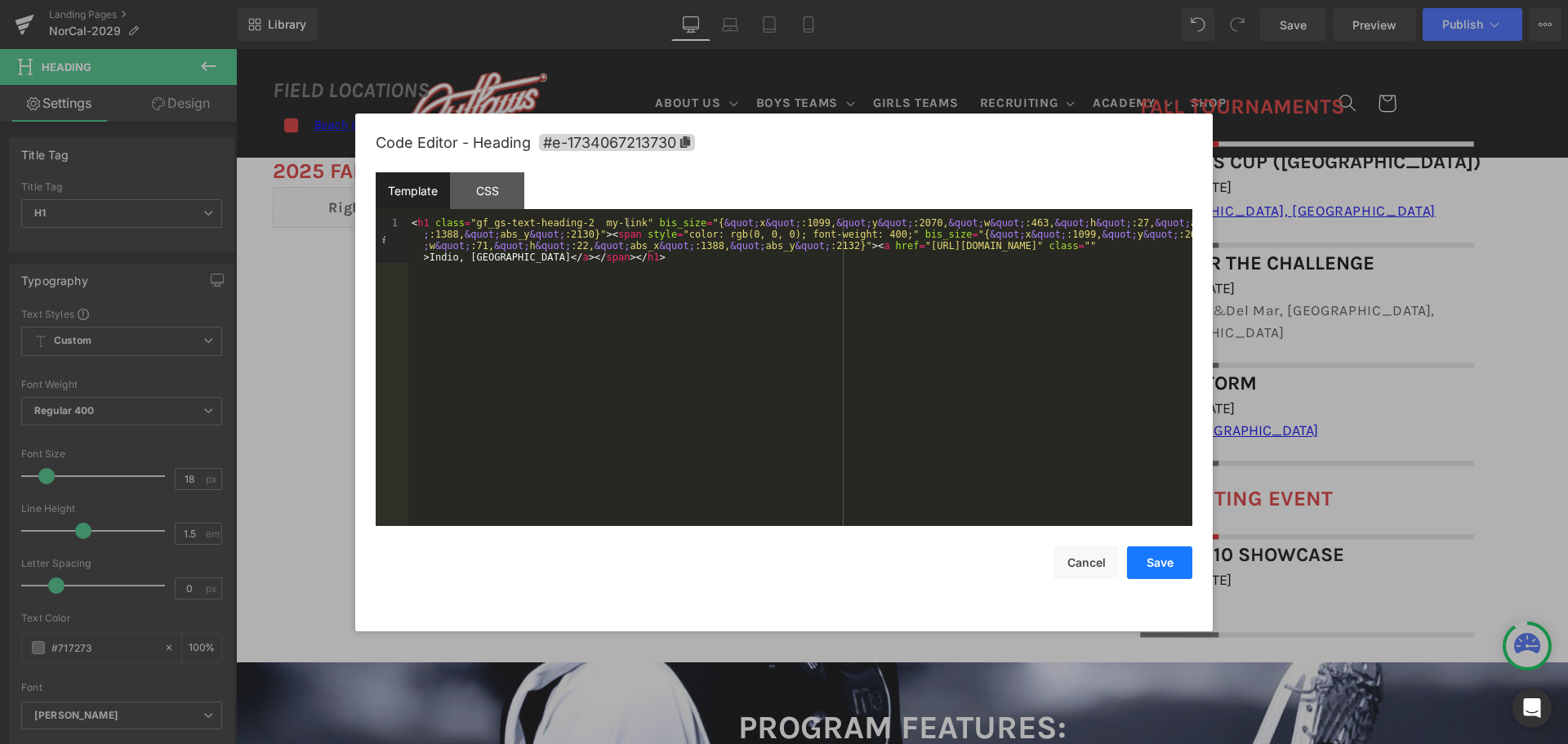
click at [1169, 565] on button "Save" at bounding box center [1159, 563] width 65 height 33
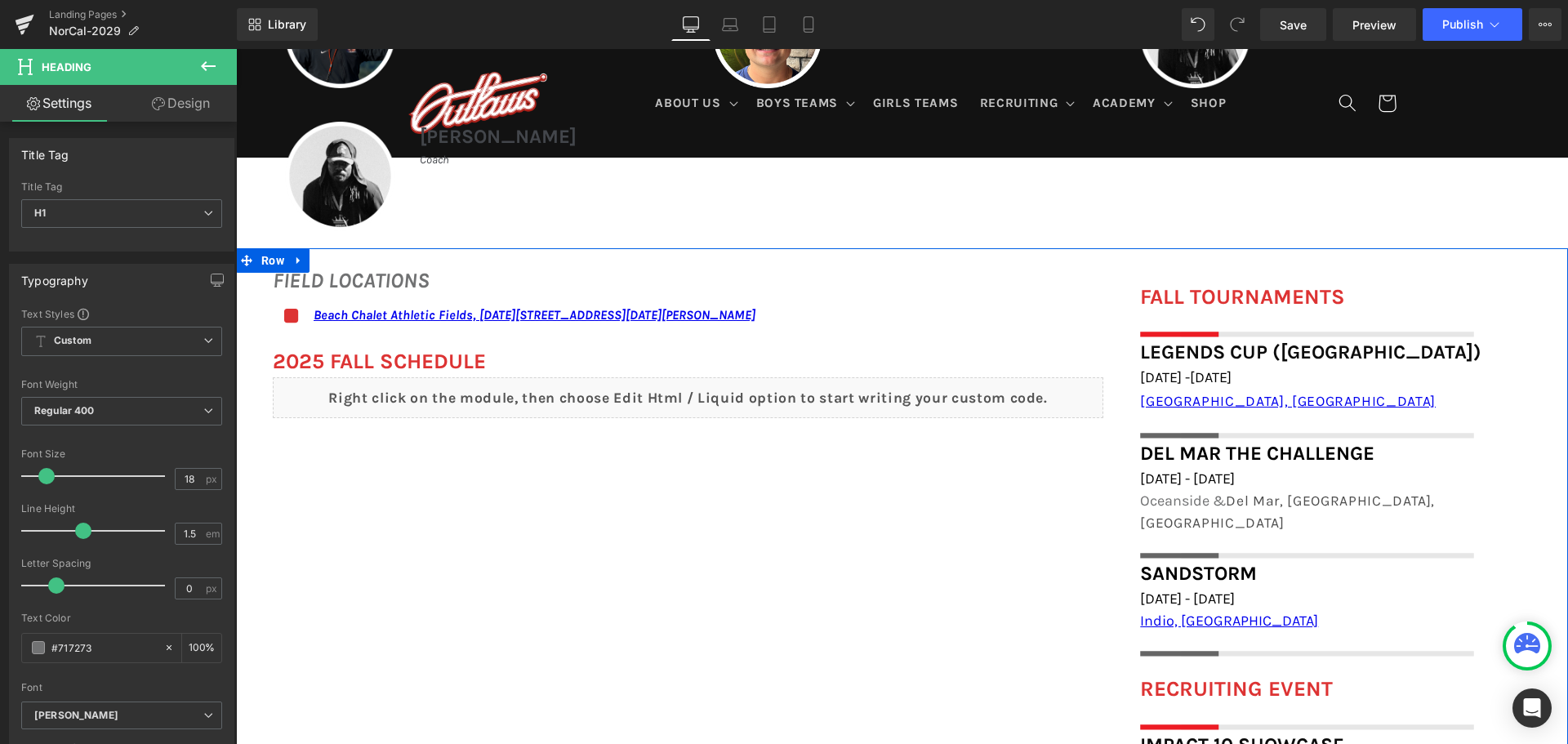
scroll to position [899, 0]
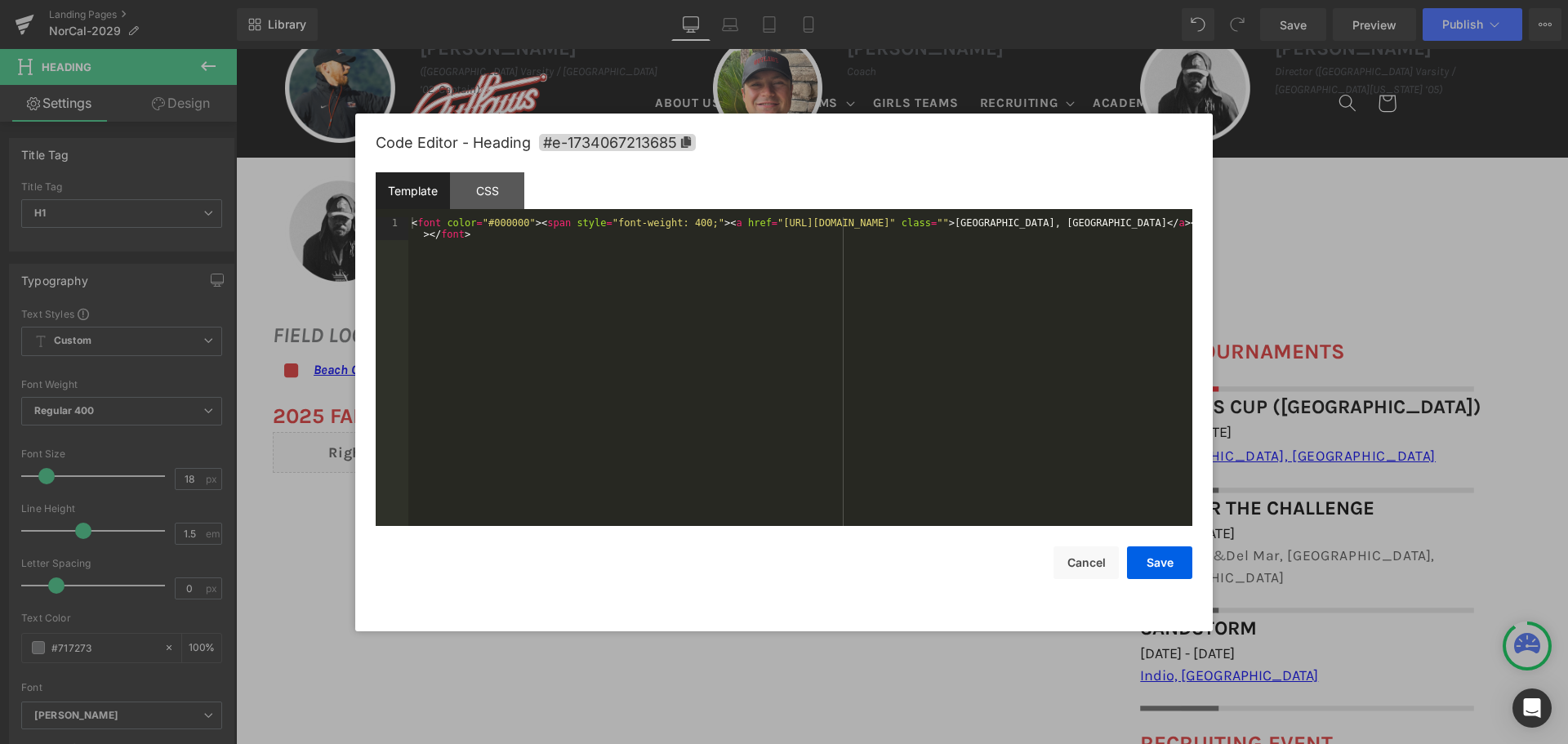
click at [1233, 526] on body "You are previewing how the will restyle your page. You can not edit Elements in…" at bounding box center [784, 372] width 1568 height 744
click at [1105, 577] on button "Cancel" at bounding box center [1086, 563] width 65 height 33
click at [1229, 518] on body "You are previewing how the will restyle your page. You can not edit Elements in…" at bounding box center [784, 372] width 1568 height 744
click at [1092, 557] on button "Cancel" at bounding box center [1086, 563] width 65 height 33
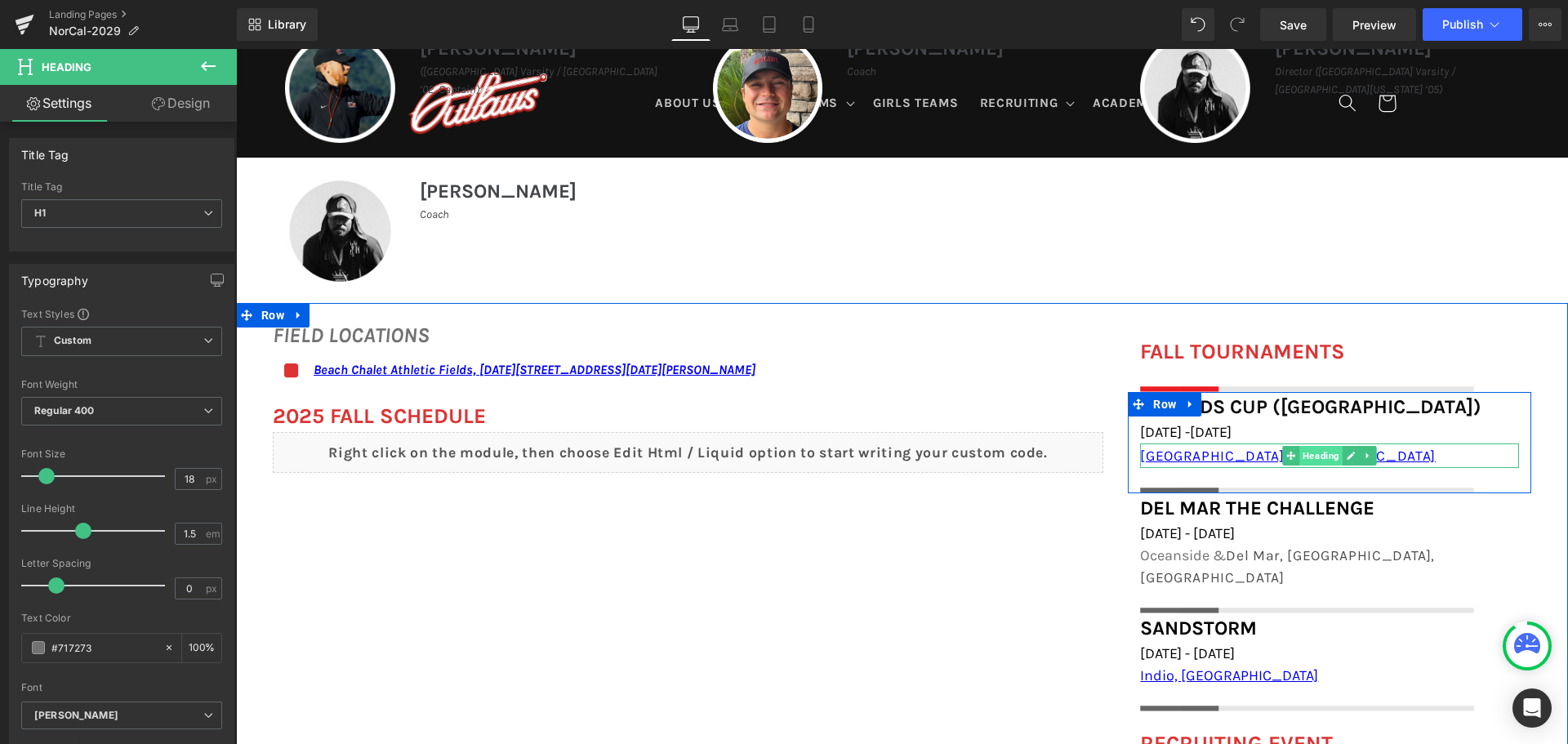
click at [1315, 455] on span "Heading" at bounding box center [1320, 456] width 44 height 20
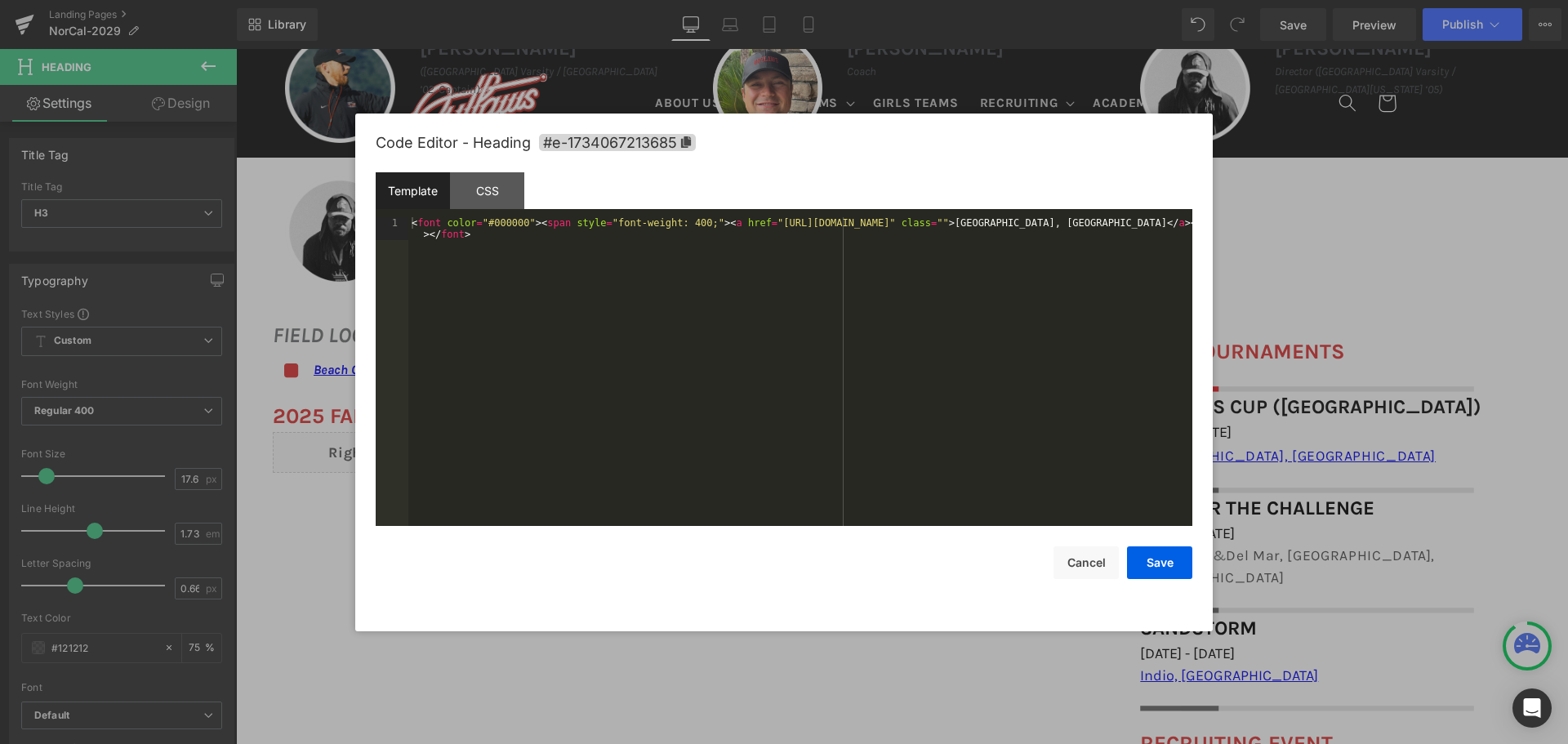
click at [1300, 514] on body "Heading You are previewing how the will restyle your page. You can not edit Ele…" at bounding box center [784, 372] width 1568 height 744
click at [1086, 557] on button "Cancel" at bounding box center [1086, 563] width 65 height 33
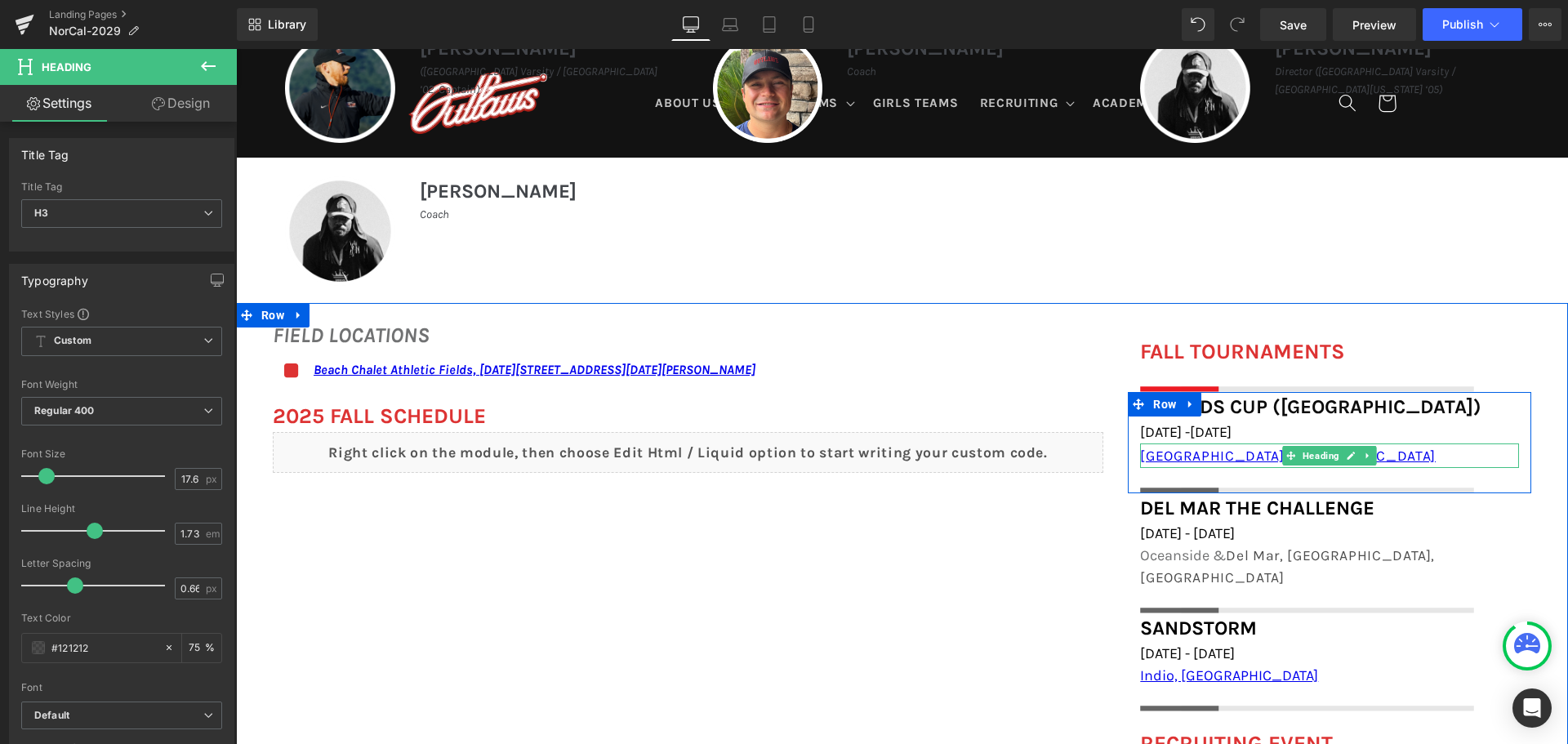
click at [1249, 453] on div "[GEOGRAPHIC_DATA], [GEOGRAPHIC_DATA]" at bounding box center [1329, 456] width 379 height 25
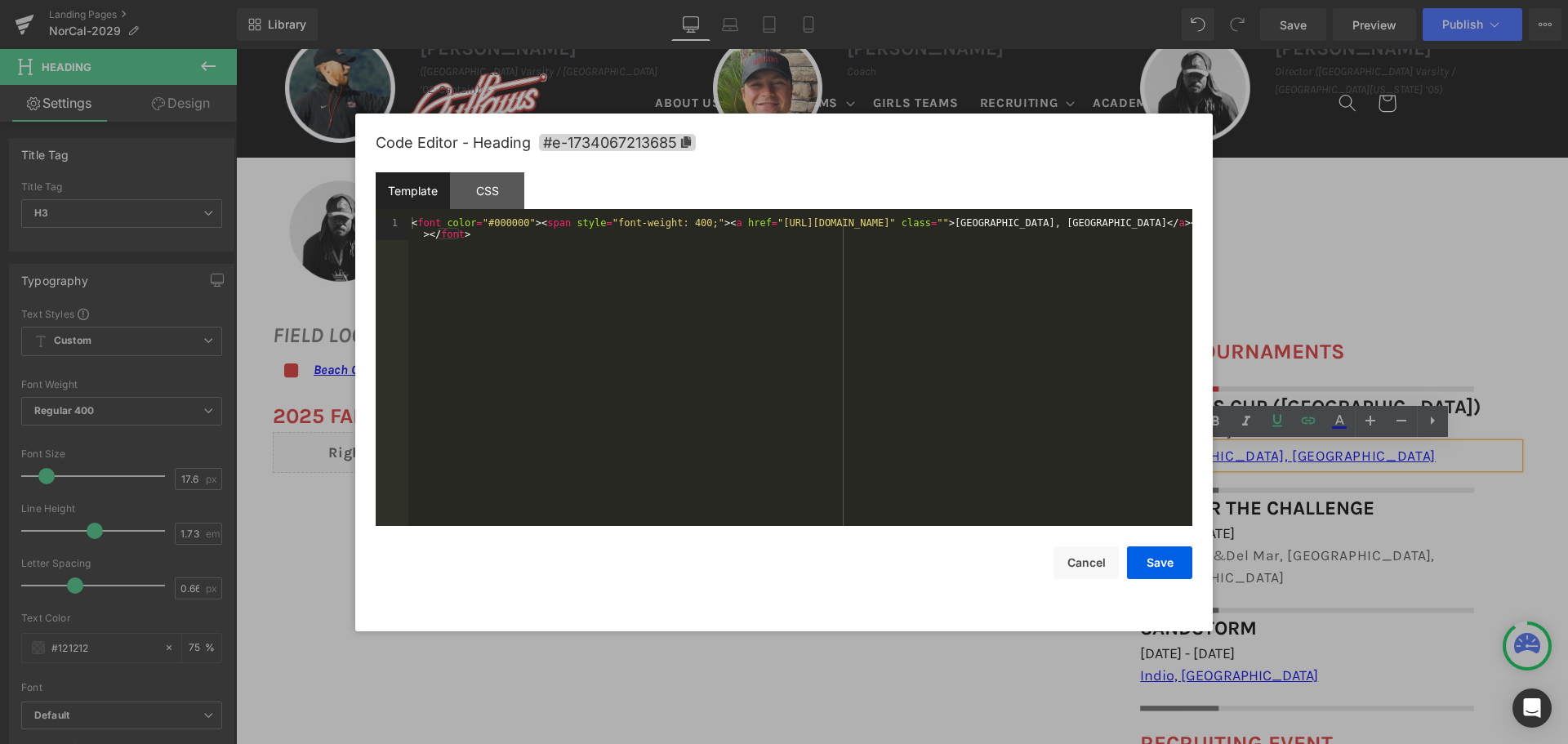
click at [1222, 518] on body "Heading You are previewing how the will restyle your page. You can not edit Ele…" at bounding box center [784, 372] width 1568 height 744
click at [1091, 561] on button "Cancel" at bounding box center [1086, 563] width 65 height 33
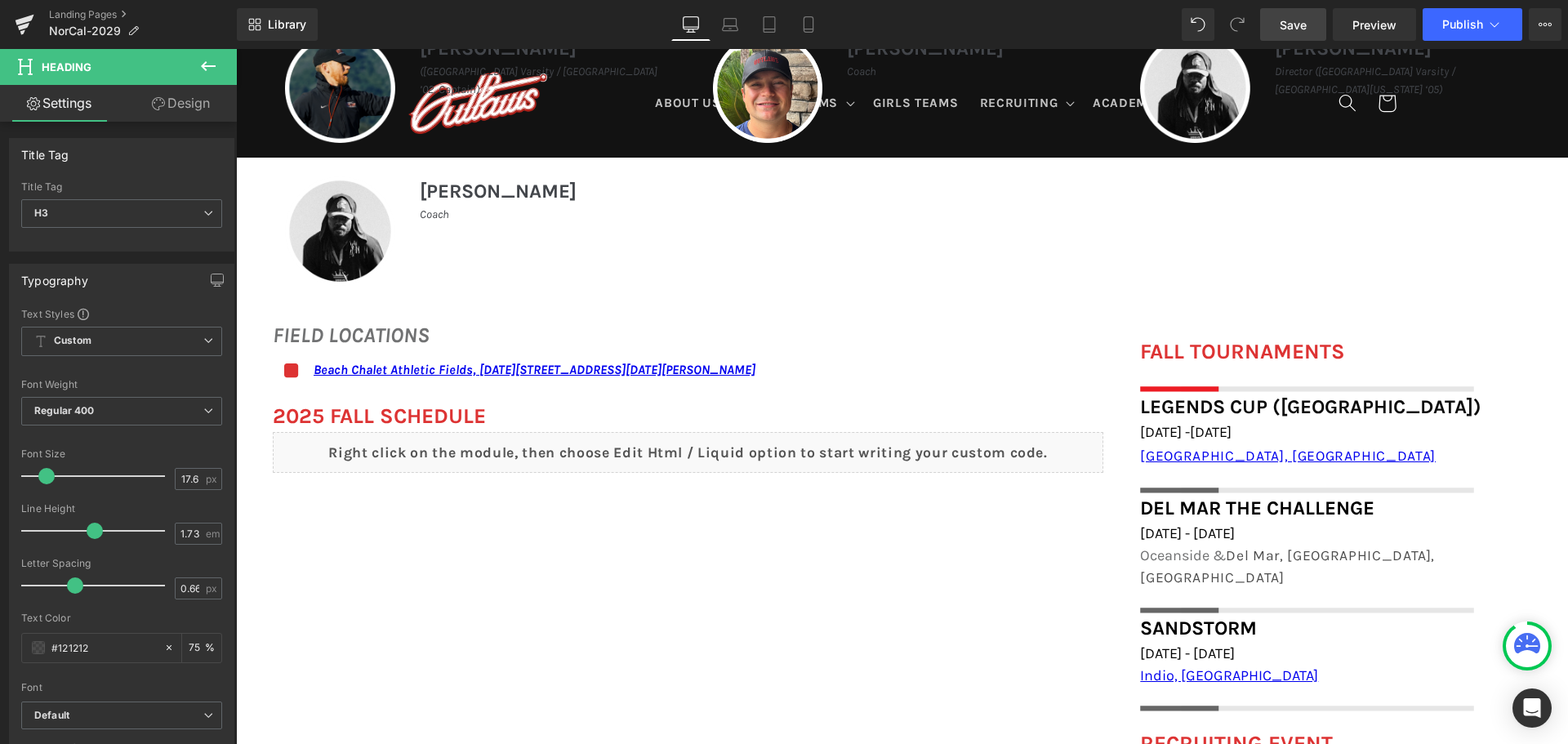
click at [1269, 18] on link "Save" at bounding box center [1293, 25] width 66 height 33
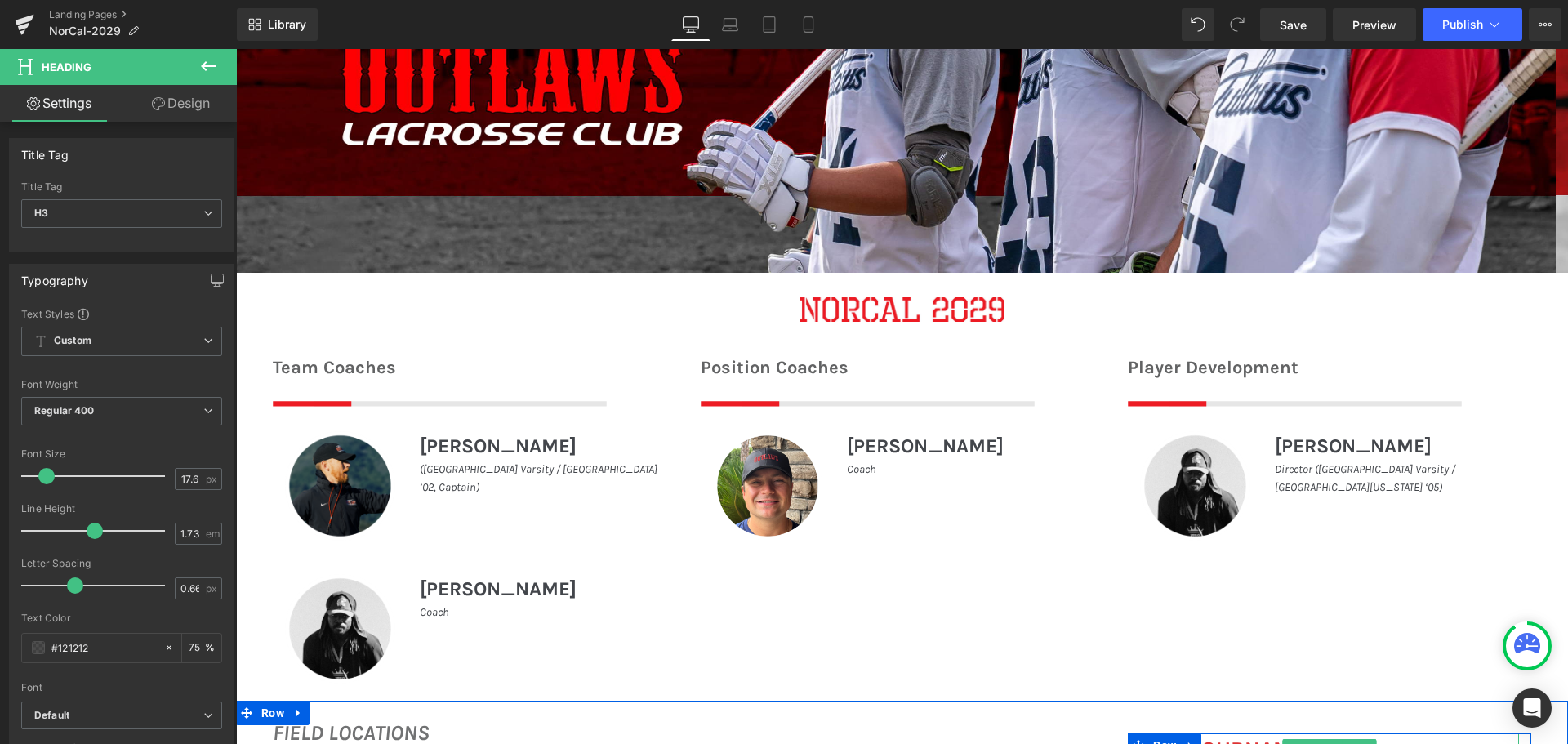
scroll to position [491, 0]
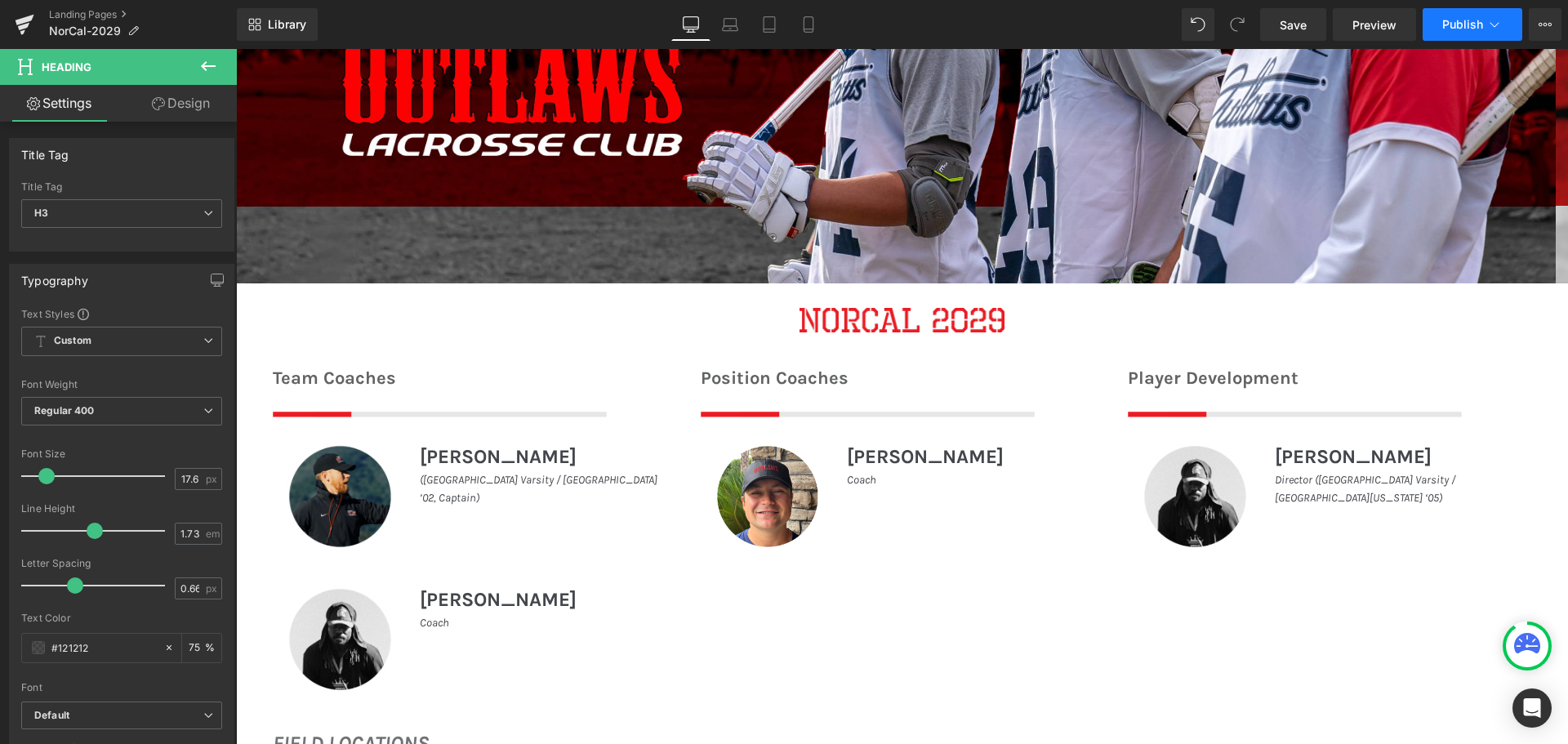
click at [1440, 19] on button "Publish" at bounding box center [1472, 25] width 100 height 33
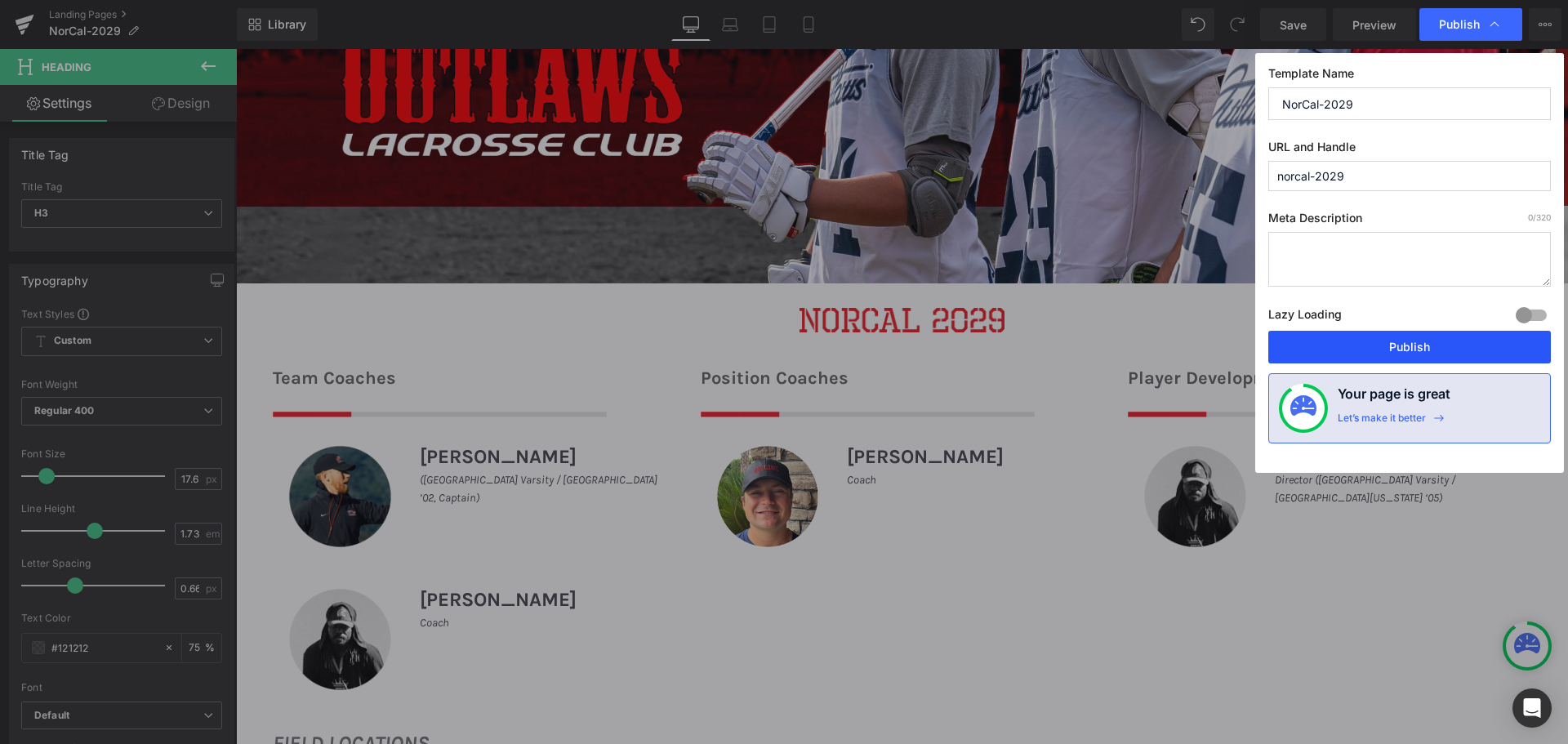
click at [1350, 350] on button "Publish" at bounding box center [1409, 347] width 282 height 33
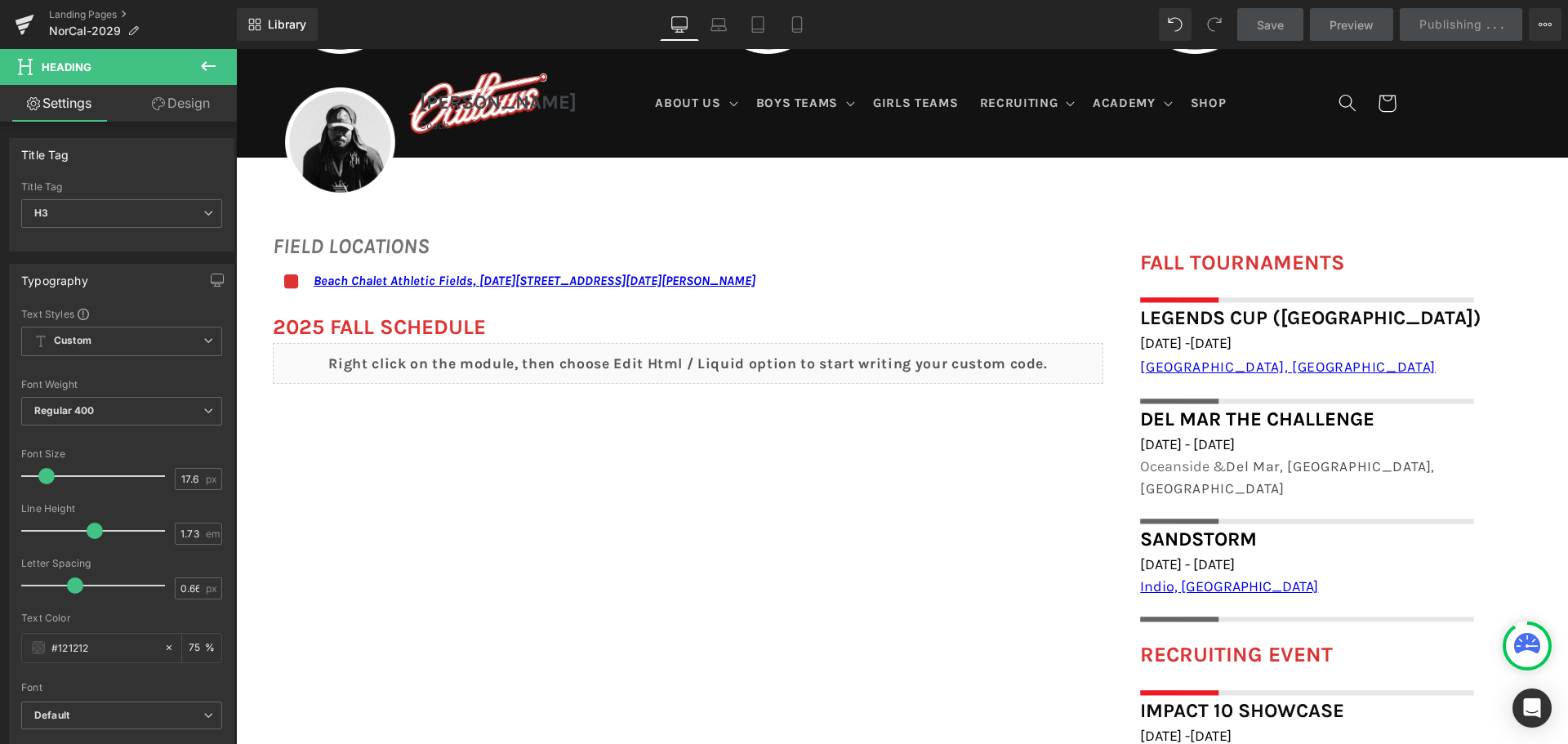
scroll to position [980, 0]
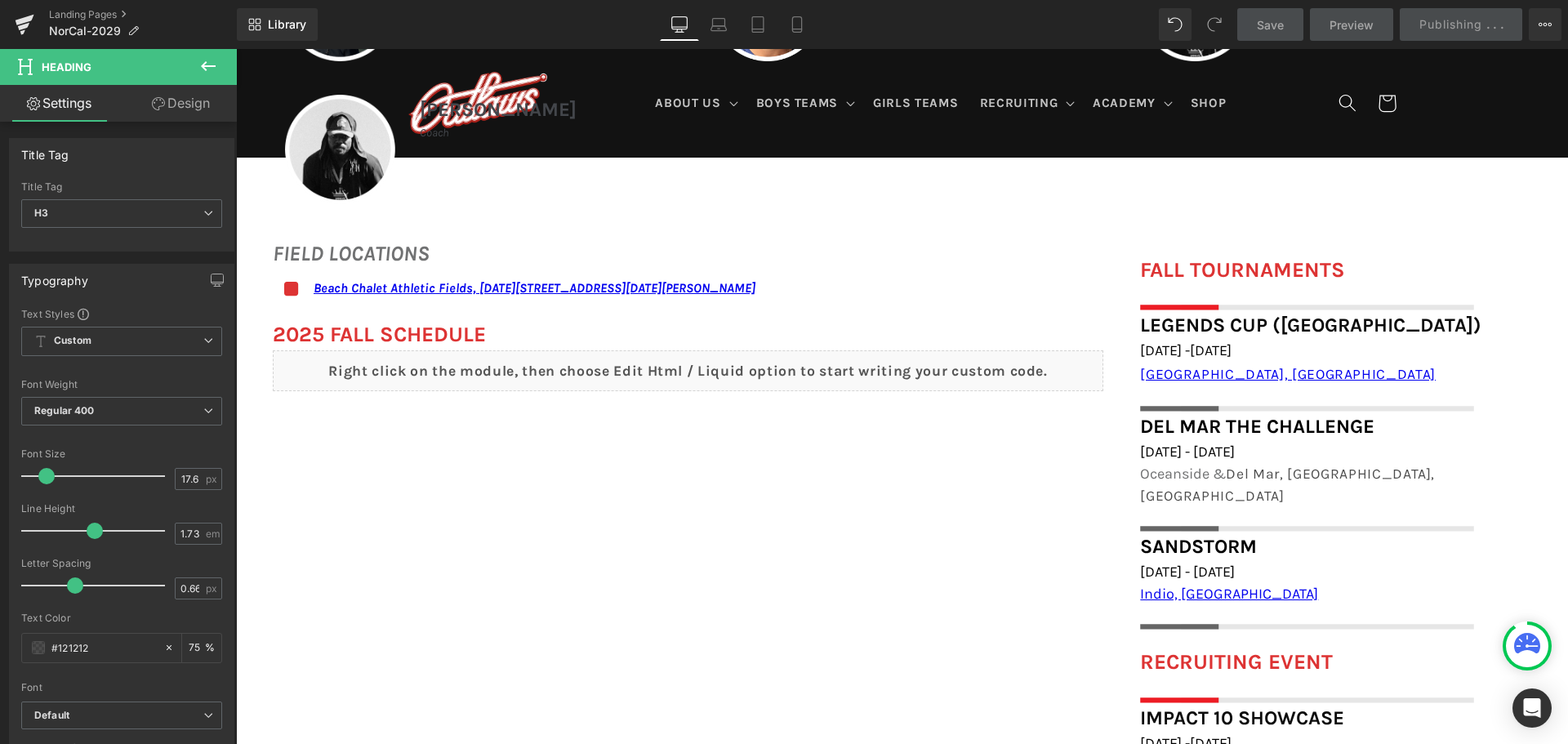
click at [1259, 370] on div "[GEOGRAPHIC_DATA], [GEOGRAPHIC_DATA]" at bounding box center [1329, 374] width 379 height 25
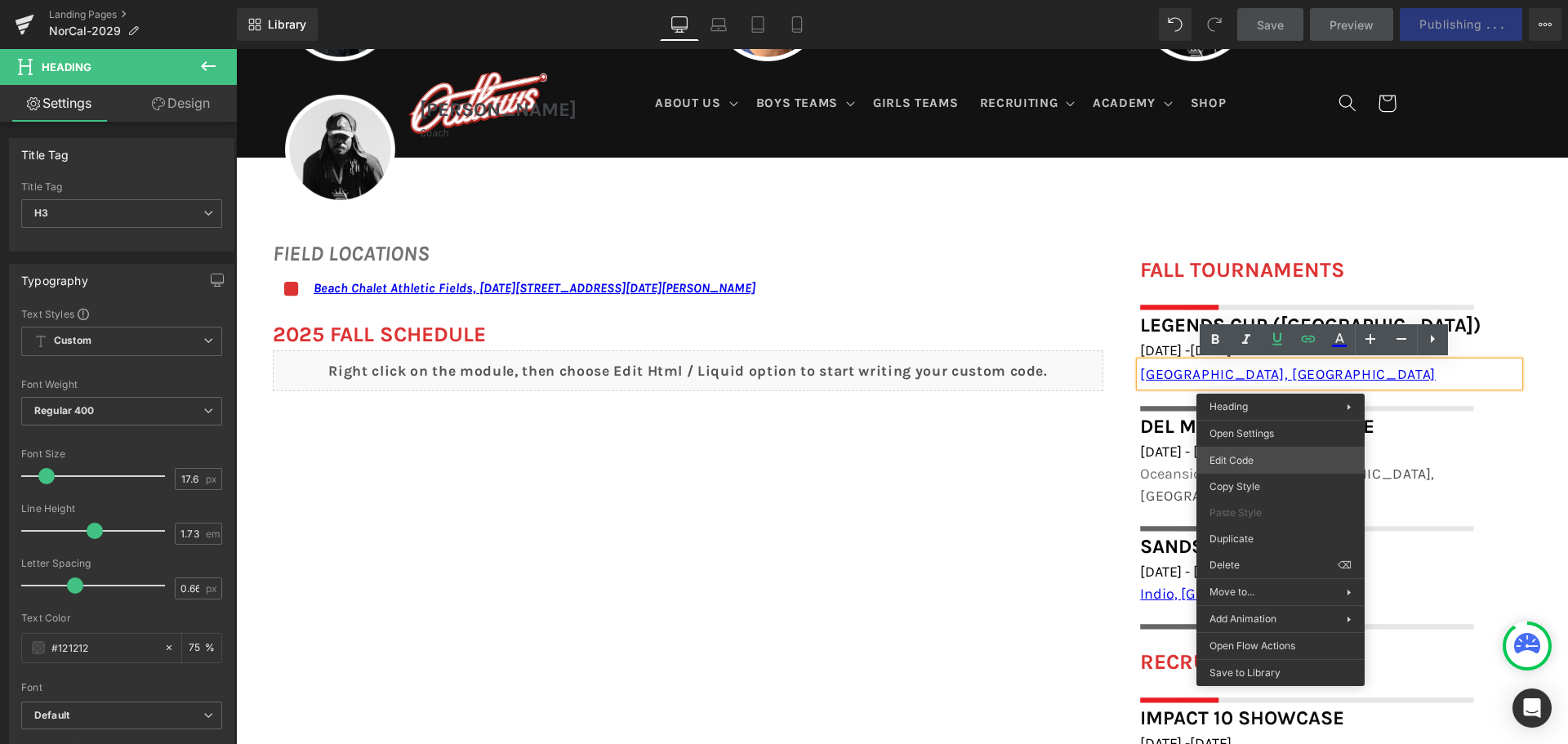
click at [1246, 465] on body "Heading You are previewing how the will restyle your page. You can not edit Ele…" at bounding box center [784, 372] width 1568 height 744
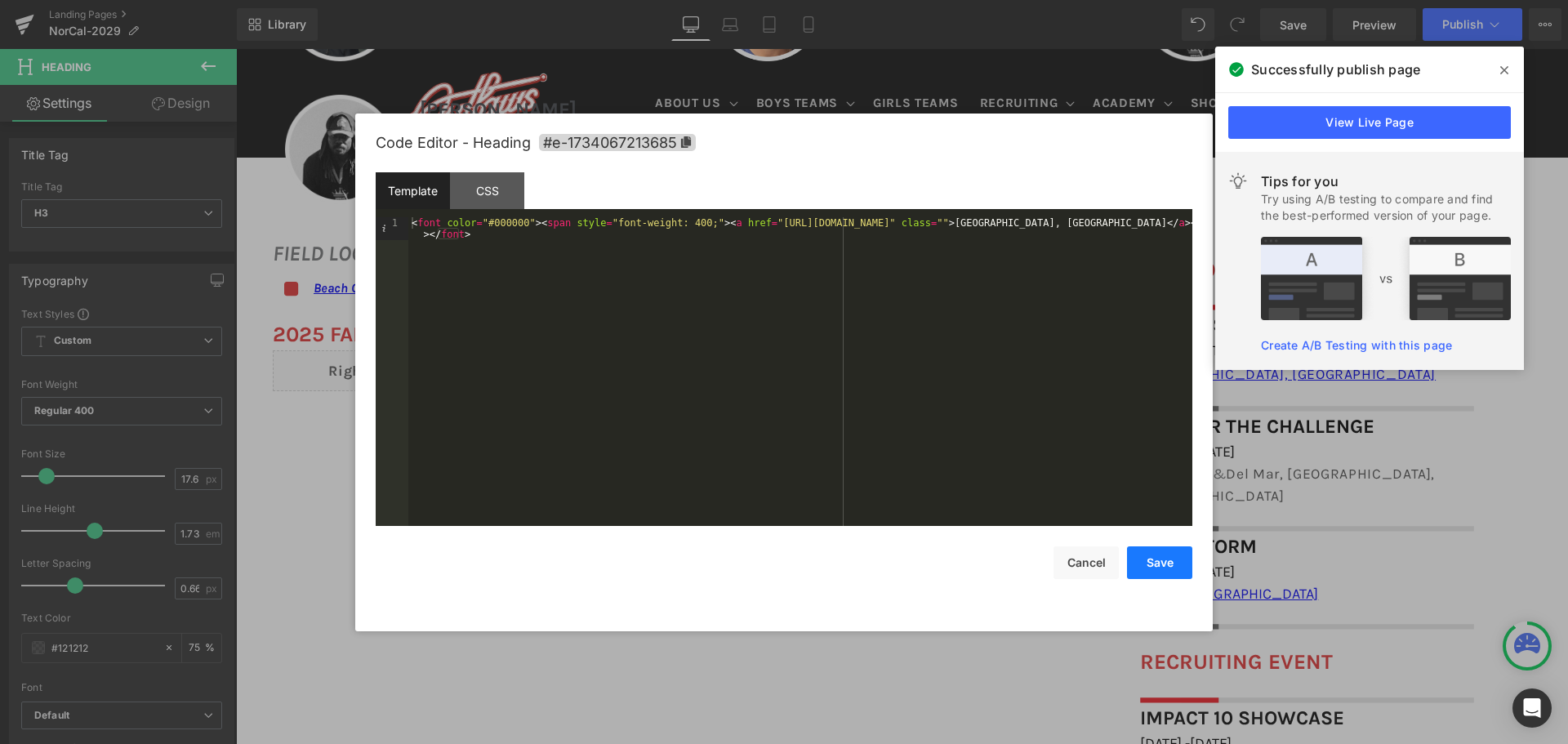
drag, startPoint x: 1107, startPoint y: 570, endPoint x: 1134, endPoint y: 537, distance: 42.6
click at [1106, 569] on button "Cancel" at bounding box center [1086, 563] width 65 height 33
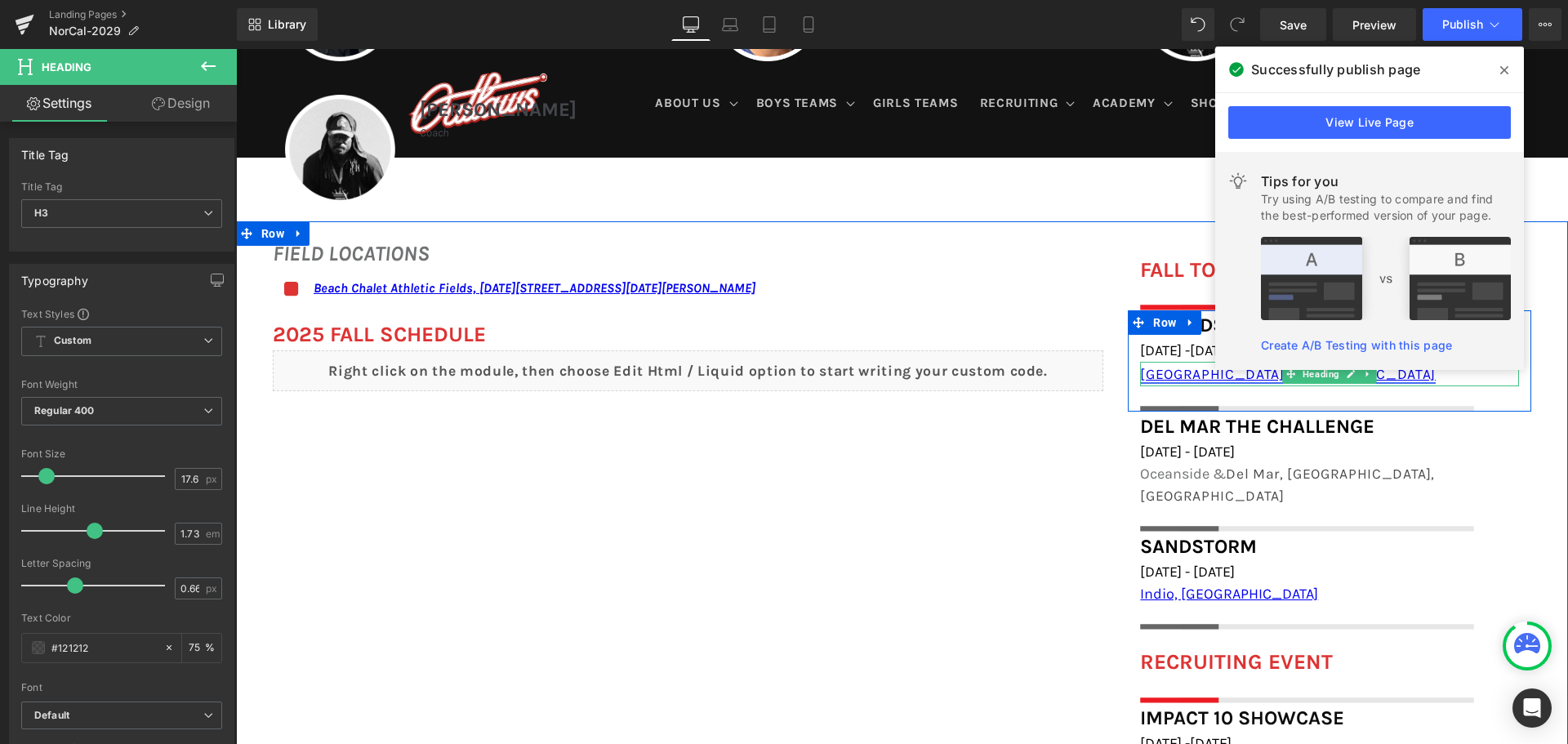
click at [1149, 373] on link "[GEOGRAPHIC_DATA], [GEOGRAPHIC_DATA]" at bounding box center [1287, 374] width 295 height 16
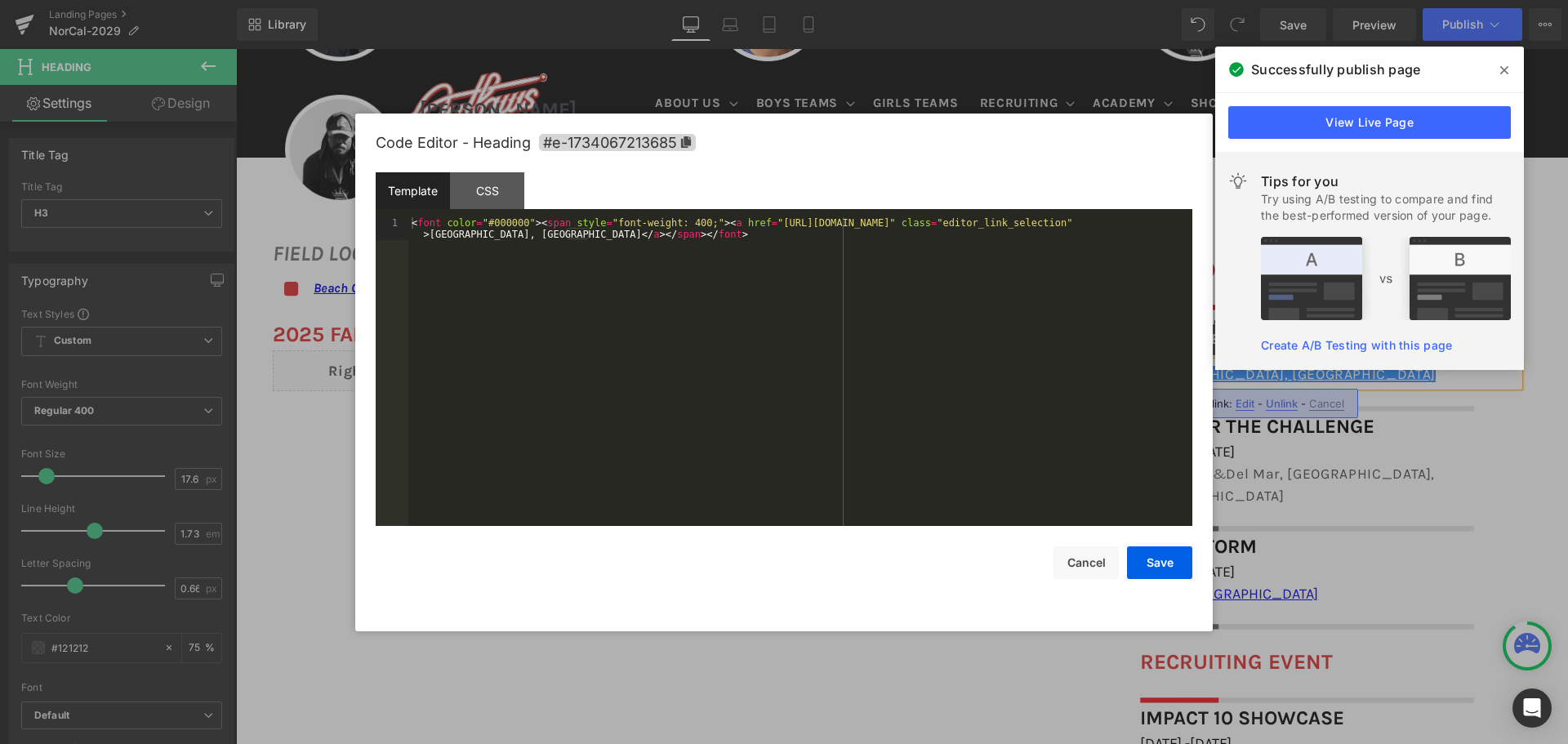
click at [1090, 0] on div "Heading You are previewing how the will restyle your page. You can not edit Ele…" at bounding box center [784, 0] width 1568 height 0
click at [1103, 564] on button "Cancel" at bounding box center [1086, 563] width 65 height 33
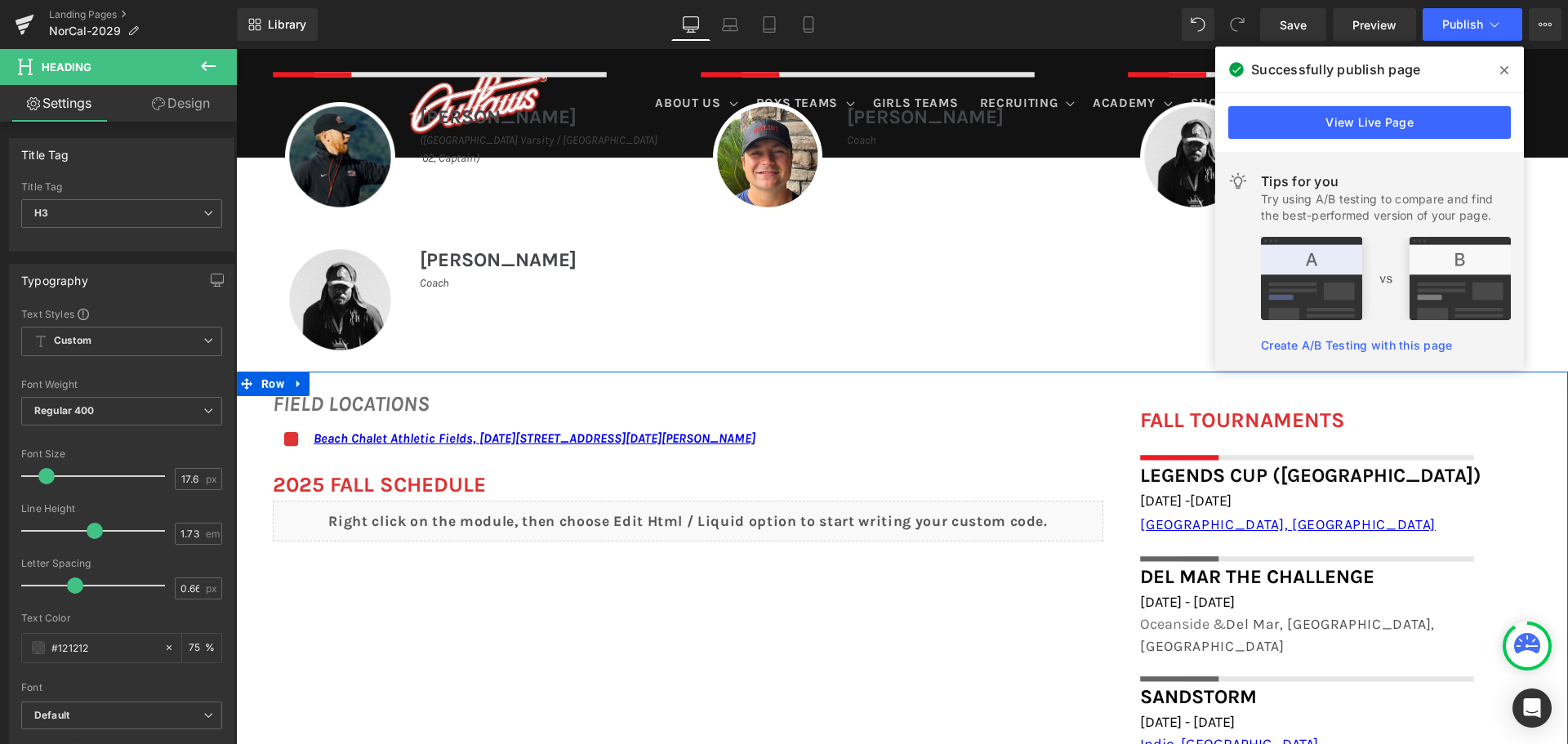
scroll to position [817, 0]
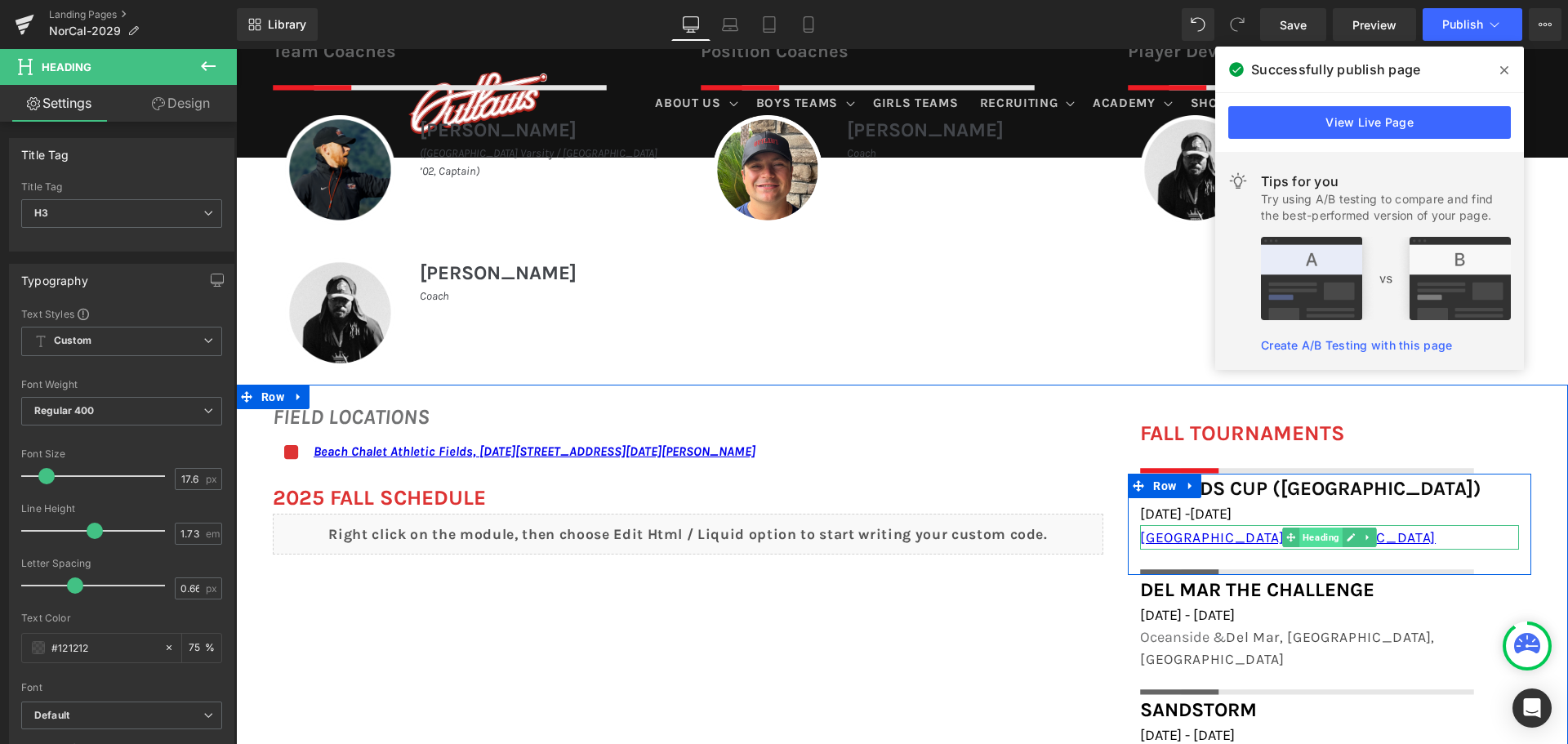
click at [1307, 528] on span "Heading" at bounding box center [1320, 537] width 44 height 20
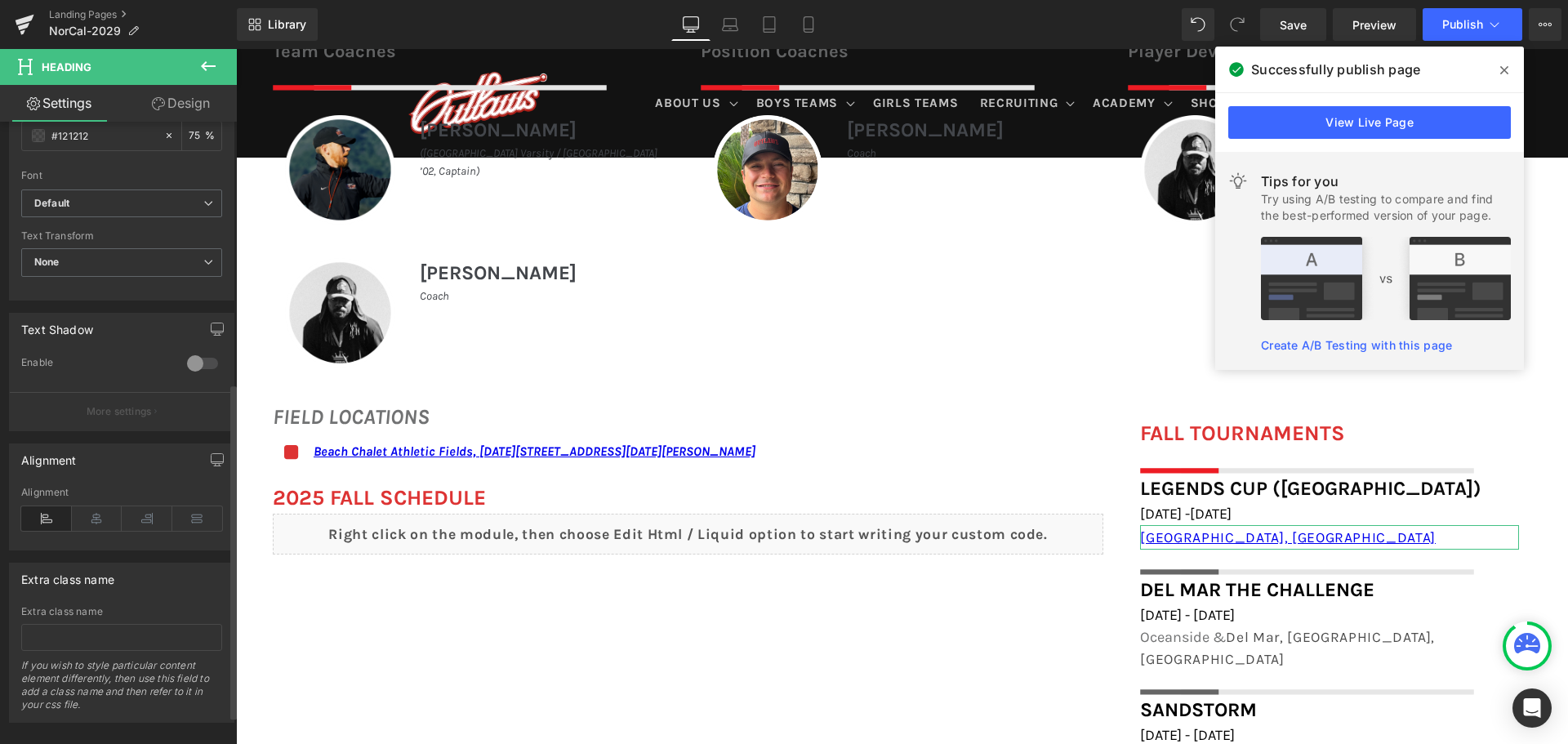
scroll to position [537, 0]
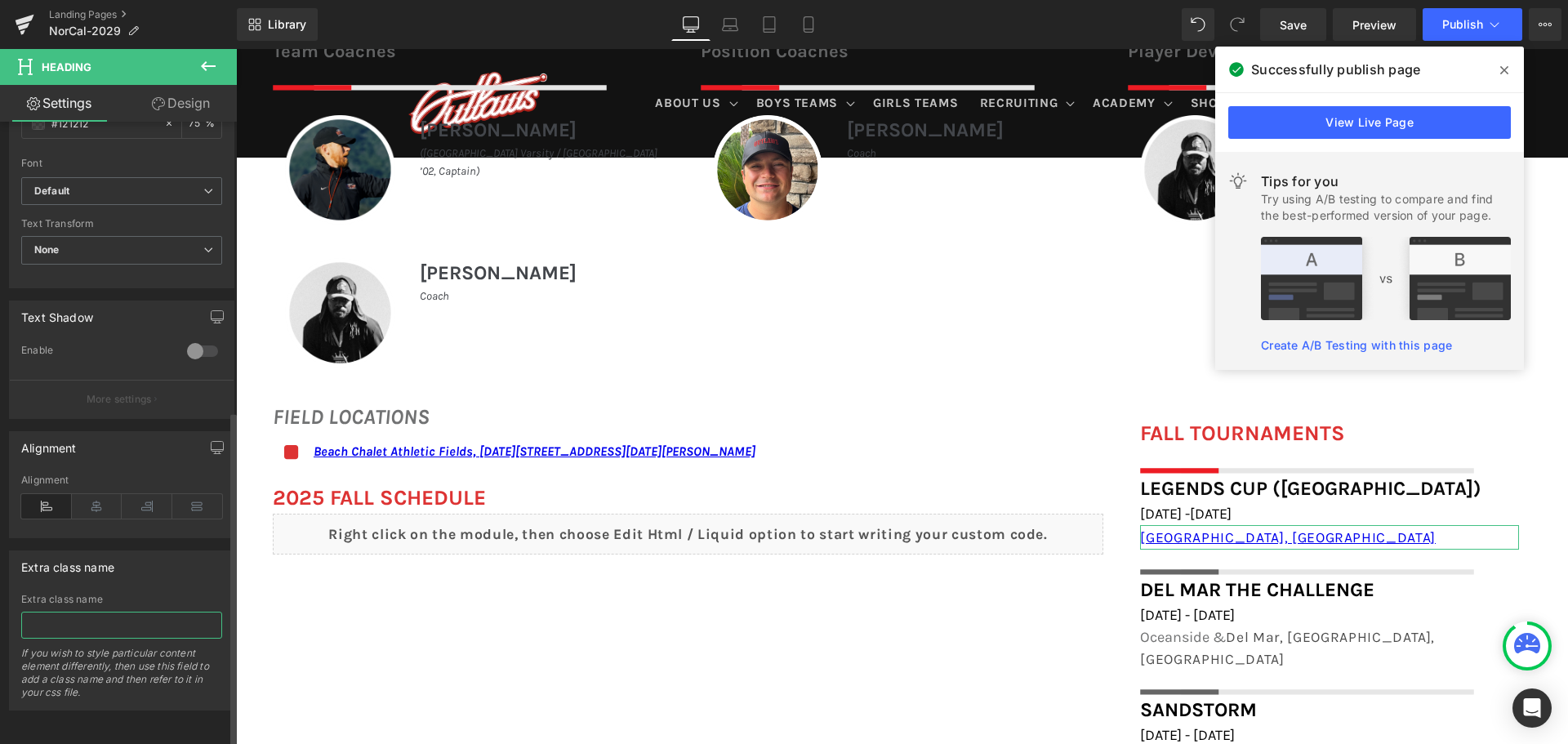
click at [62, 612] on input "text" at bounding box center [122, 625] width 201 height 27
paste input "my-link"
type input "my-link"
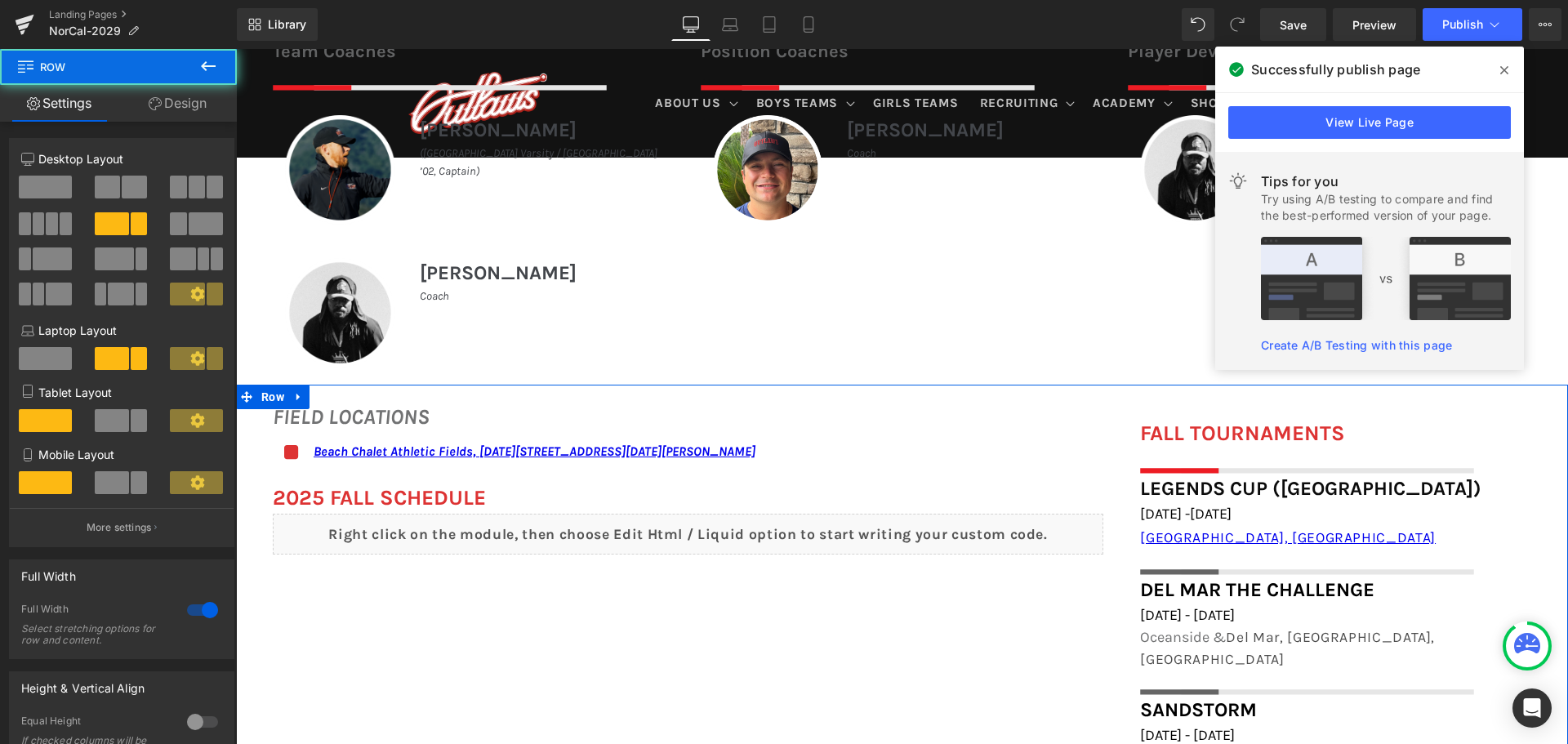
click at [650, 623] on div "FIELD LOCATIONS Heading Icon Beach Chalet Athletic Fields, [DATE][STREET_ADDRES…" at bounding box center [902, 676] width 1332 height 581
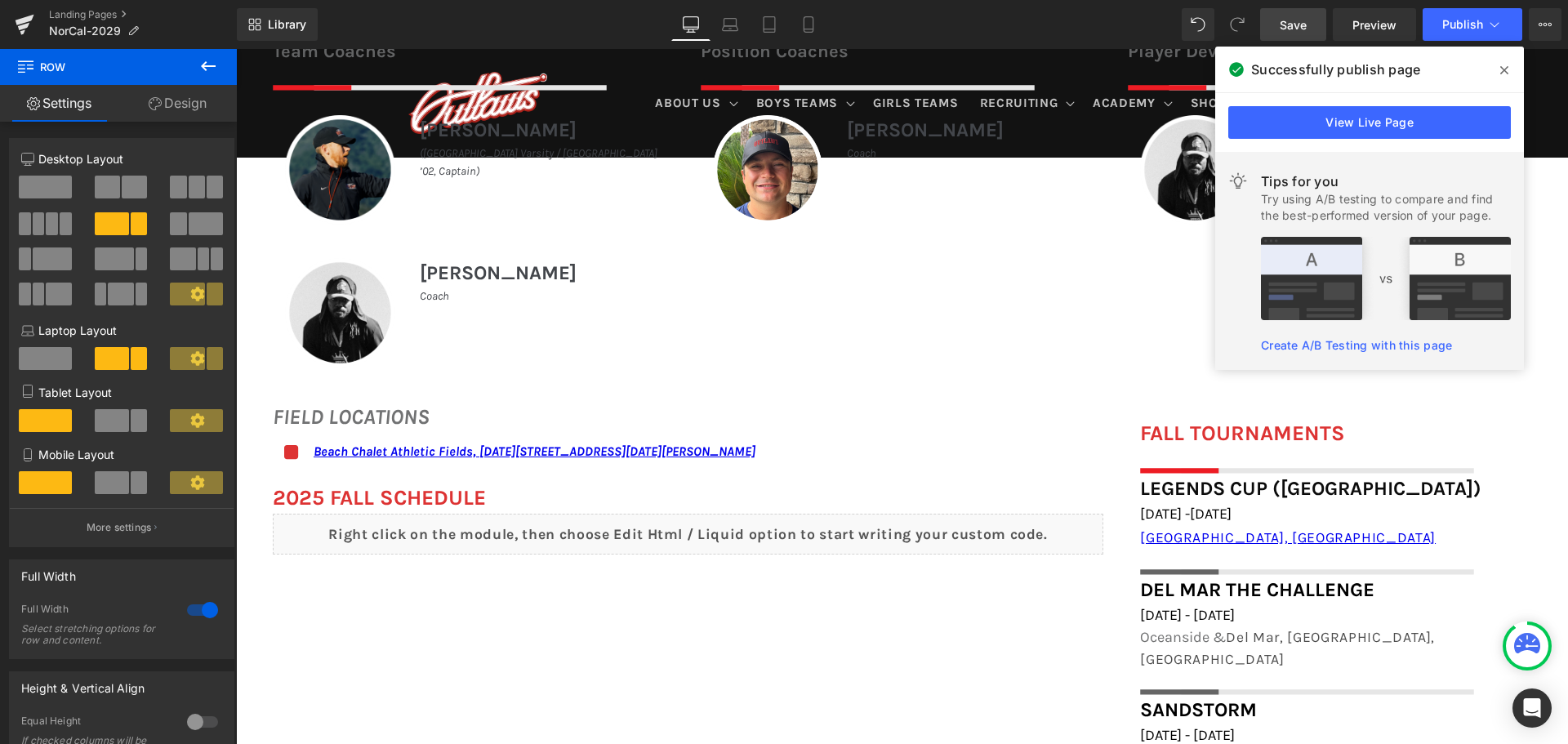
click at [1287, 19] on span "Save" at bounding box center [1293, 25] width 27 height 17
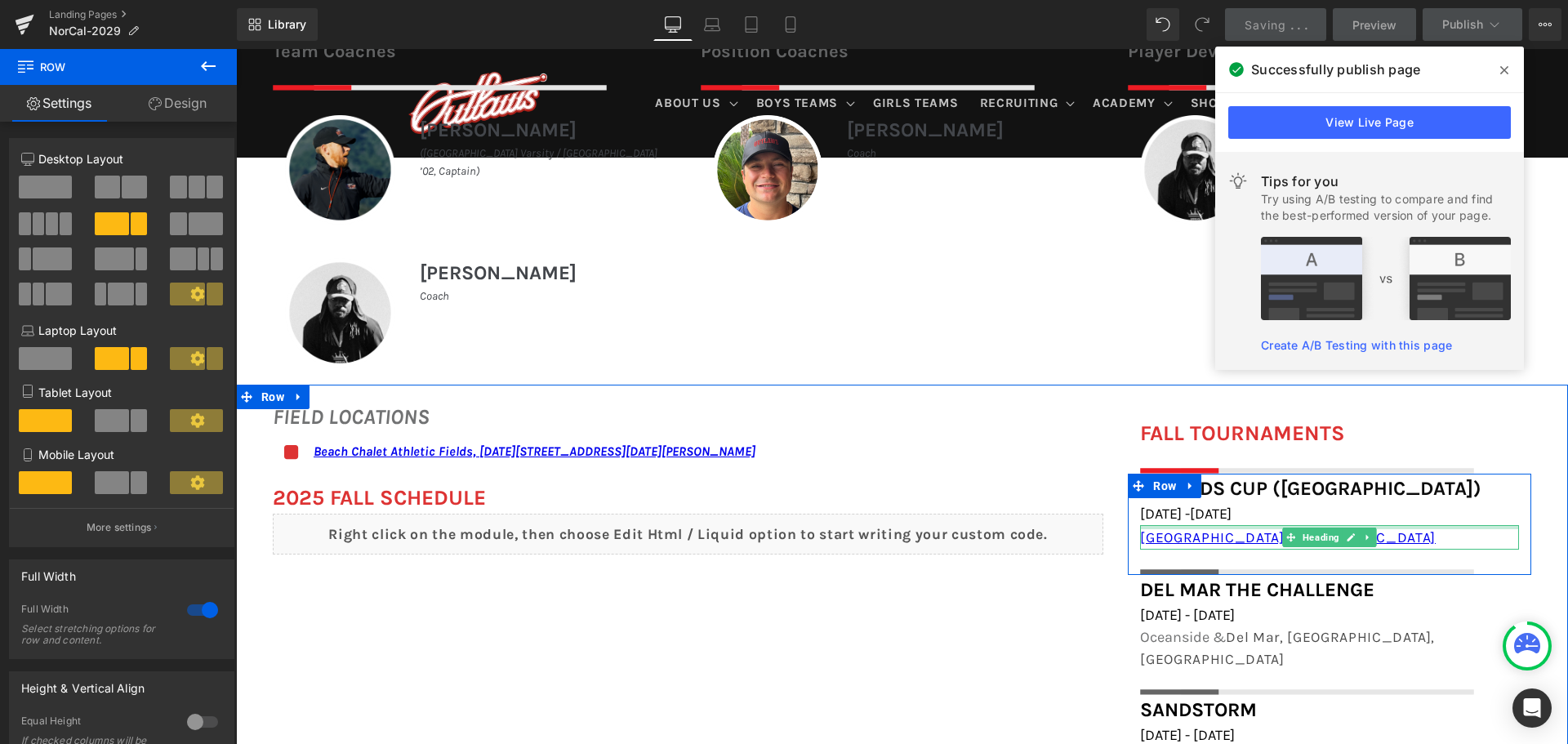
click at [1147, 525] on div at bounding box center [1329, 527] width 379 height 4
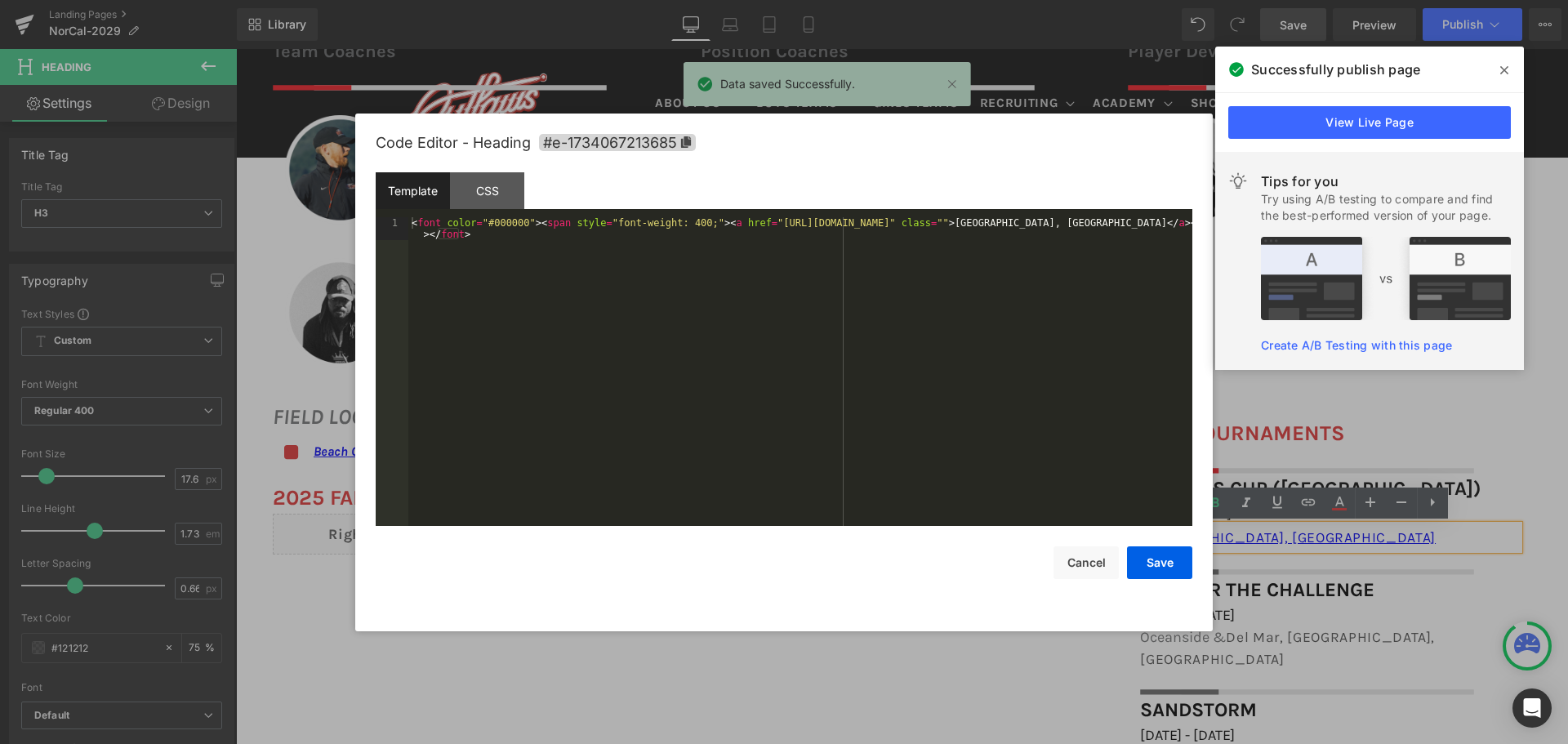
click at [1143, 0] on div "Heading You are previewing how the will restyle your page. You can not edit Ele…" at bounding box center [784, 0] width 1568 height 0
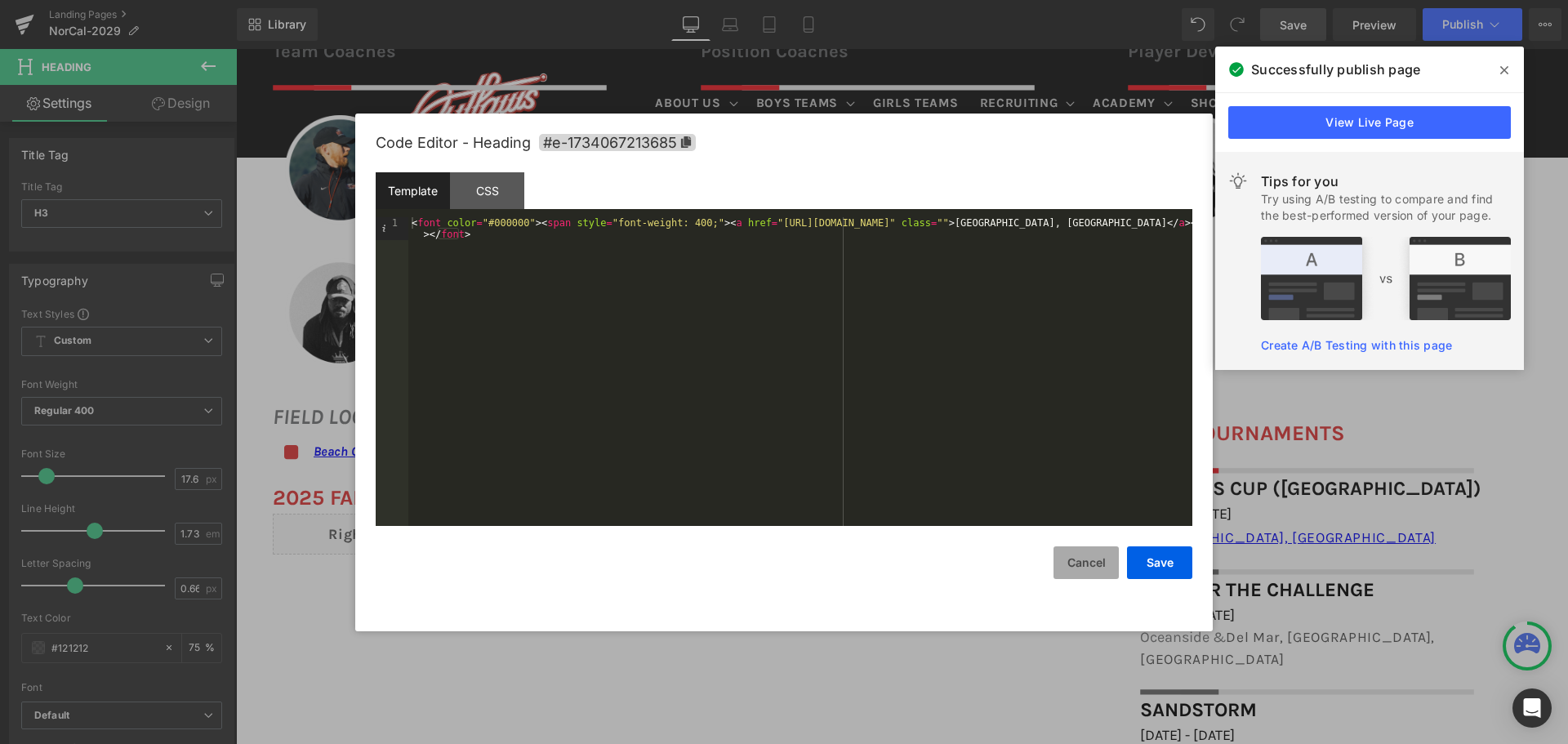
click at [1108, 556] on button "Cancel" at bounding box center [1086, 563] width 65 height 33
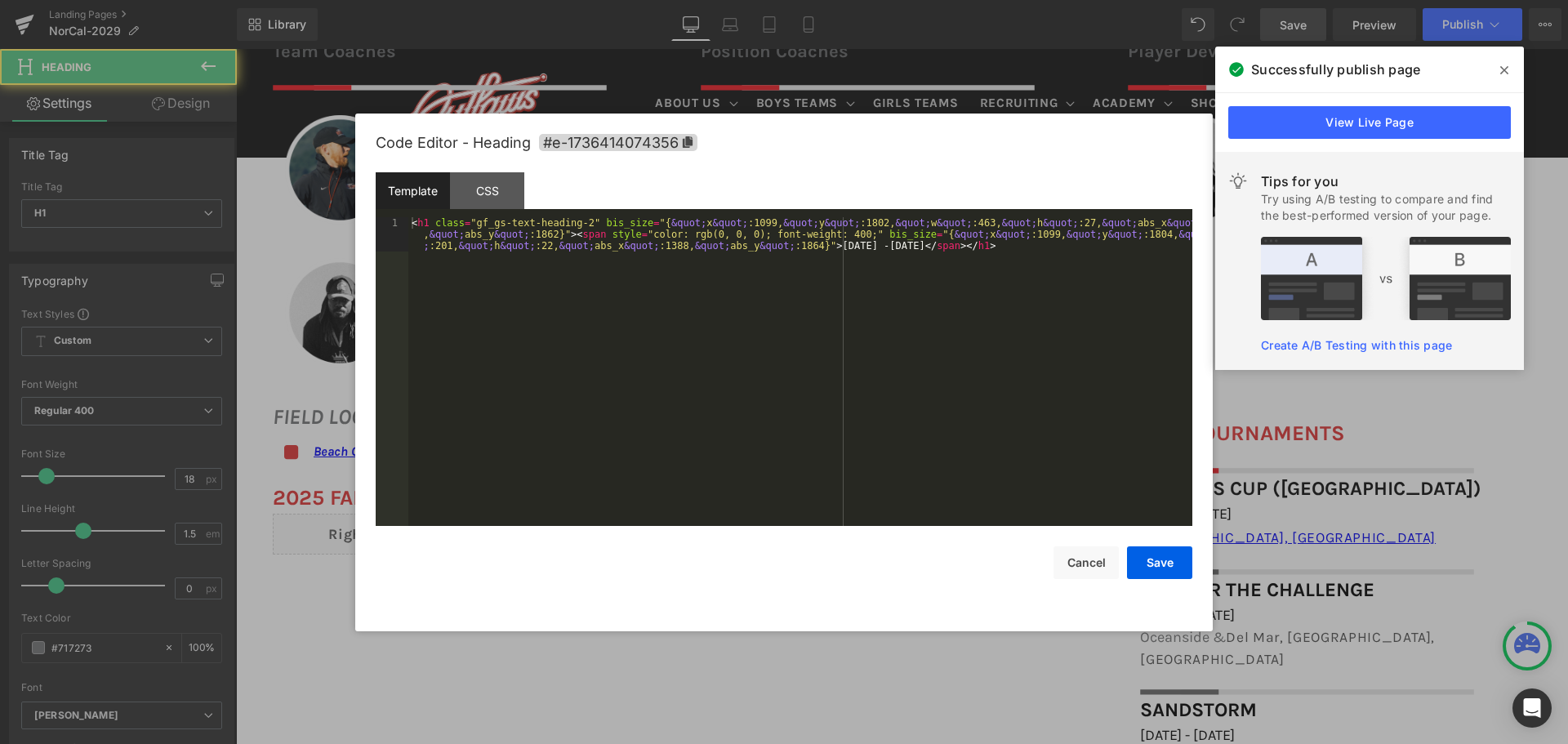
click at [1172, 0] on div "Heading You are previewing how the will restyle your page. You can not edit Ele…" at bounding box center [784, 0] width 1568 height 0
click at [1091, 560] on button "Cancel" at bounding box center [1086, 563] width 65 height 33
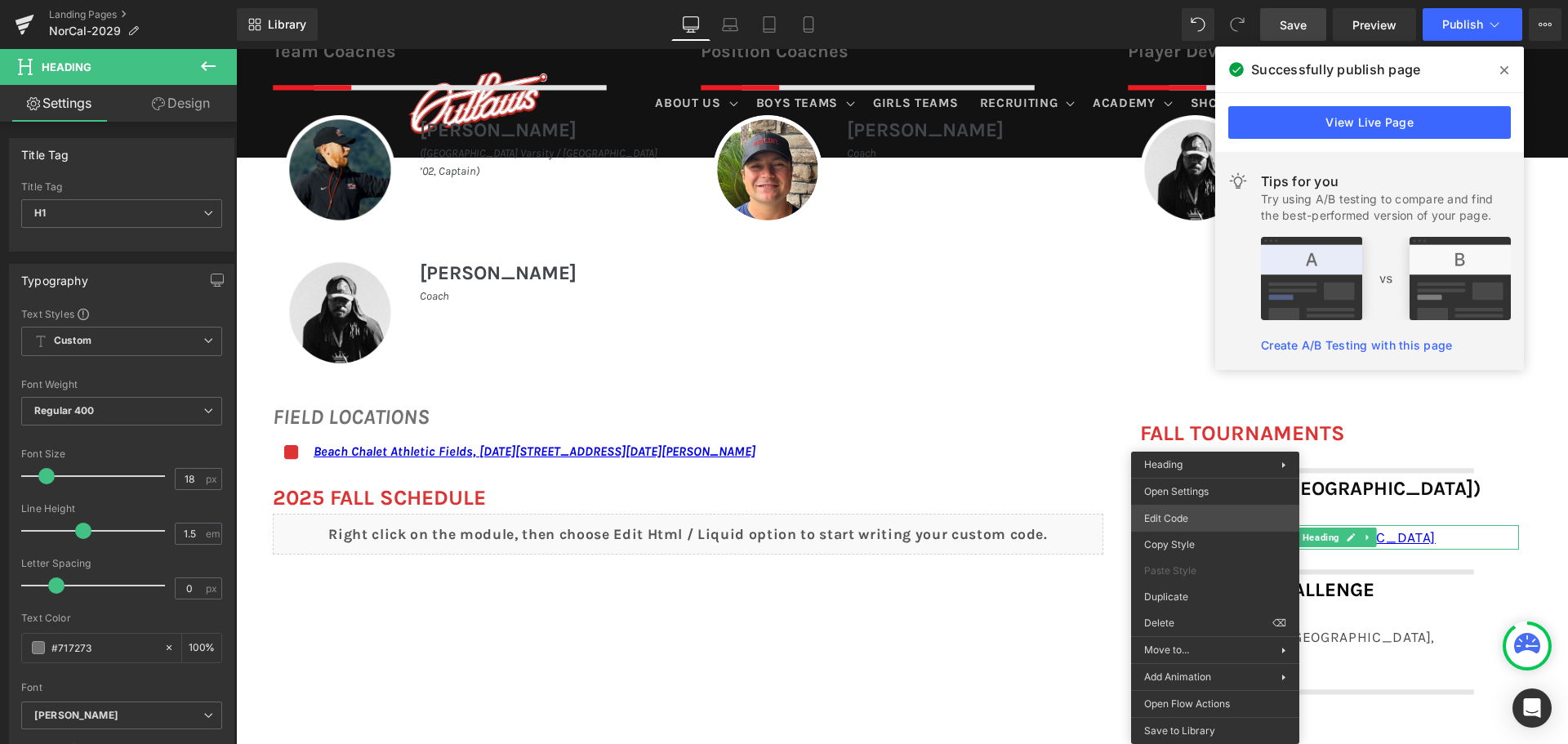
click at [1190, 0] on div "Heading You are previewing how the will restyle your page. You can not edit Ele…" at bounding box center [784, 0] width 1568 height 0
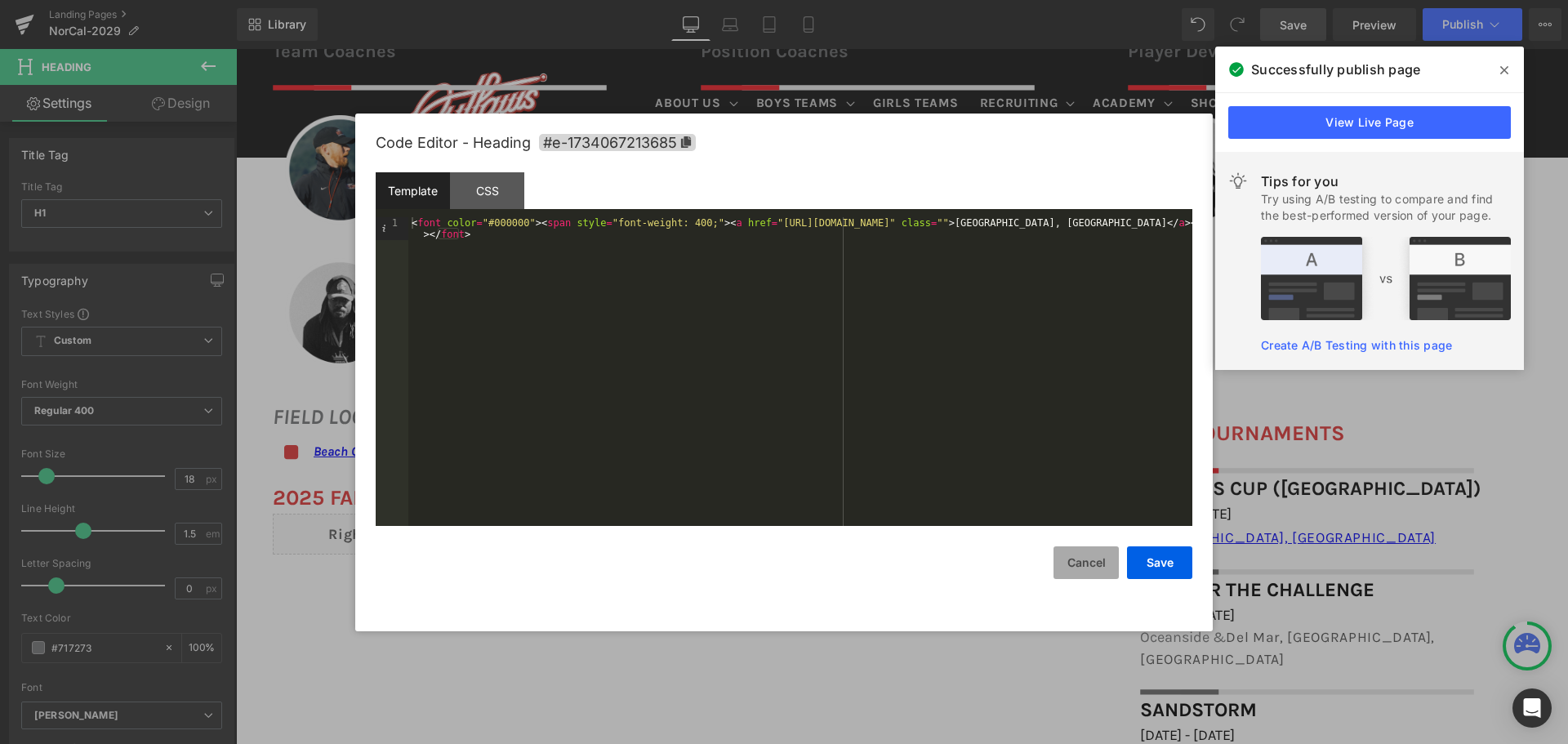
click at [1113, 560] on button "Cancel" at bounding box center [1086, 563] width 65 height 33
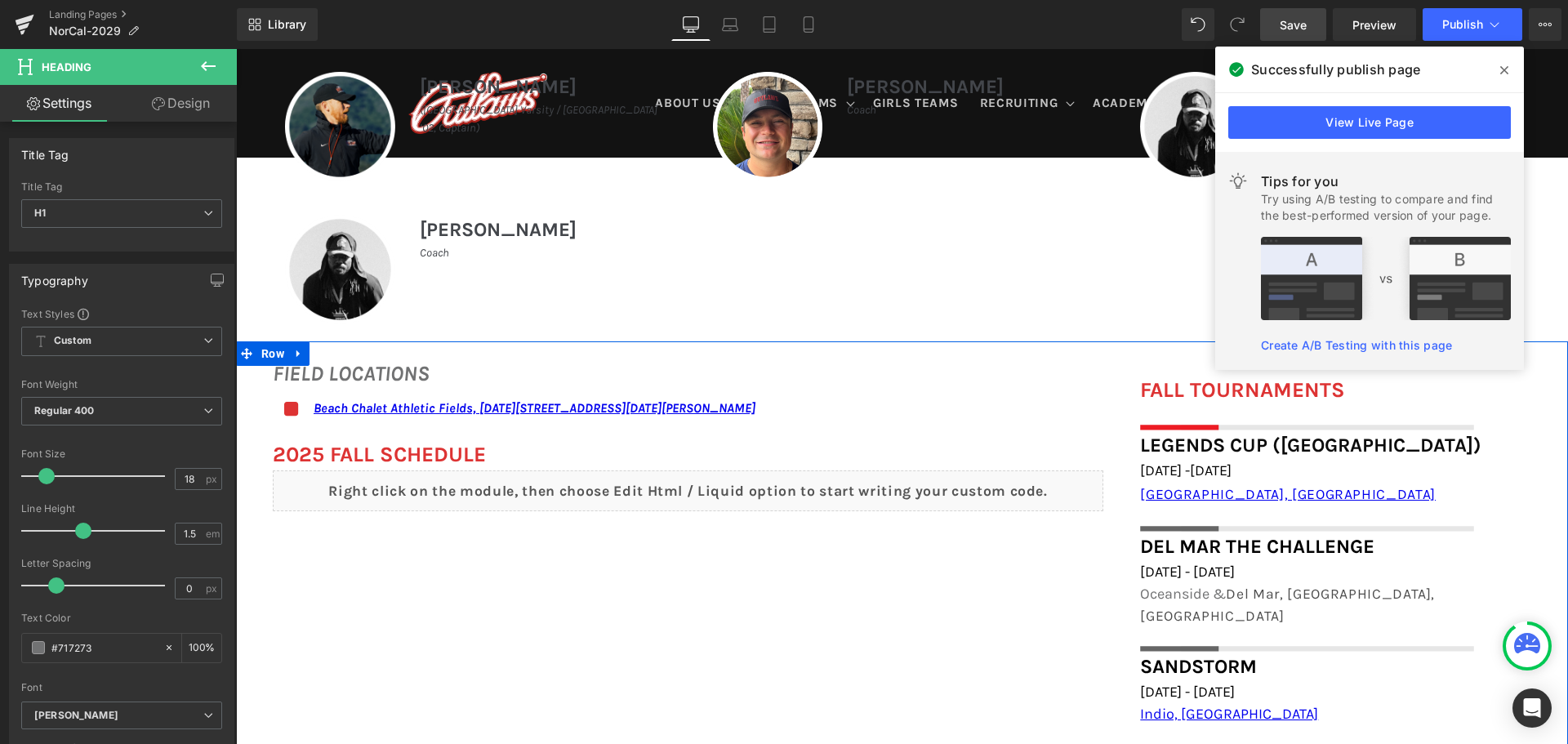
scroll to position [1062, 0]
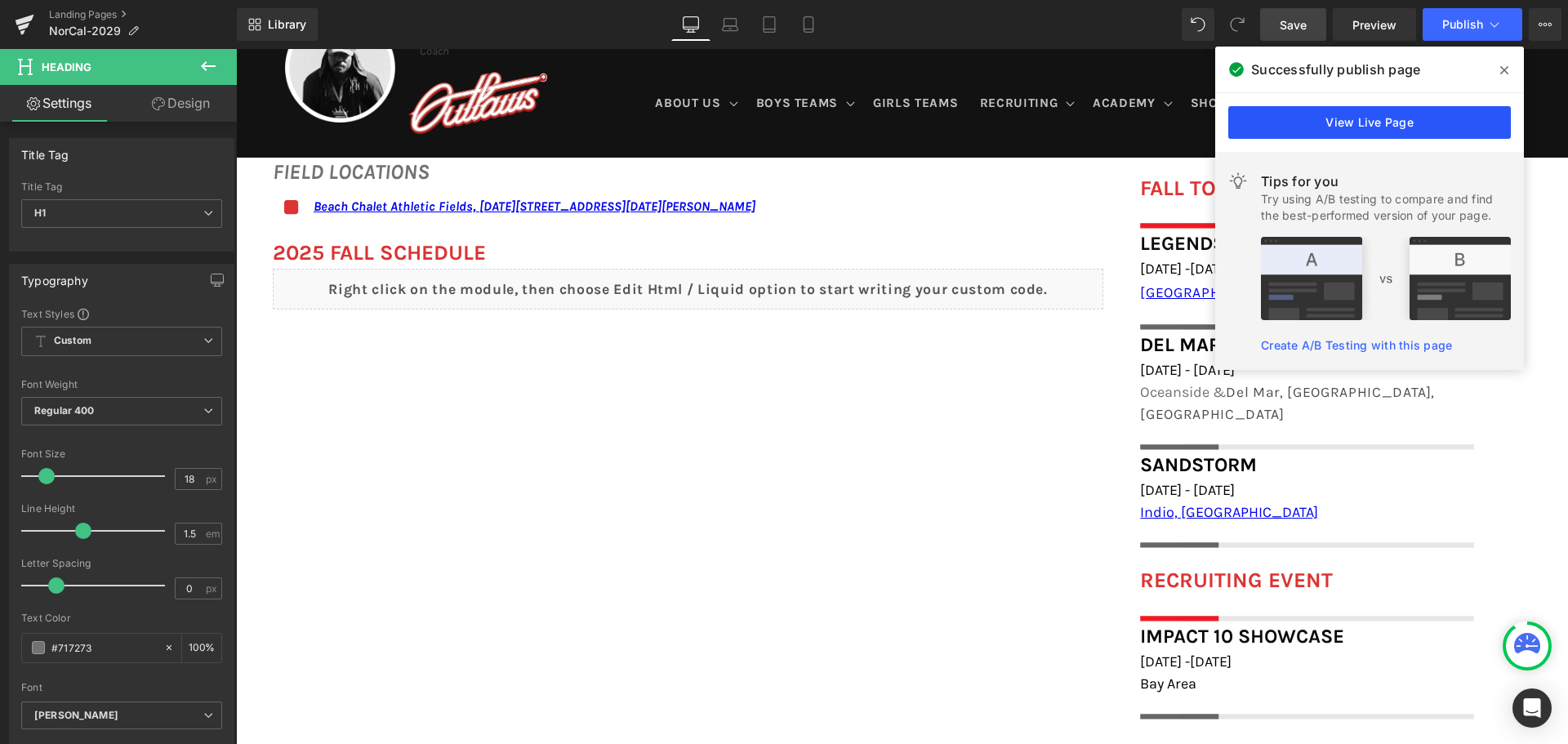
click at [1293, 123] on link "View Live Page" at bounding box center [1369, 123] width 282 height 33
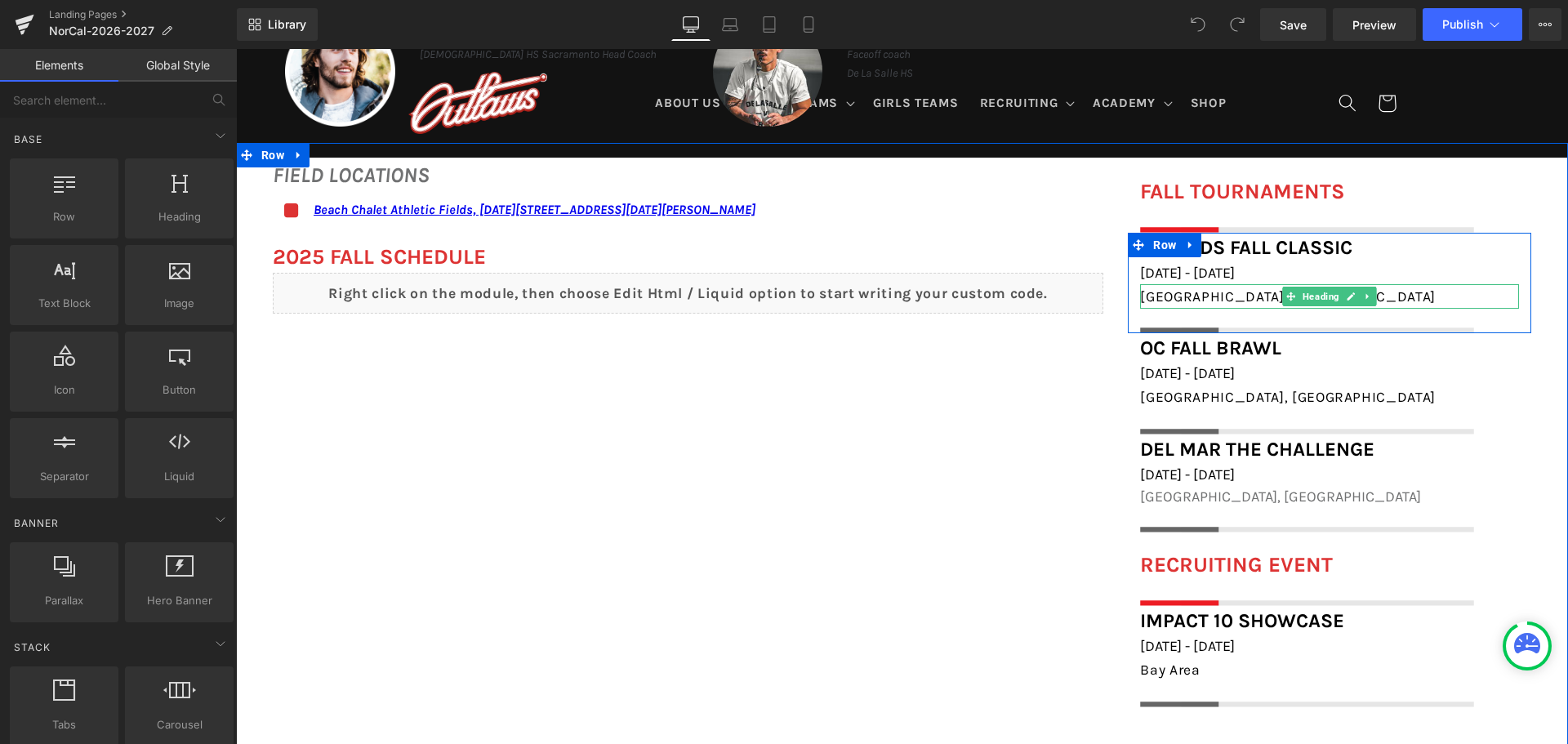
click at [1204, 294] on div "[GEOGRAPHIC_DATA], [GEOGRAPHIC_DATA]" at bounding box center [1329, 296] width 379 height 25
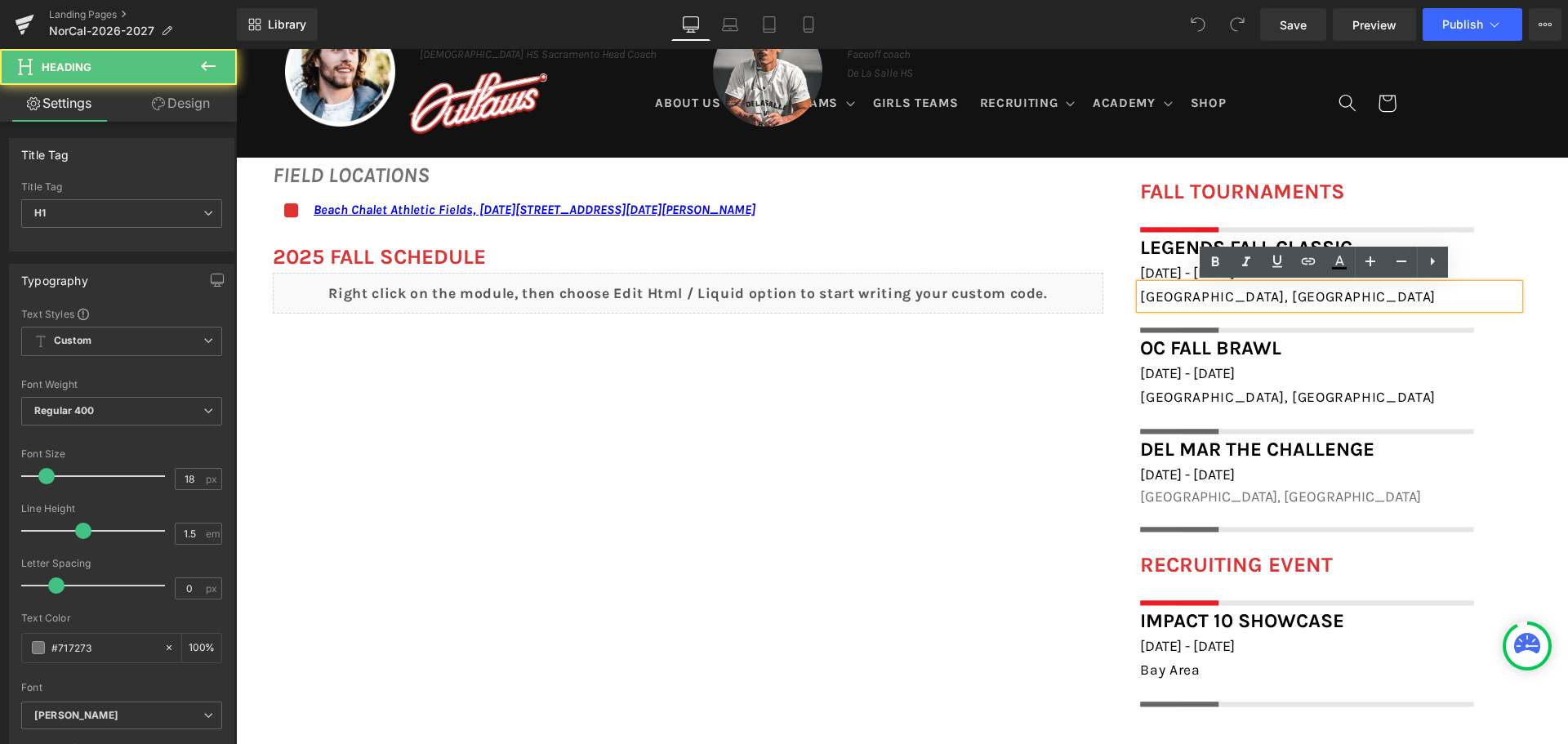
click at [1204, 294] on div "[GEOGRAPHIC_DATA], [GEOGRAPHIC_DATA]" at bounding box center [1329, 296] width 379 height 25
drag, startPoint x: 1204, startPoint y: 294, endPoint x: 1133, endPoint y: 289, distance: 71.2
click at [1140, 289] on div "[GEOGRAPHIC_DATA], [GEOGRAPHIC_DATA]" at bounding box center [1329, 296] width 379 height 25
click at [1210, 291] on div "Norco, CA" at bounding box center [1329, 296] width 379 height 25
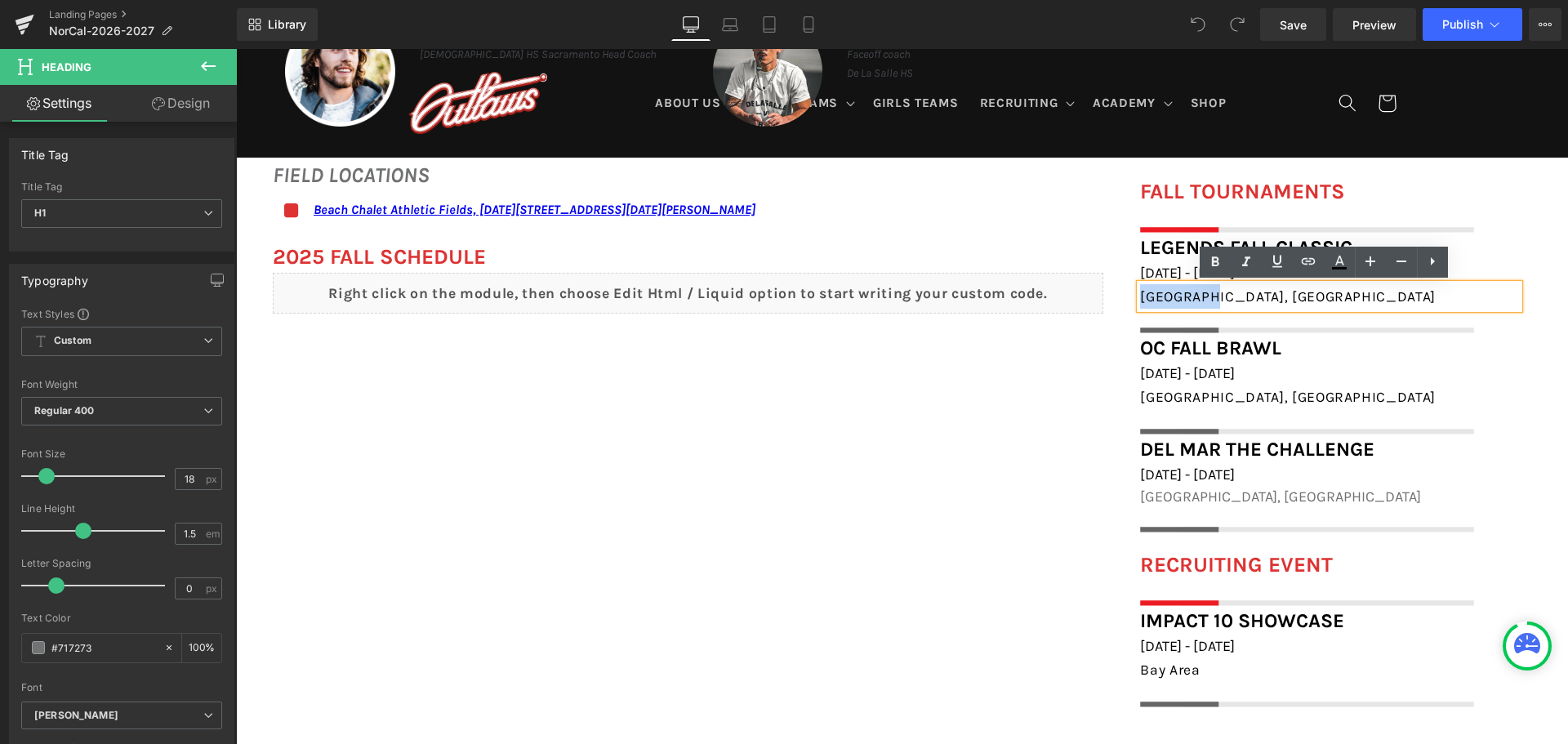
drag, startPoint x: 1202, startPoint y: 294, endPoint x: 1125, endPoint y: 288, distance: 77.2
click at [1128, 288] on div "Legends Fall Classic Heading November 8th - 9th, 2025 Heading Norco, CA Heading…" at bounding box center [1329, 283] width 403 height 101
click at [1300, 260] on icon at bounding box center [1308, 262] width 20 height 20
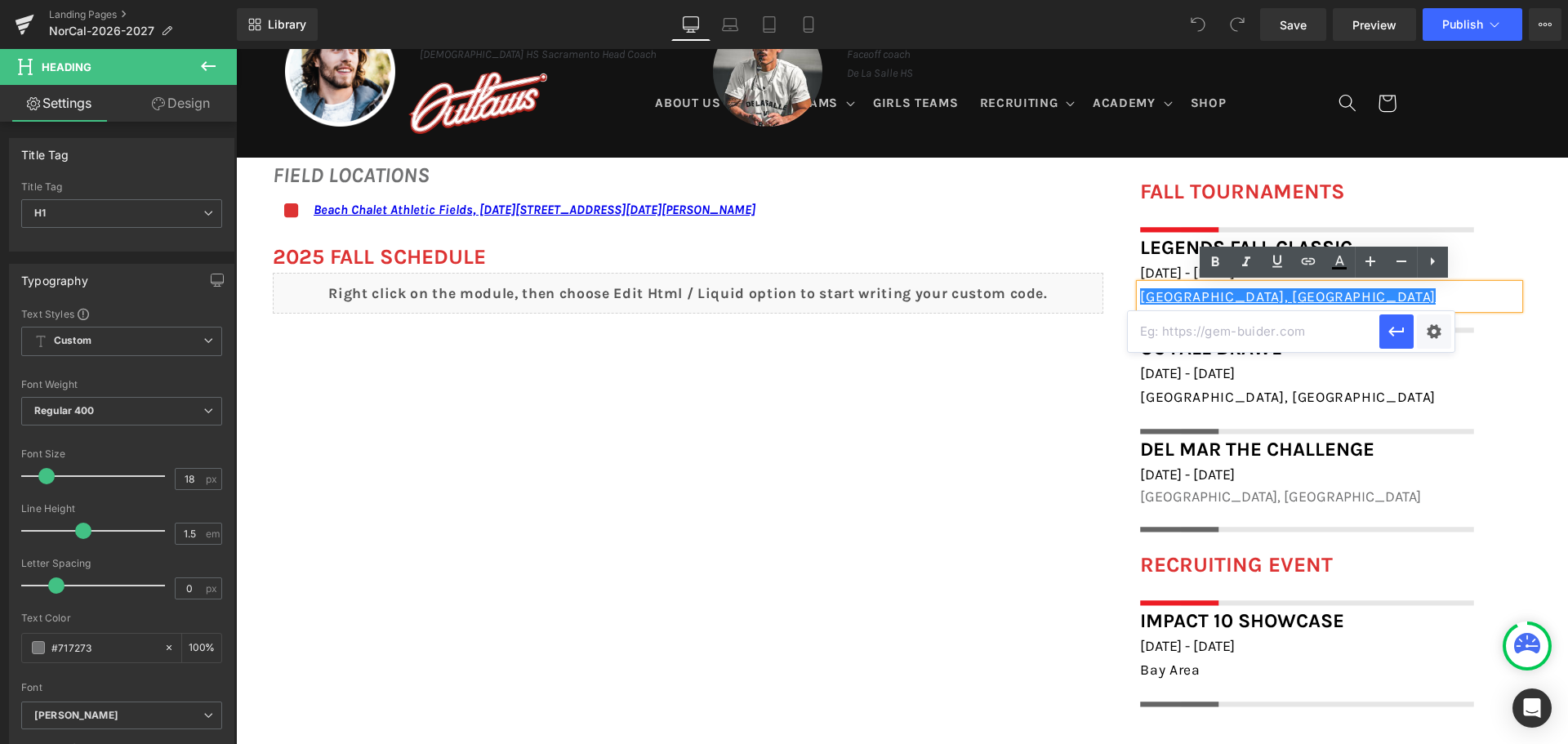
click at [1304, 335] on input "text" at bounding box center [1254, 332] width 252 height 41
paste input "https://maps.app.goo.gl/QTLnxTvEuvs2omzHA"
type input "https://maps.app.goo.gl/QTLnxTvEuvs2omzHA"
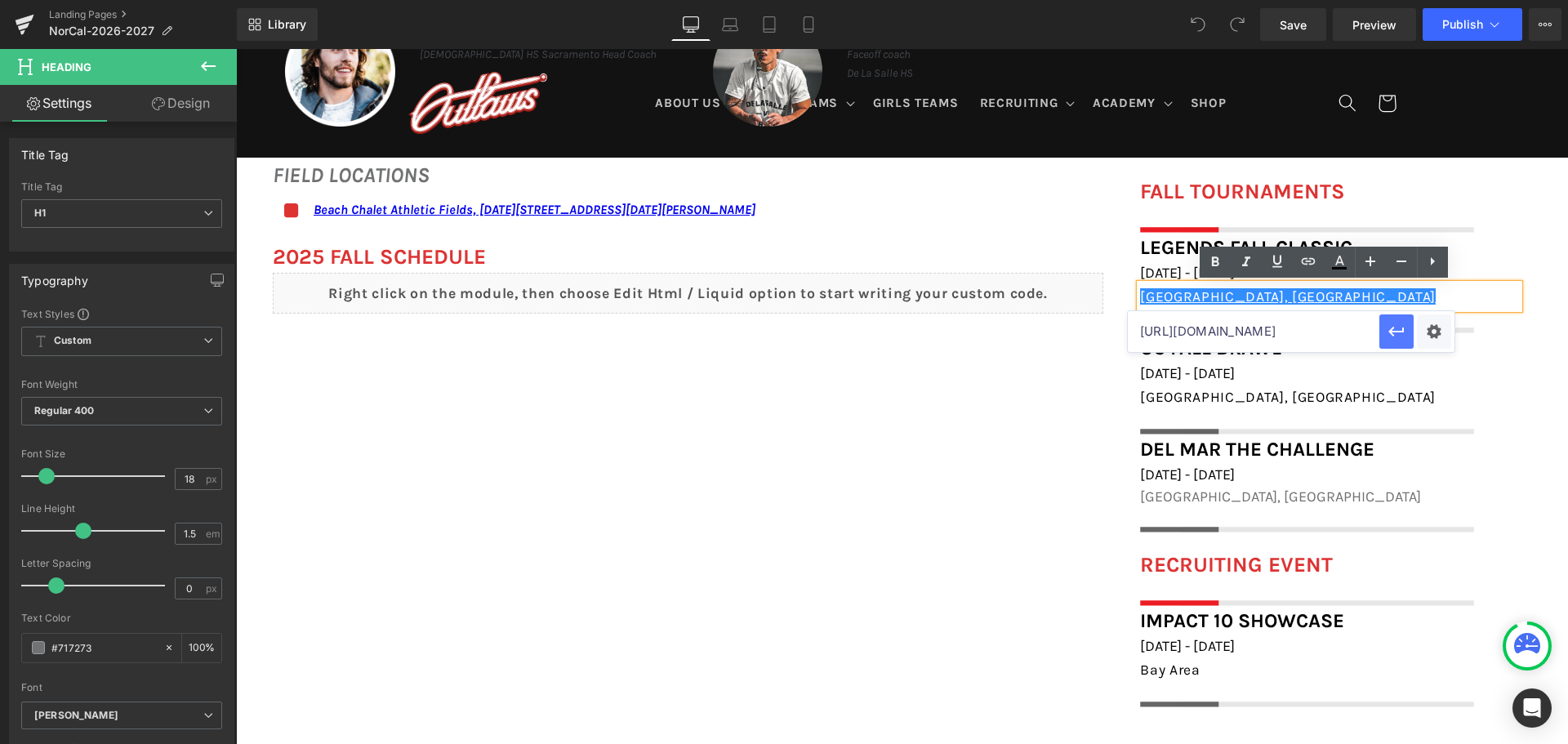
click at [1402, 328] on icon "button" at bounding box center [1396, 332] width 16 height 10
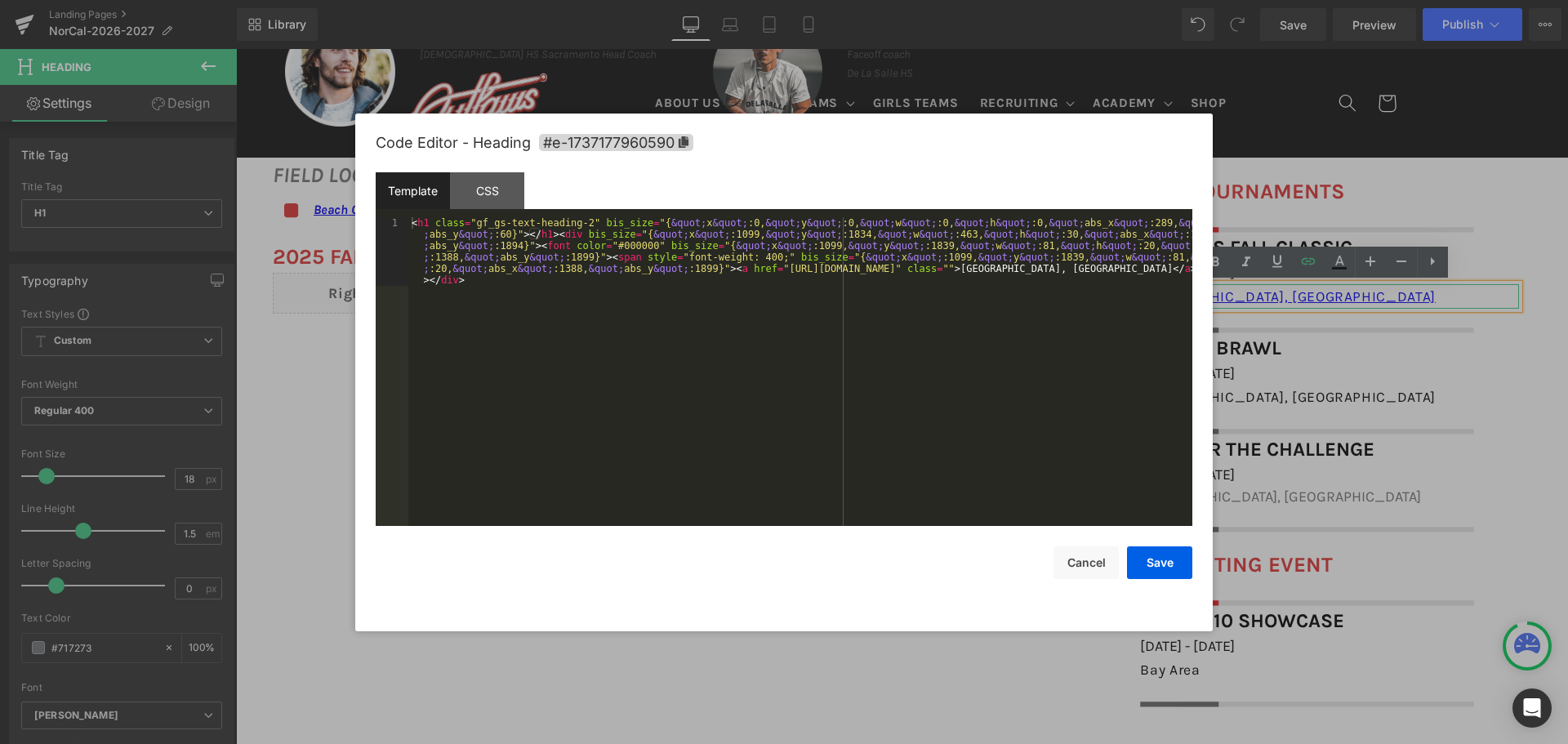
click at [1232, 355] on body "You are previewing how the will restyle your page. You can not edit Elements in…" at bounding box center [784, 372] width 1568 height 744
click at [580, 219] on div "< h1 class = "gf_gs-text-heading-2" bis_size = "{ &quot; x &quot; :0, &quot; y …" at bounding box center [800, 440] width 784 height 446
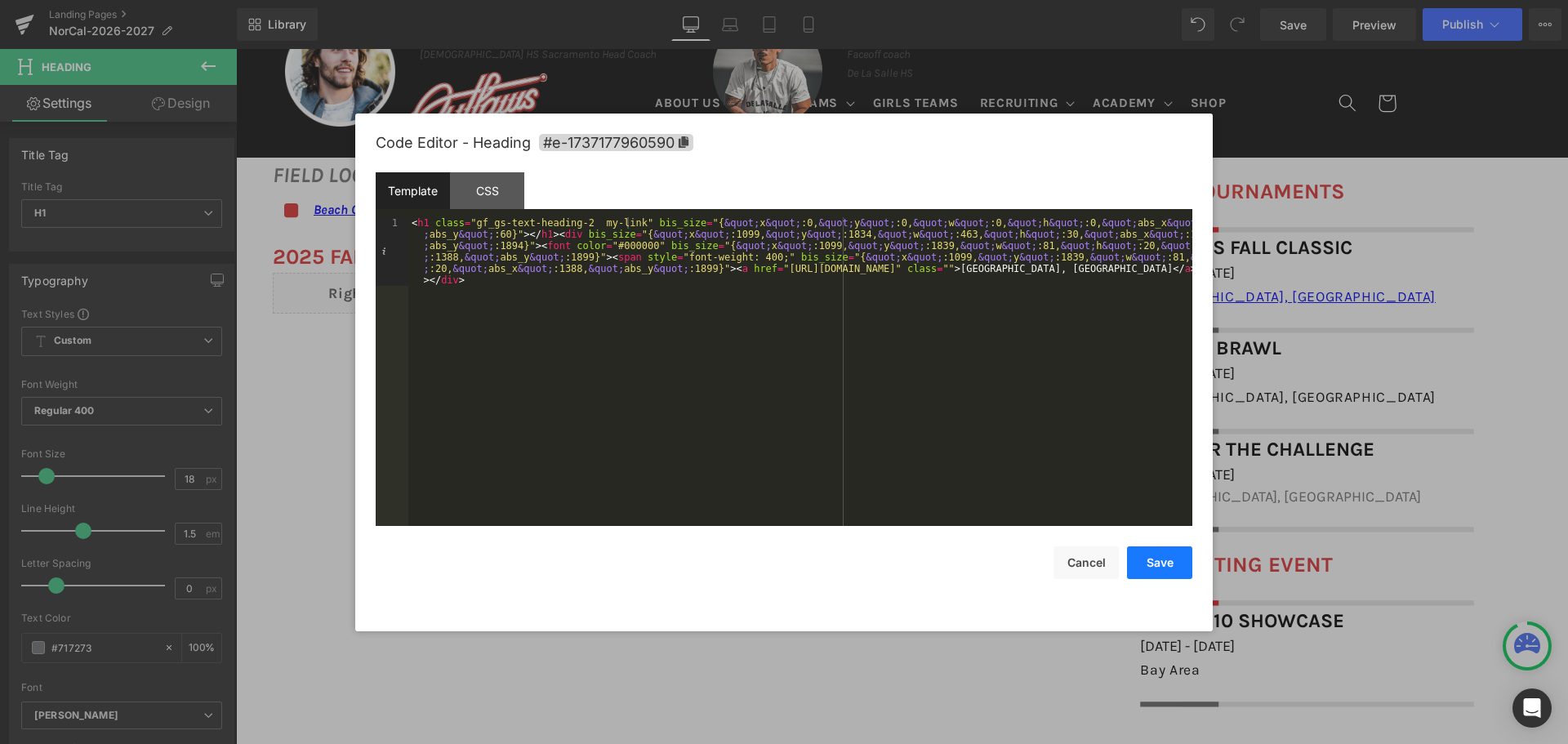
click at [1175, 571] on button "Save" at bounding box center [1159, 563] width 65 height 33
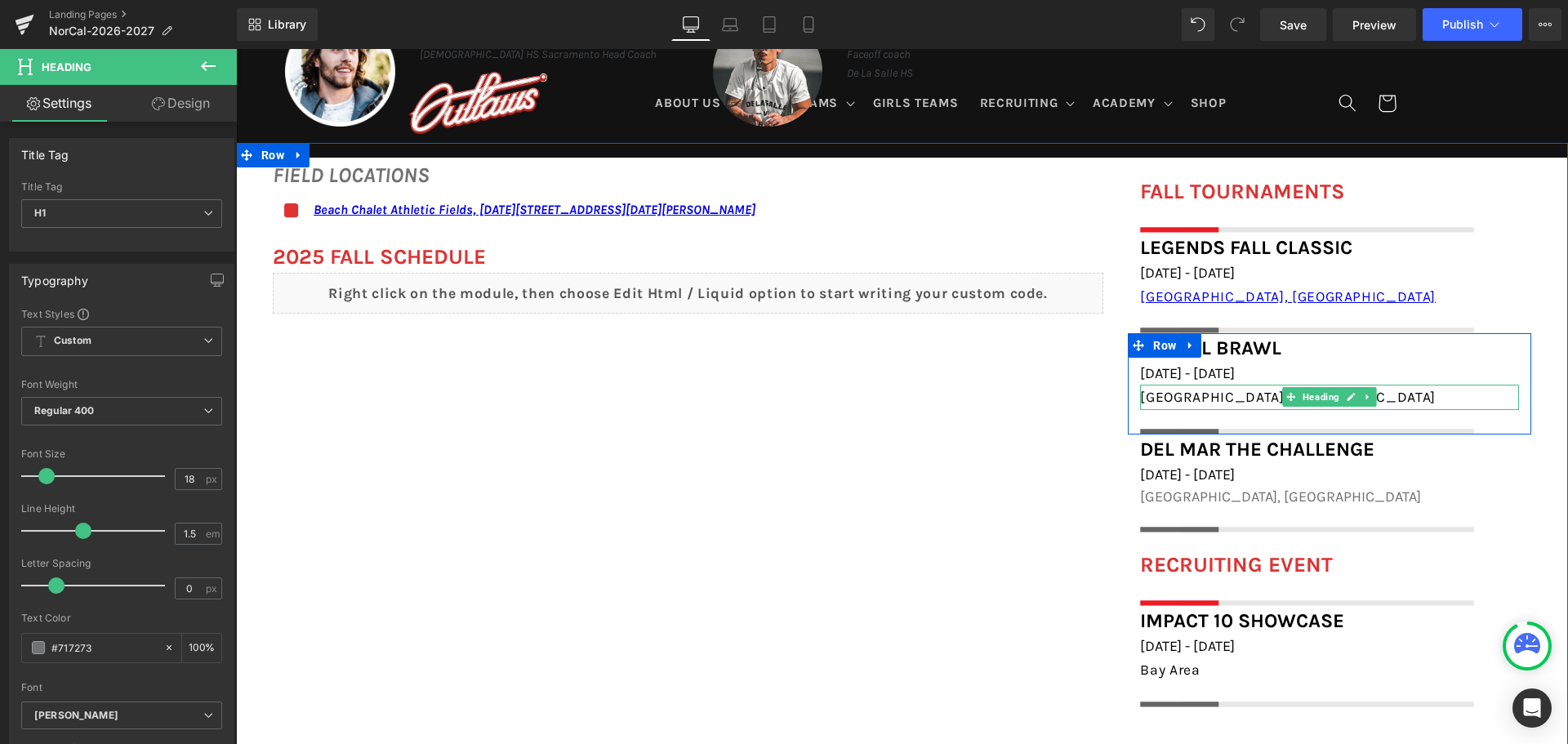
click at [1203, 400] on div "Irvine, CA" at bounding box center [1329, 398] width 379 height 25
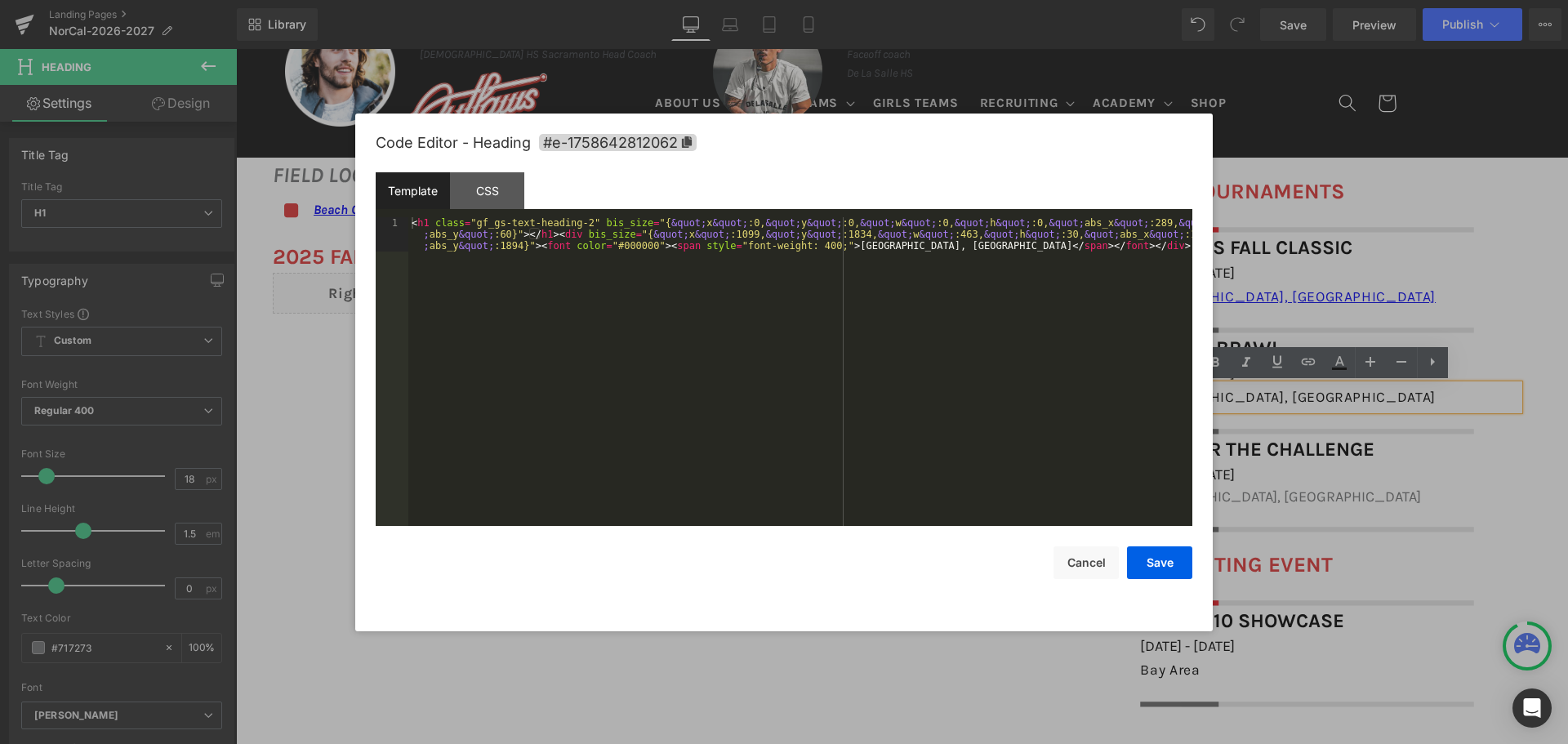
click at [1163, 0] on div "You are previewing how the will restyle your page. You can not edit Elements in…" at bounding box center [784, 0] width 1568 height 0
drag, startPoint x: 578, startPoint y: 221, endPoint x: 626, endPoint y: 221, distance: 48.0
click at [582, 221] on div "< h1 class = "gf_gs-text-heading-2" bis_size = "{ &quot; x &quot; :0, &quot; y …" at bounding box center [800, 406] width 784 height 378
click at [1176, 555] on button "Save" at bounding box center [1159, 563] width 65 height 33
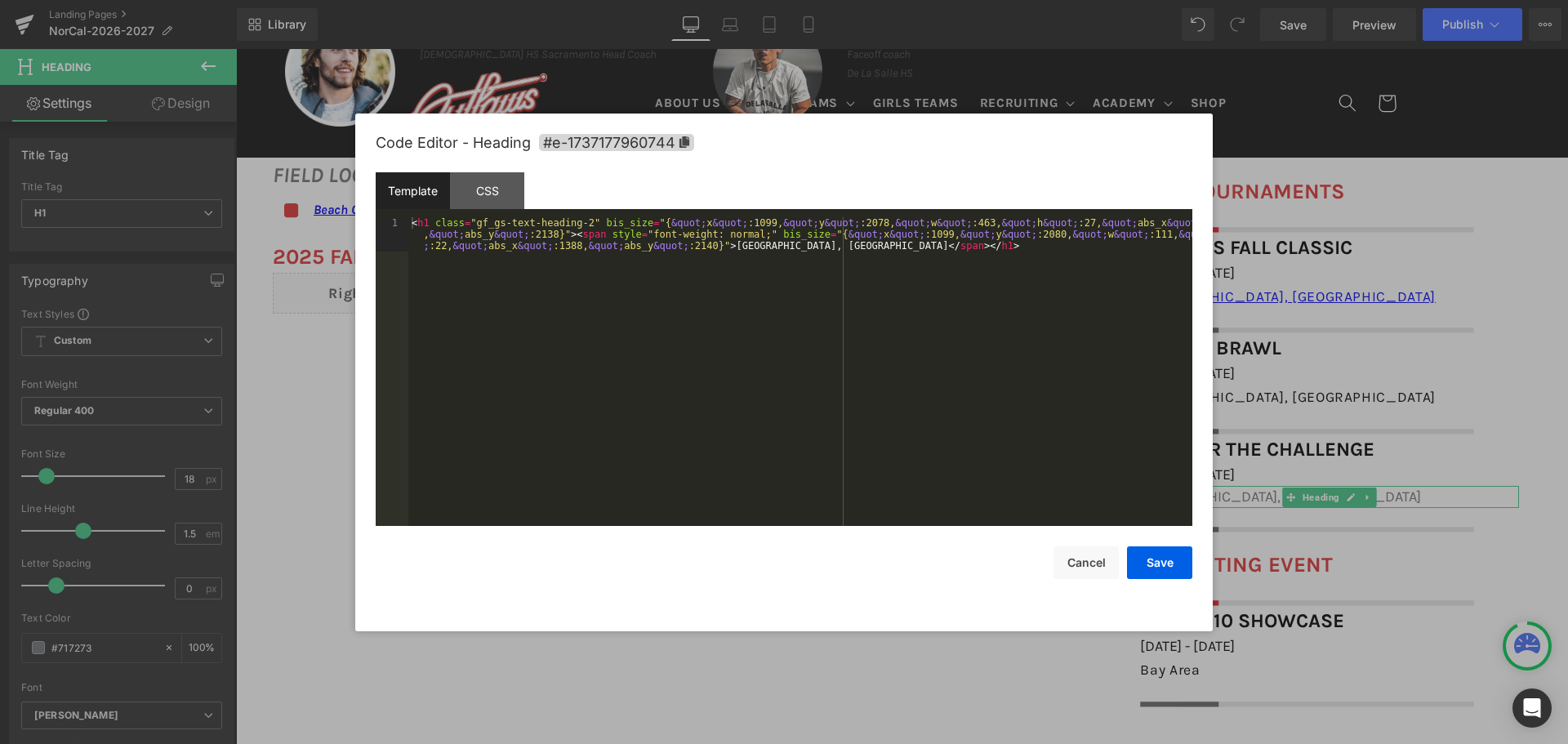
click at [1206, 0] on div "You are previewing how the will restyle your page. You can not edit Elements in…" at bounding box center [784, 0] width 1568 height 0
click at [578, 221] on div "< h1 class = "gf_gs-text-heading-2" bis_size = "{ &quot; x &quot; :1099, &quot;…" at bounding box center [800, 406] width 784 height 378
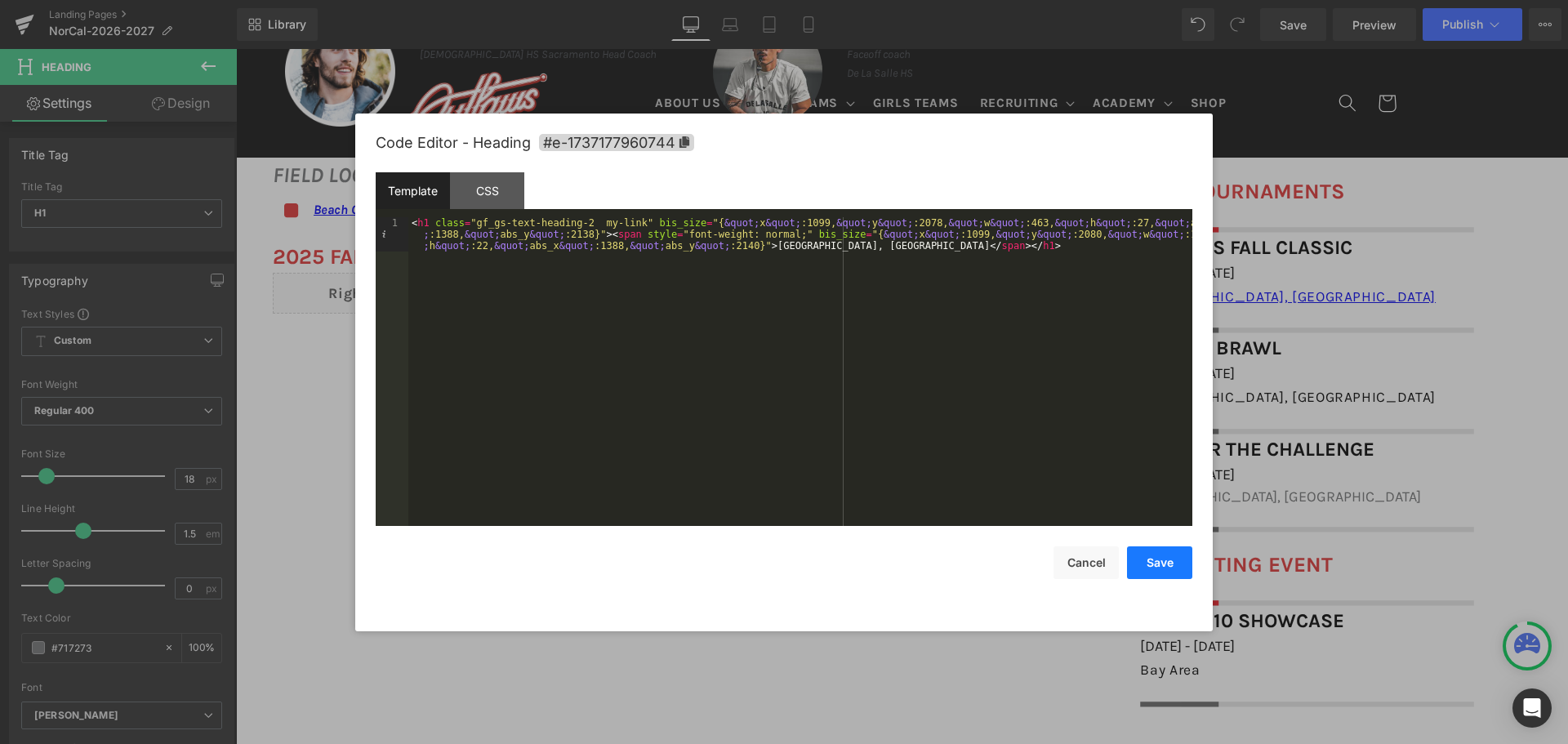
click at [1139, 562] on button "Save" at bounding box center [1159, 563] width 65 height 33
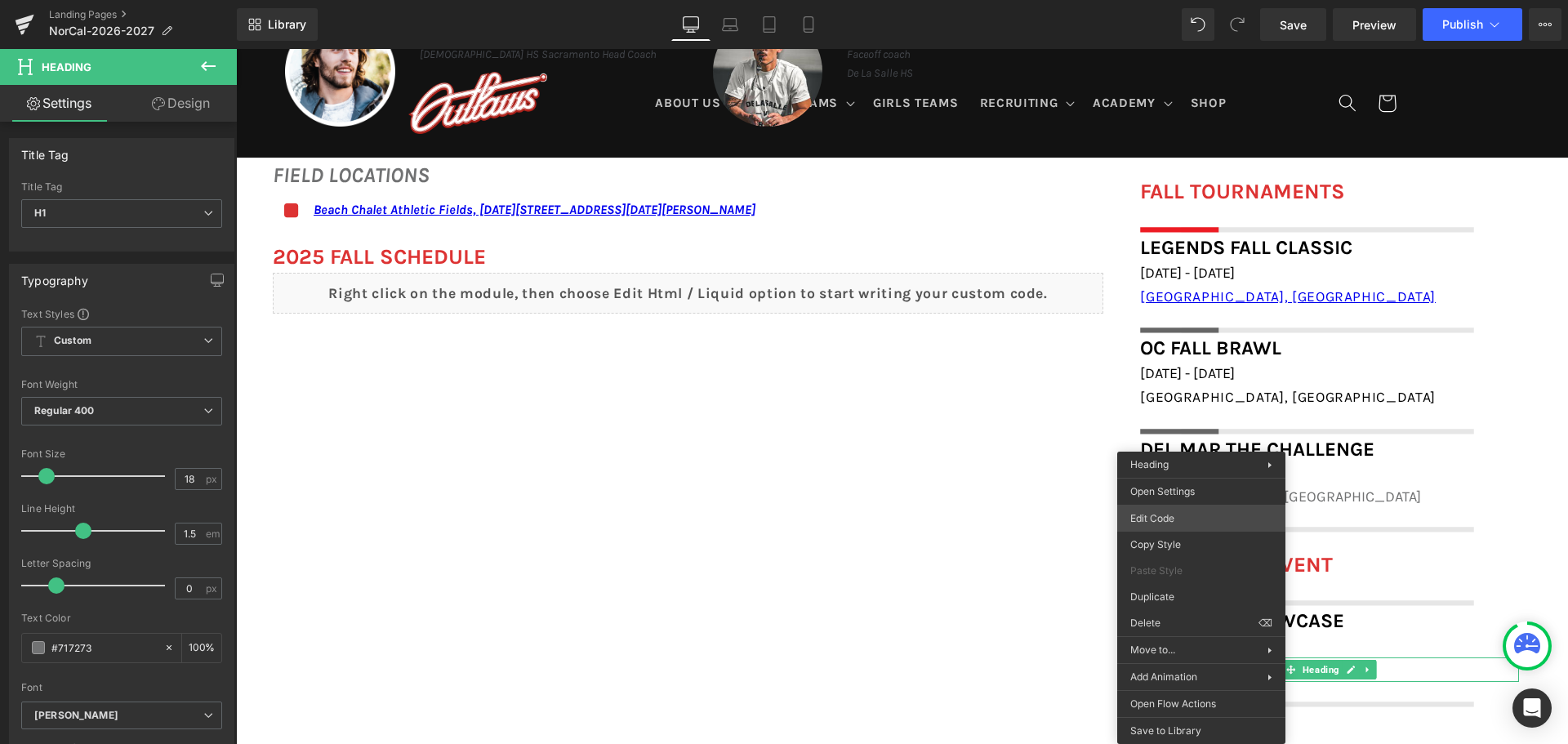
click at [1175, 0] on div "You are previewing how the will restyle your page. You can not edit Elements in…" at bounding box center [784, 0] width 1568 height 0
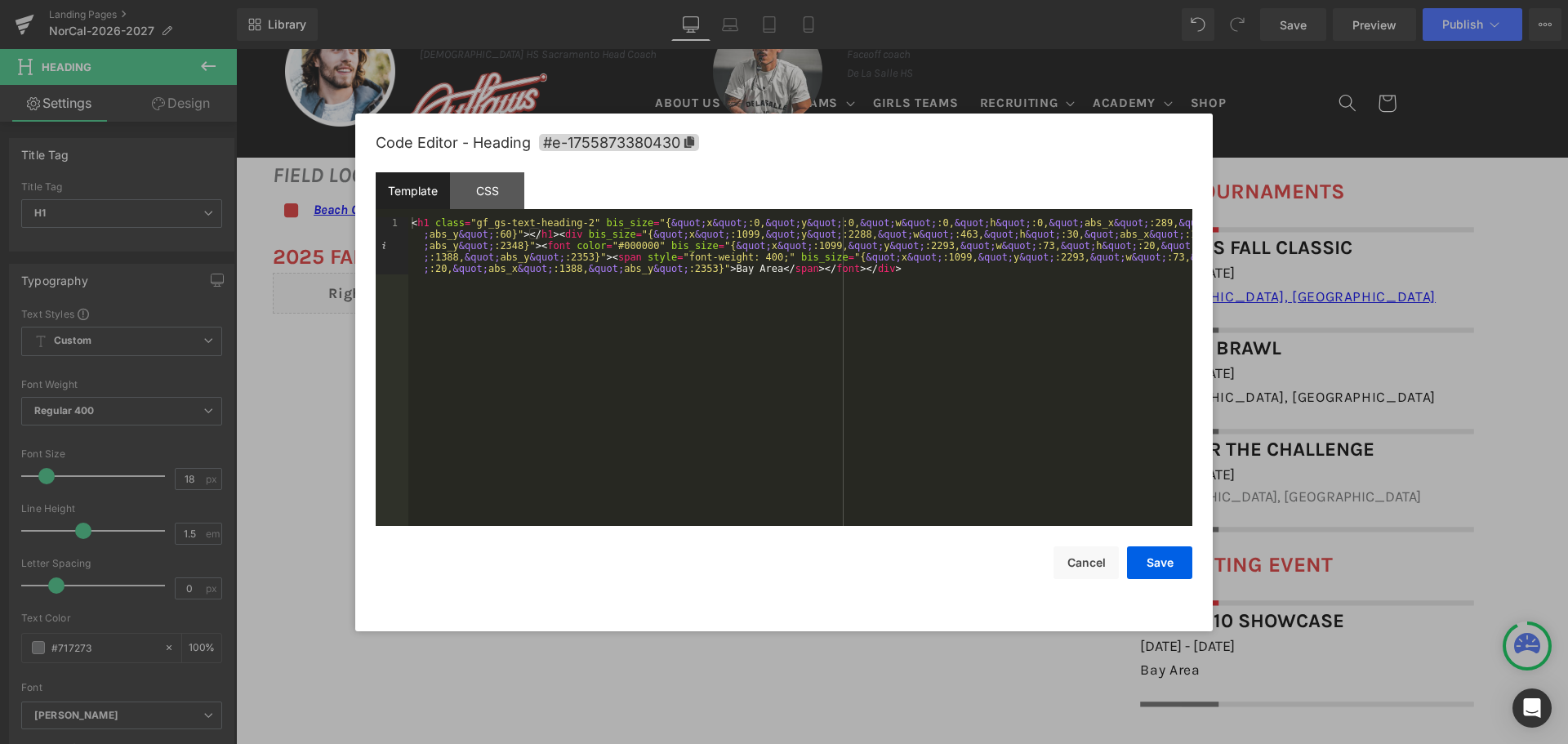
click at [578, 220] on div "< h1 class = "gf_gs-text-heading-2" bis_size = "{ &quot; x &quot; :0, &quot; y …" at bounding box center [800, 429] width 784 height 423
click at [1176, 561] on button "Save" at bounding box center [1159, 563] width 65 height 33
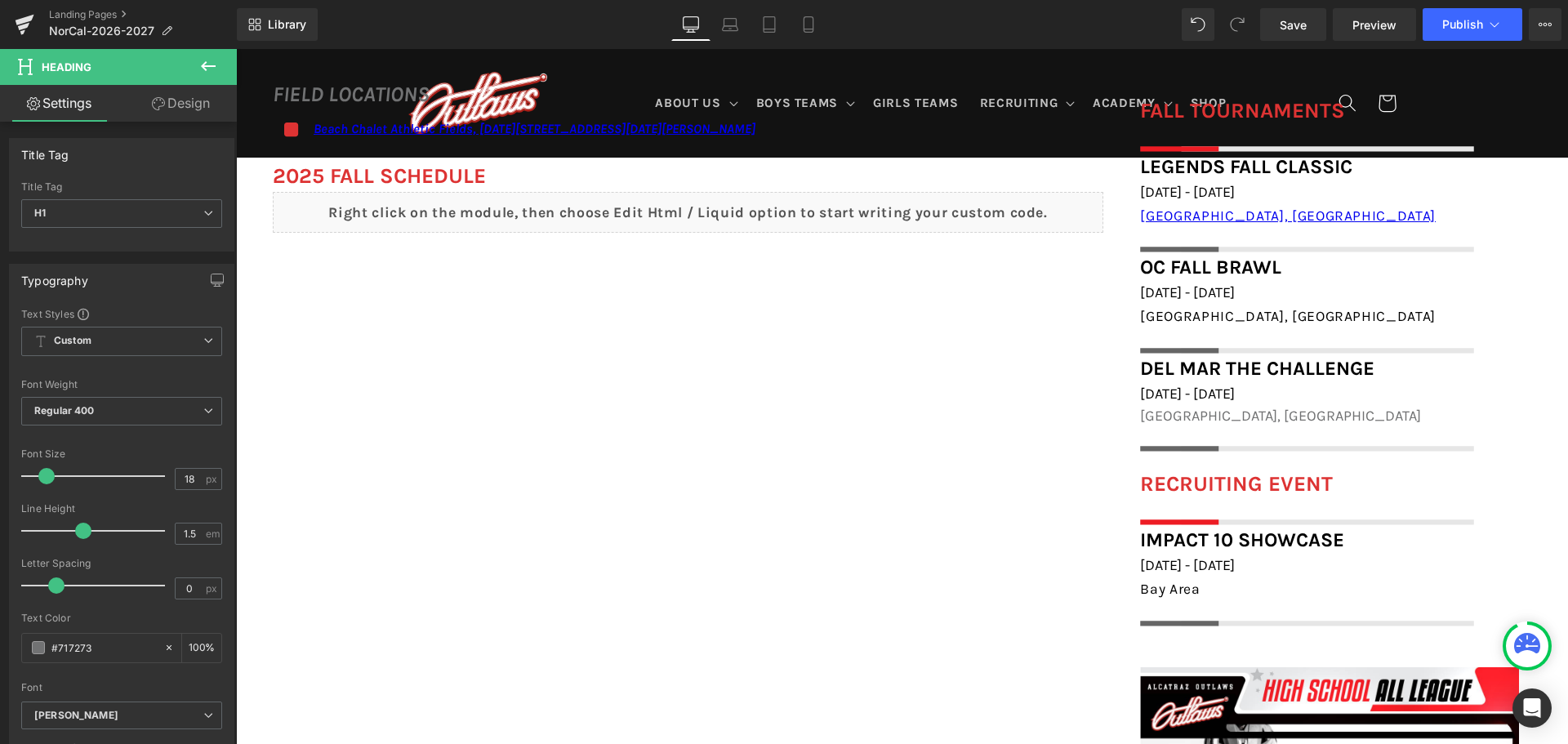
scroll to position [1389, 0]
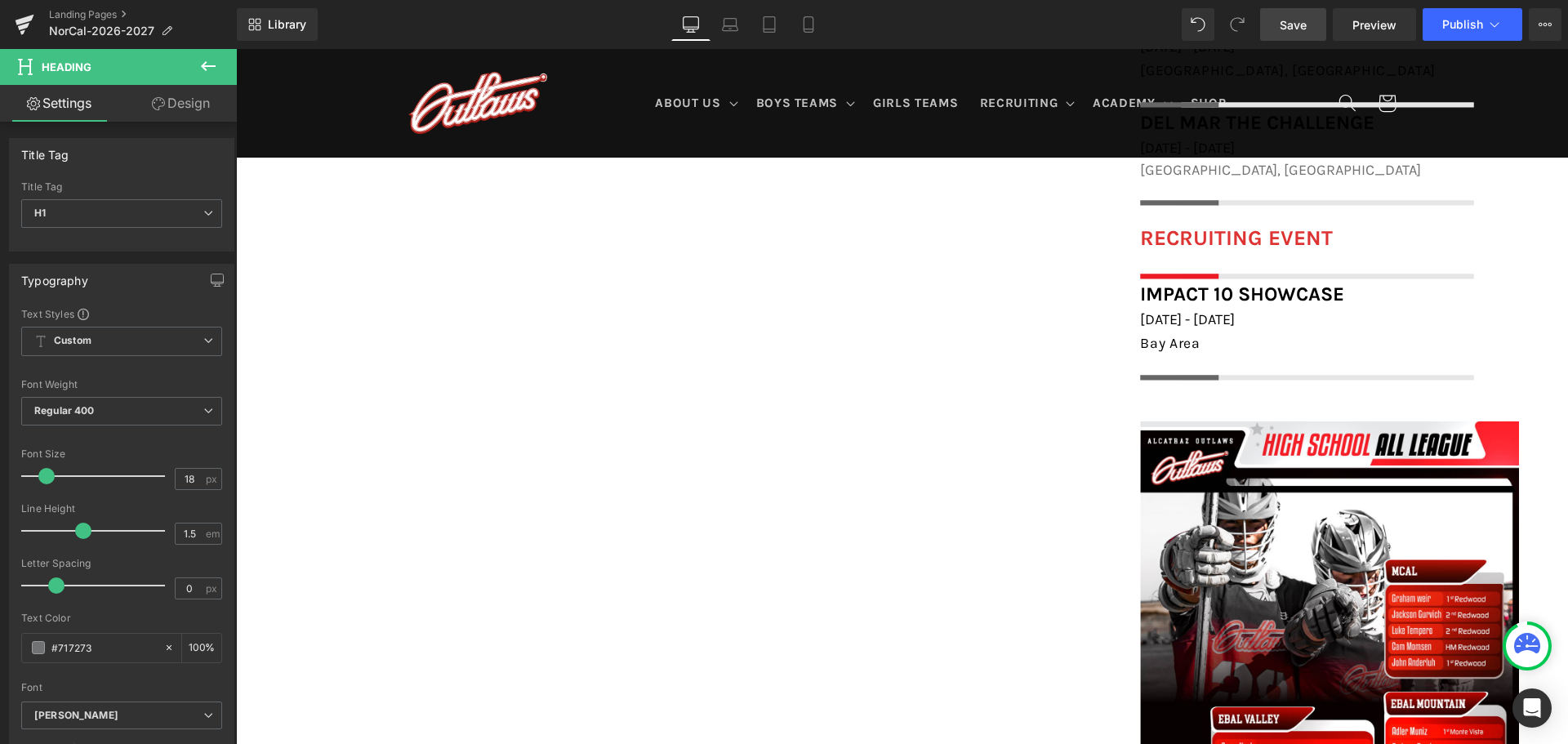
click at [1279, 16] on link "Save" at bounding box center [1293, 25] width 66 height 33
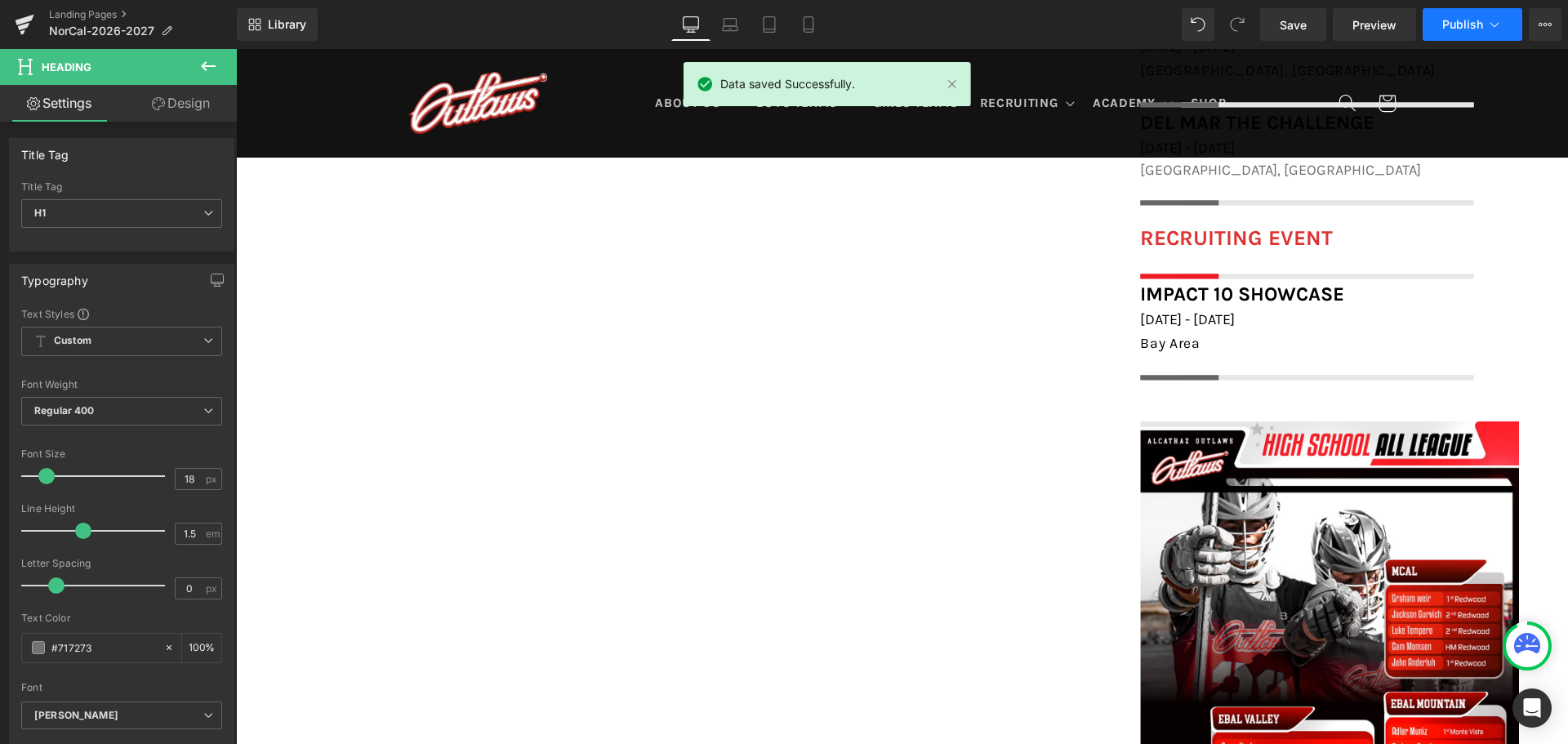
click at [1464, 16] on button "Publish" at bounding box center [1472, 25] width 100 height 33
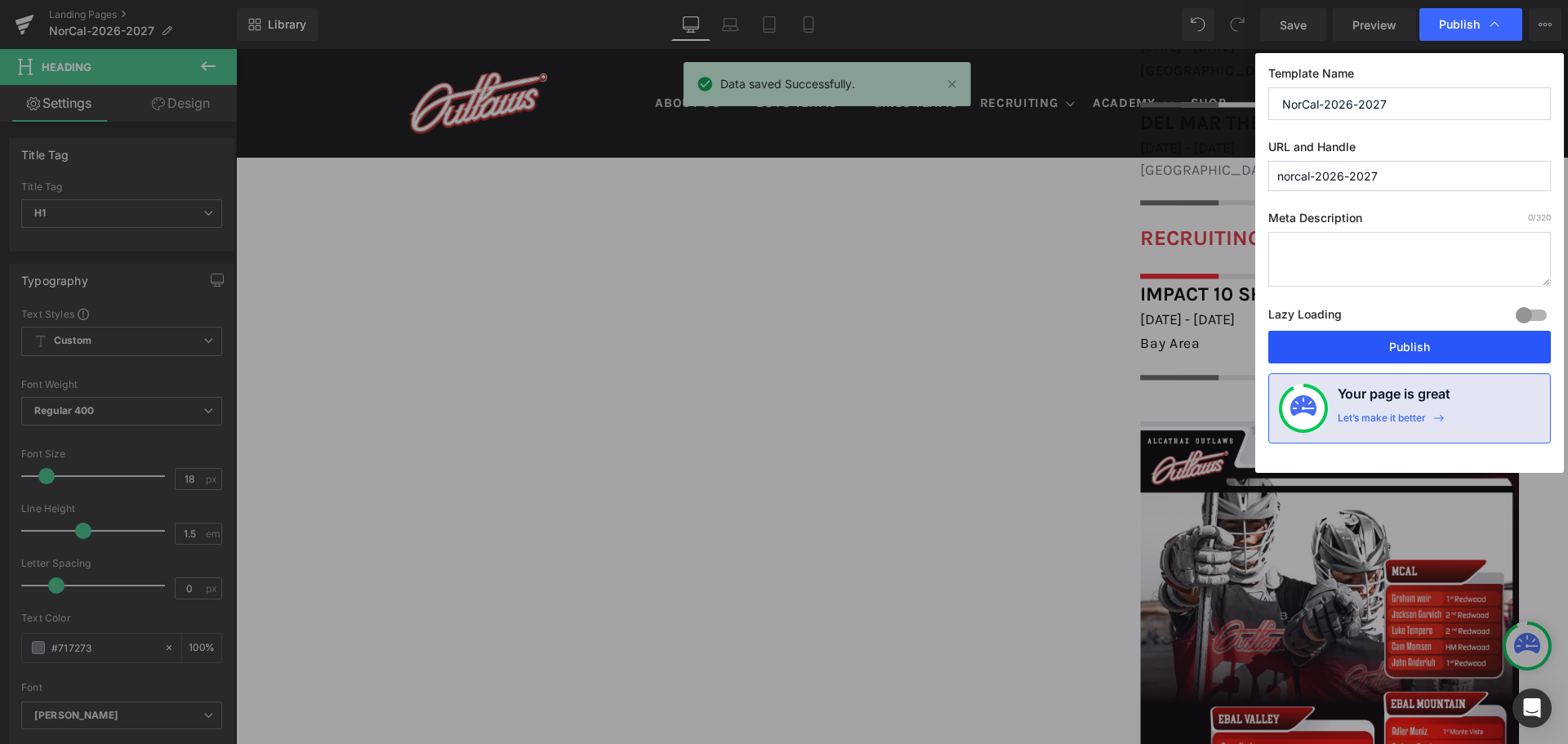
click at [1396, 346] on button "Publish" at bounding box center [1409, 347] width 282 height 33
